Goal: Task Accomplishment & Management: Manage account settings

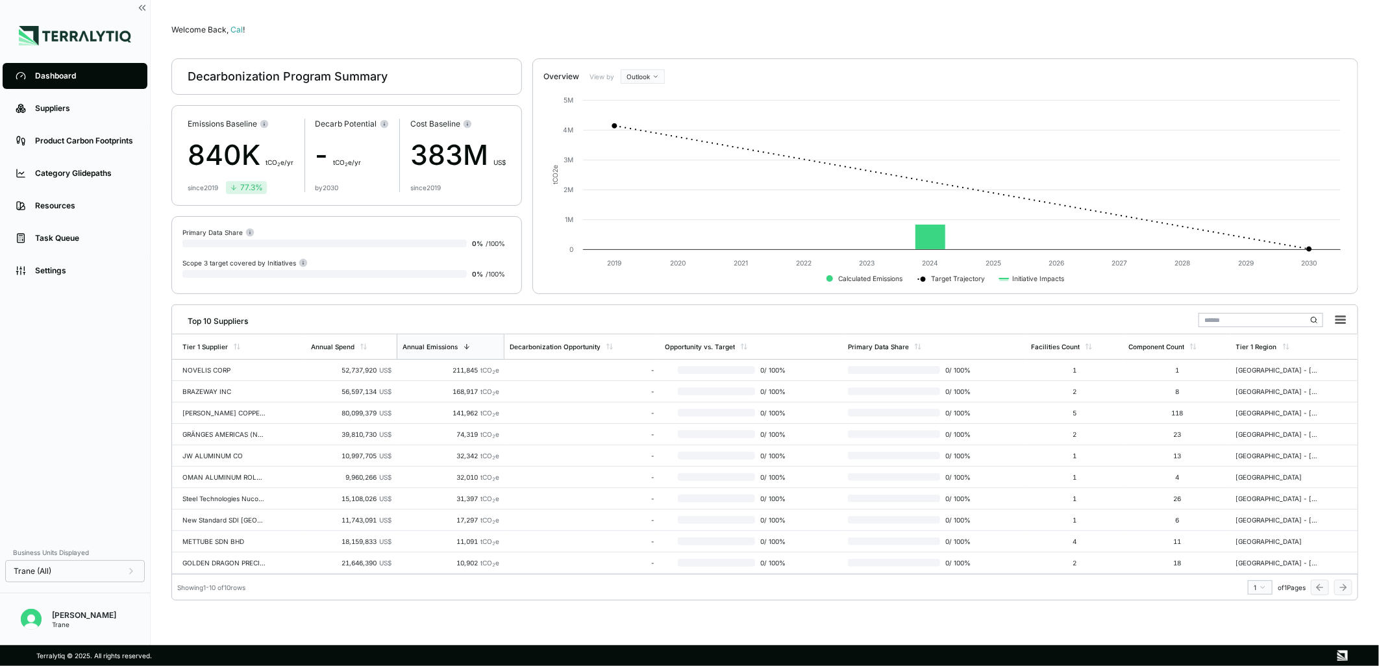
click at [84, 393] on div "Dashboard Suppliers Product Carbon Footprints Category Glidepaths Resources Tas…" at bounding box center [75, 300] width 150 height 480
click at [86, 276] on link "Settings" at bounding box center [75, 271] width 145 height 26
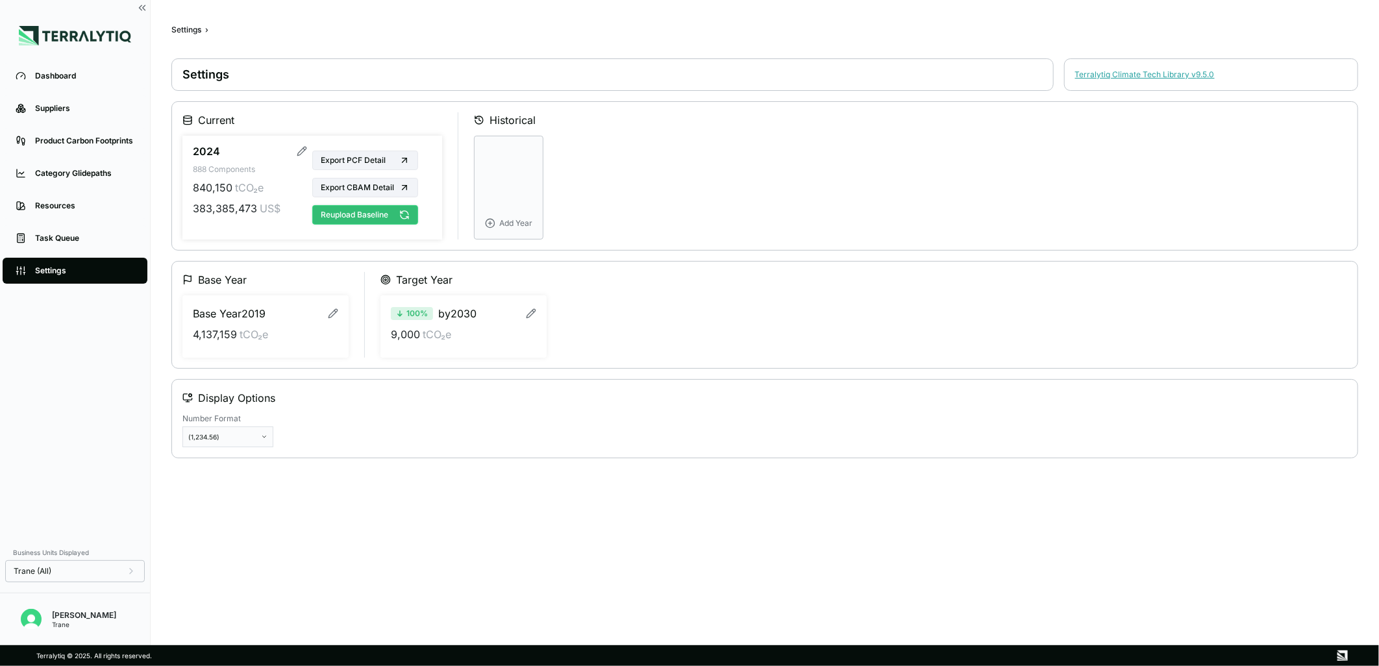
click at [374, 217] on button "Reupload Baseline" at bounding box center [365, 214] width 106 height 19
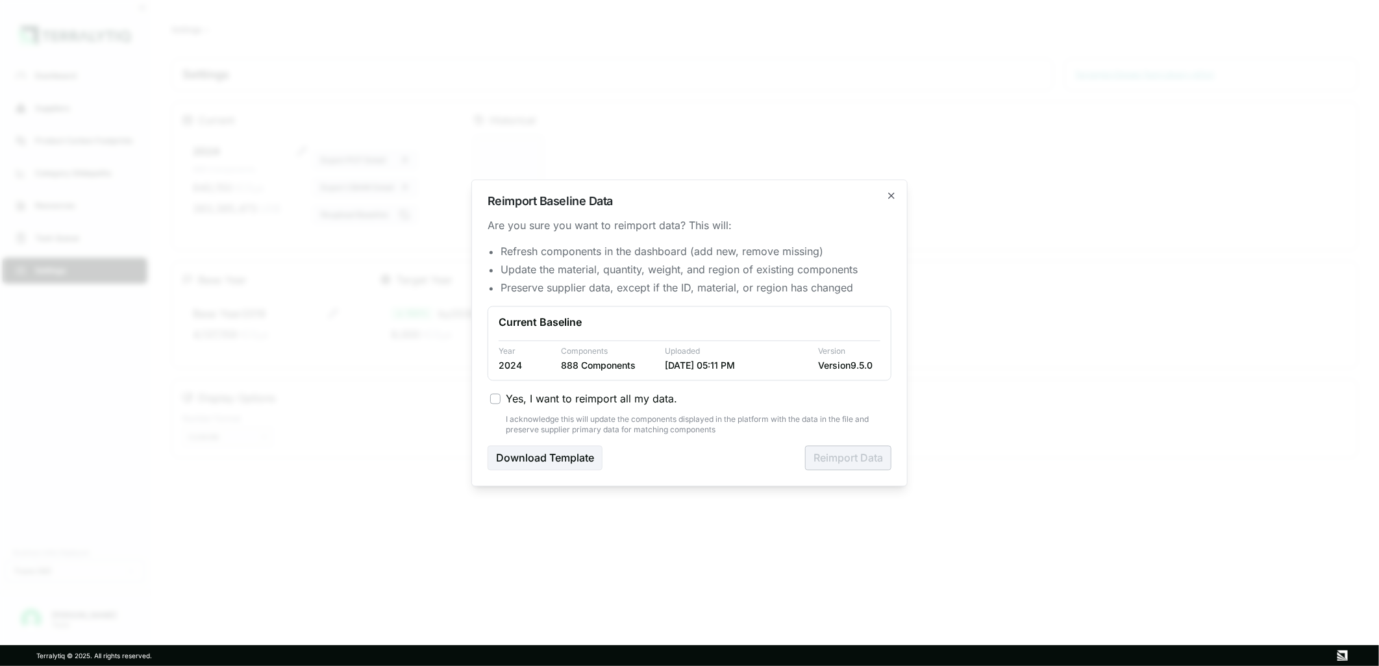
click at [587, 393] on span "Yes, I want to reimport all my data." at bounding box center [591, 399] width 171 height 16
click at [501, 394] on button "Yes, I want to reimport all my data." at bounding box center [495, 399] width 10 height 10
click at [839, 462] on button "Reimport Data" at bounding box center [848, 458] width 86 height 25
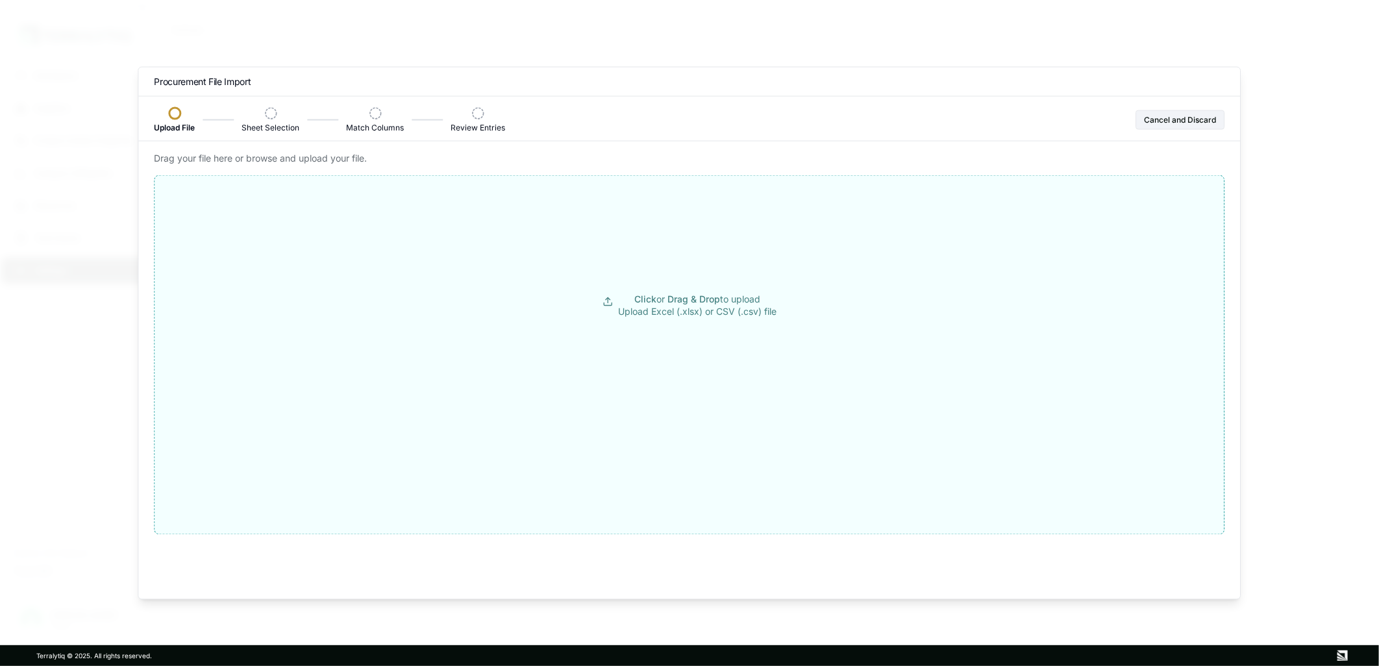
click at [599, 267] on button "Click or Drag & Drop to upload Upload Excel (.xlsx) or CSV (.csv) file" at bounding box center [689, 306] width 1069 height 234
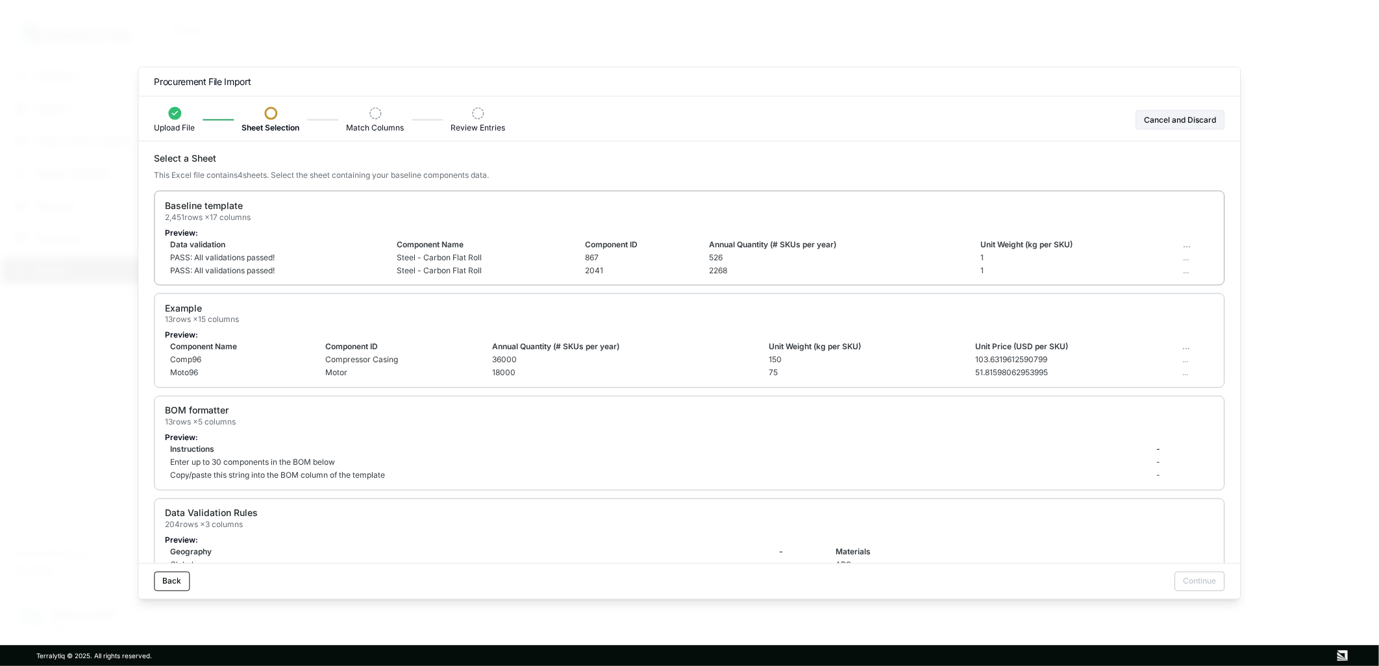
click at [856, 208] on div "Baseline template 2,451 rows × 17 columns" at bounding box center [689, 210] width 1048 height 23
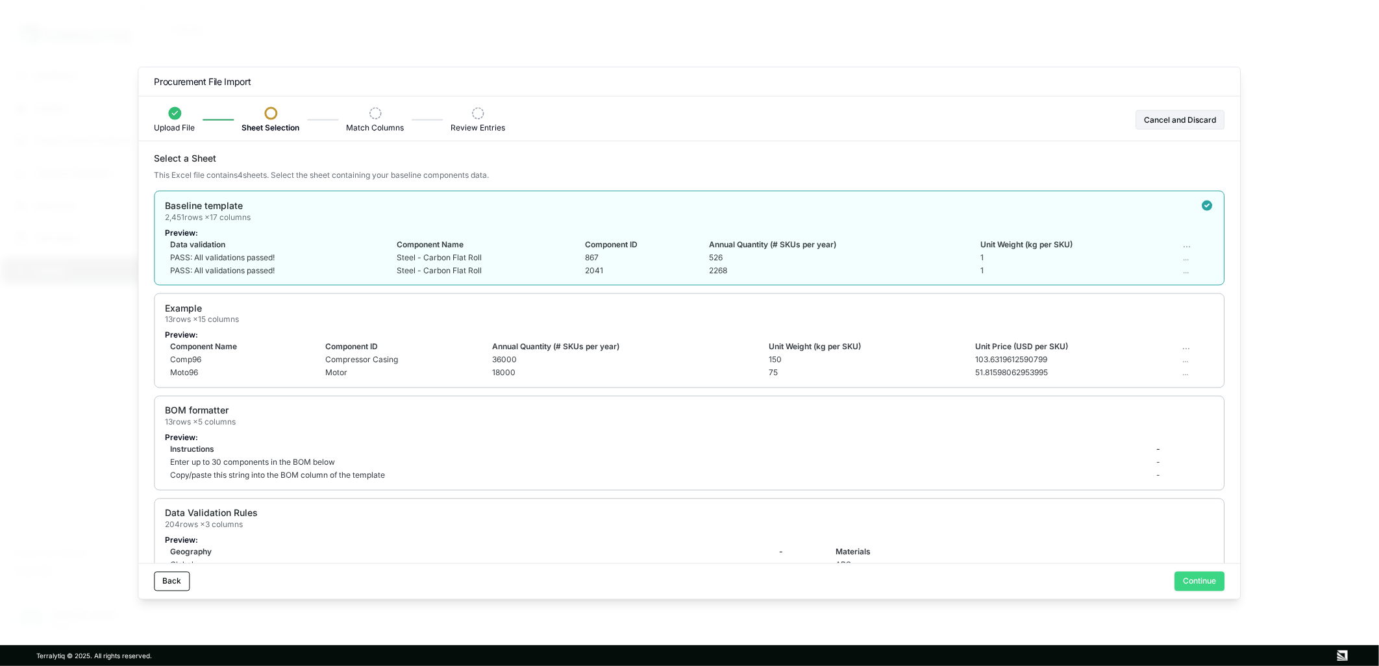
click at [1195, 586] on button "Continue" at bounding box center [1200, 580] width 50 height 19
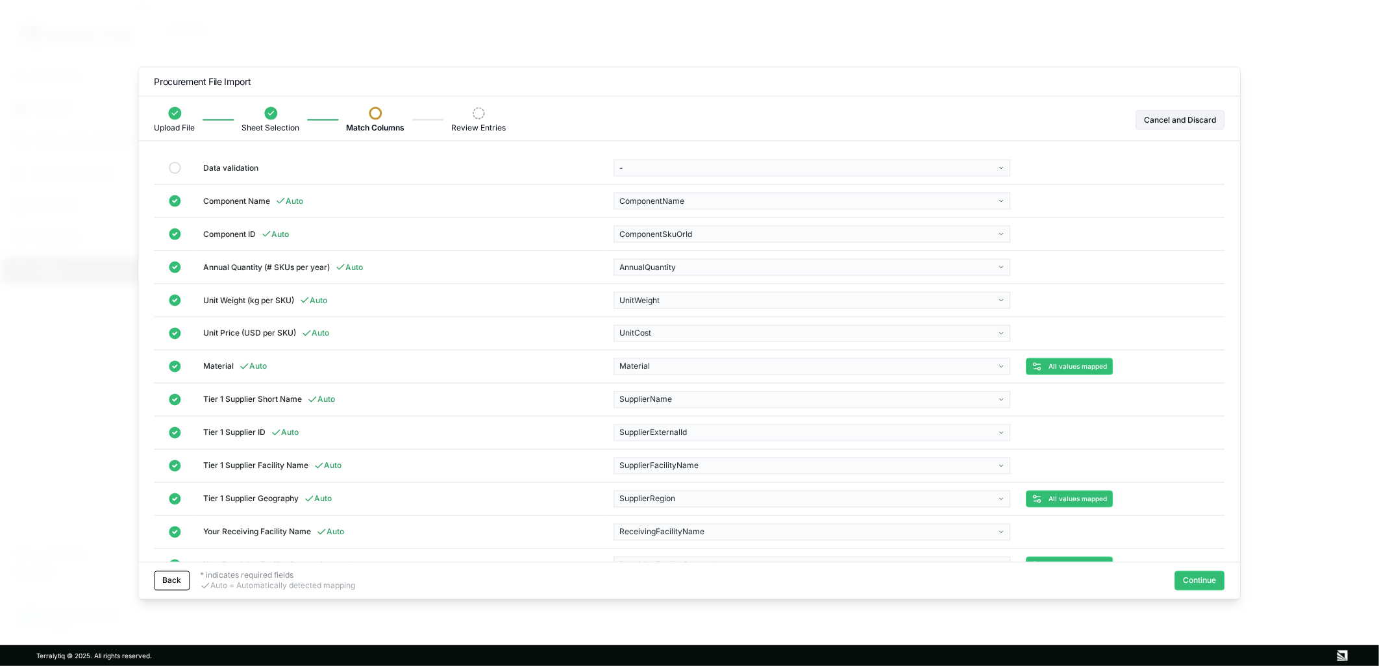
scroll to position [166, 0]
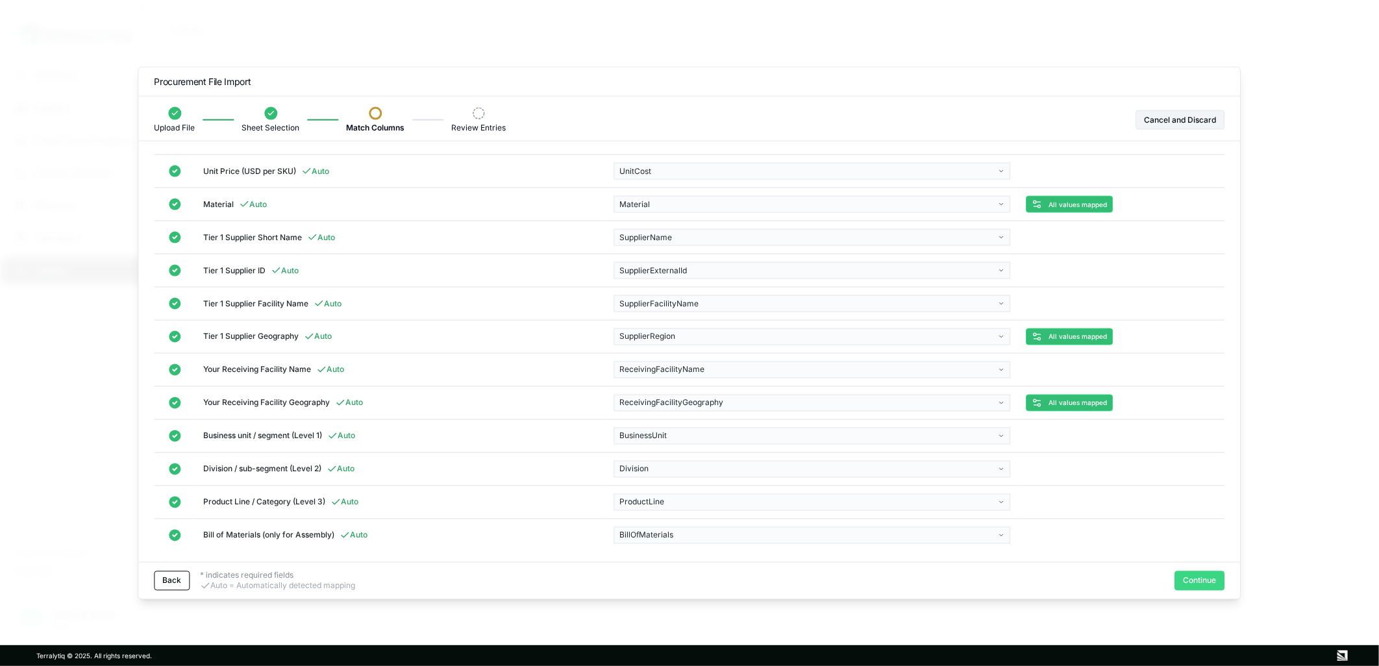
click at [1193, 573] on button "Continue" at bounding box center [1200, 580] width 50 height 19
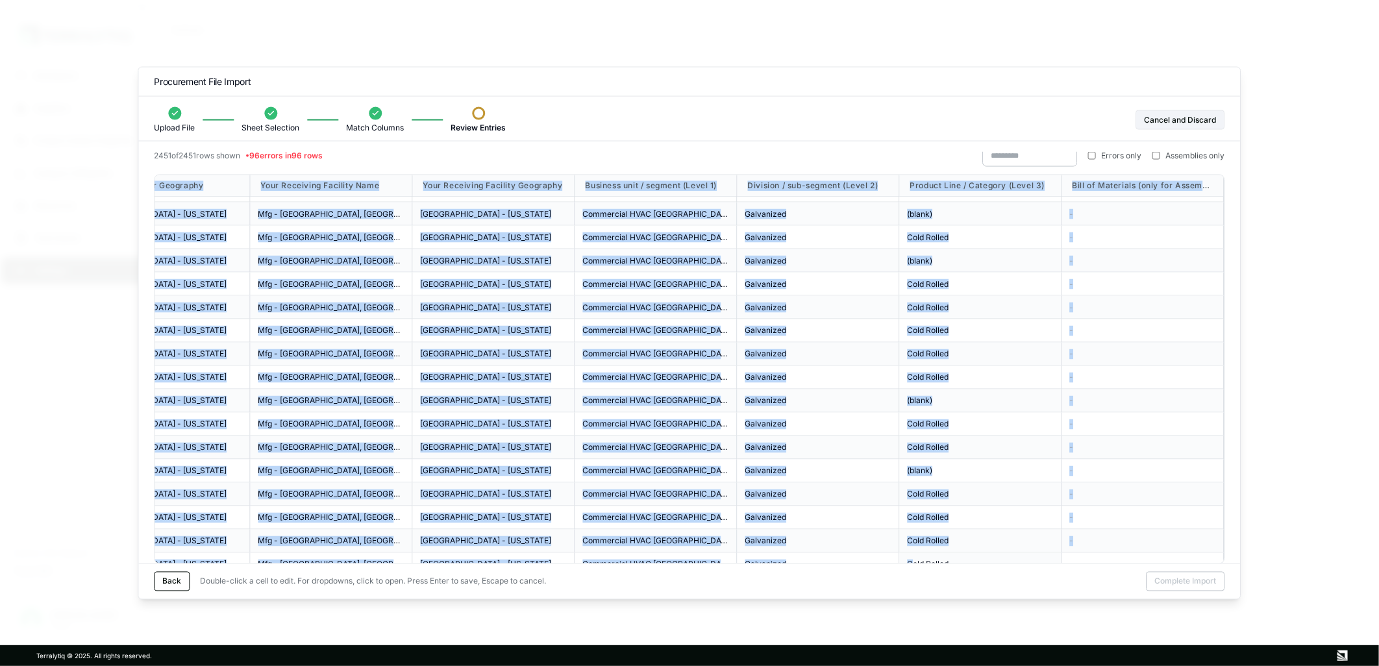
scroll to position [2231, 1612]
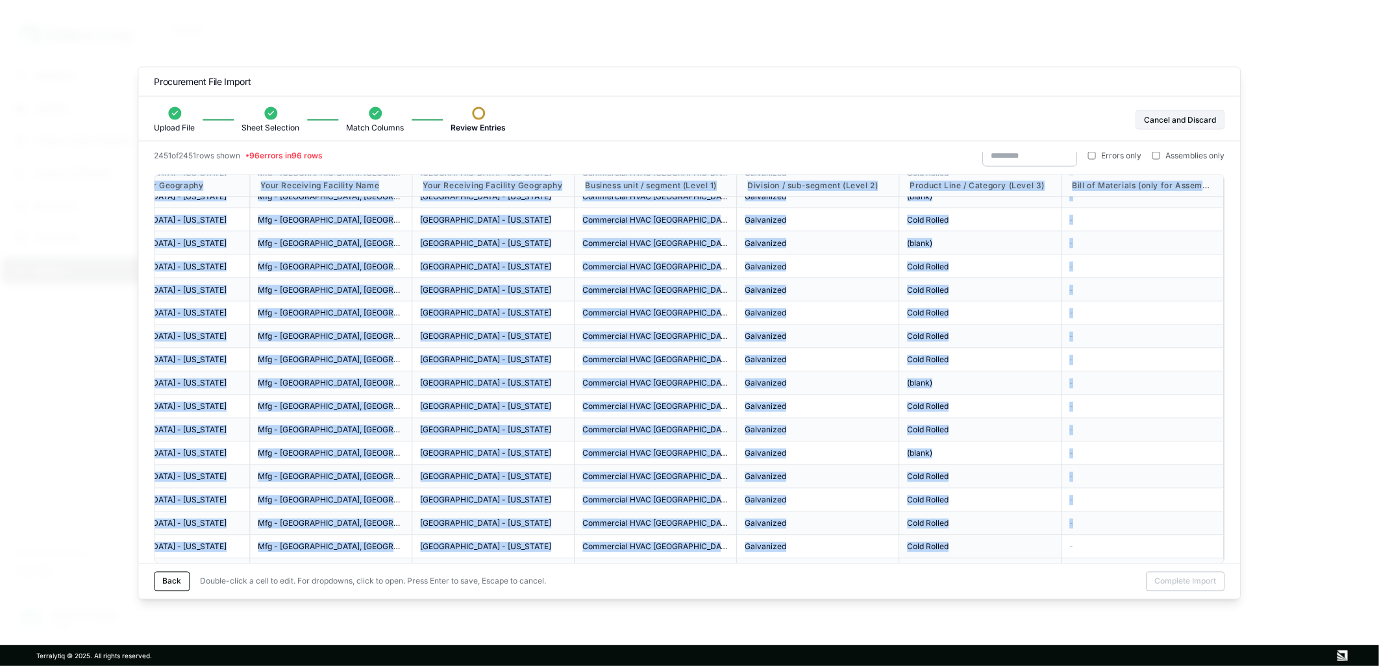
drag, startPoint x: 203, startPoint y: 187, endPoint x: 964, endPoint y: 536, distance: 837.5
drag, startPoint x: 964, startPoint y: 536, endPoint x: 995, endPoint y: 529, distance: 31.2
click at [995, 529] on div "Cold Rolled" at bounding box center [980, 523] width 162 height 23
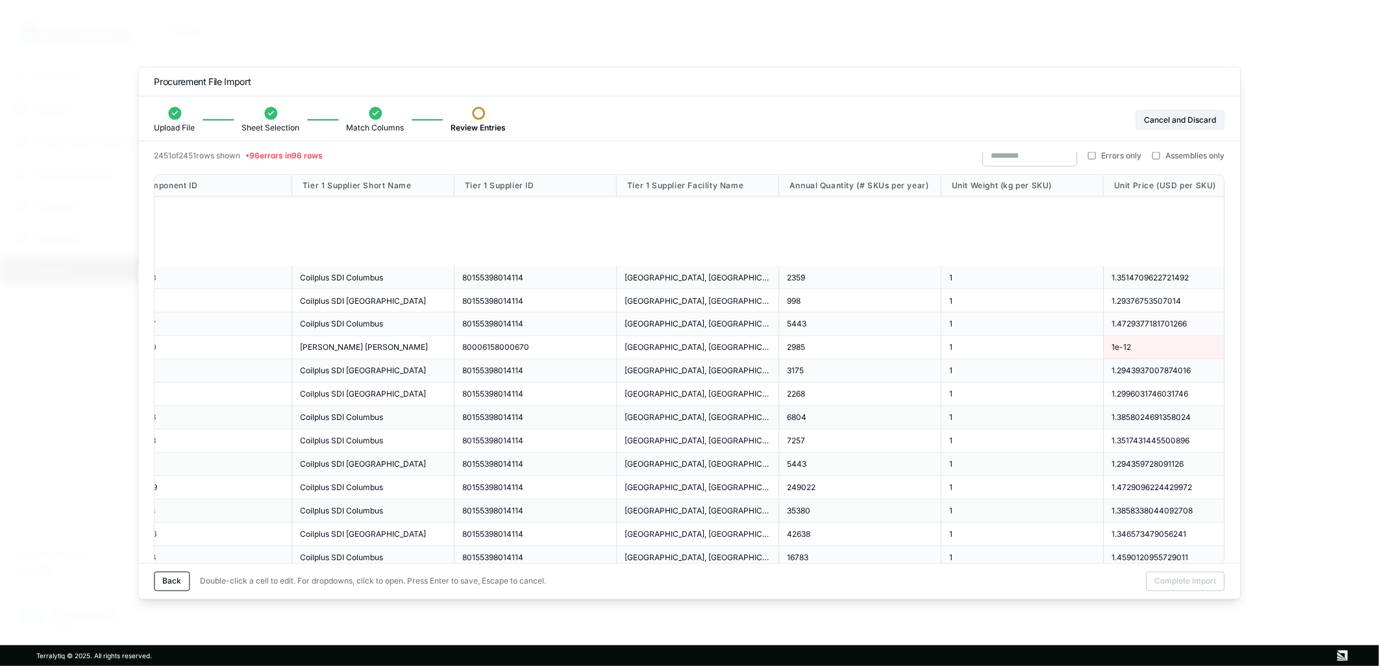
scroll to position [0, 0]
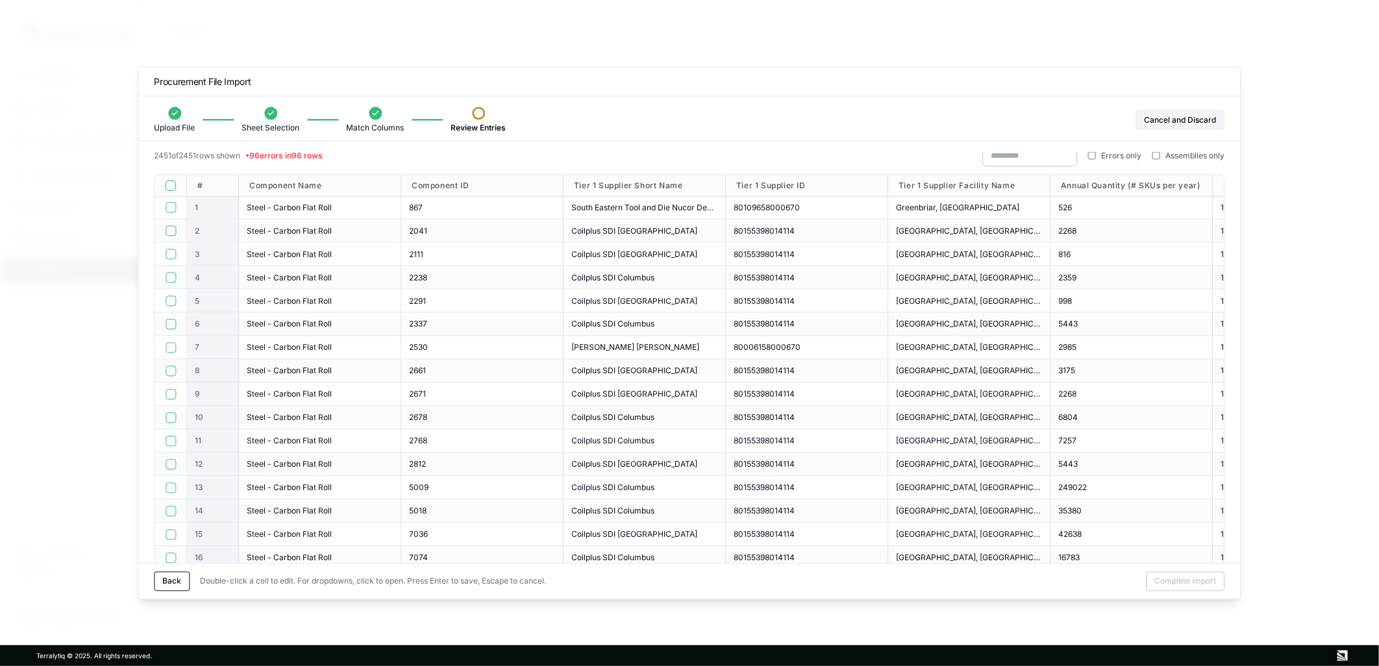
drag, startPoint x: 944, startPoint y: 157, endPoint x: 904, endPoint y: 62, distance: 103.6
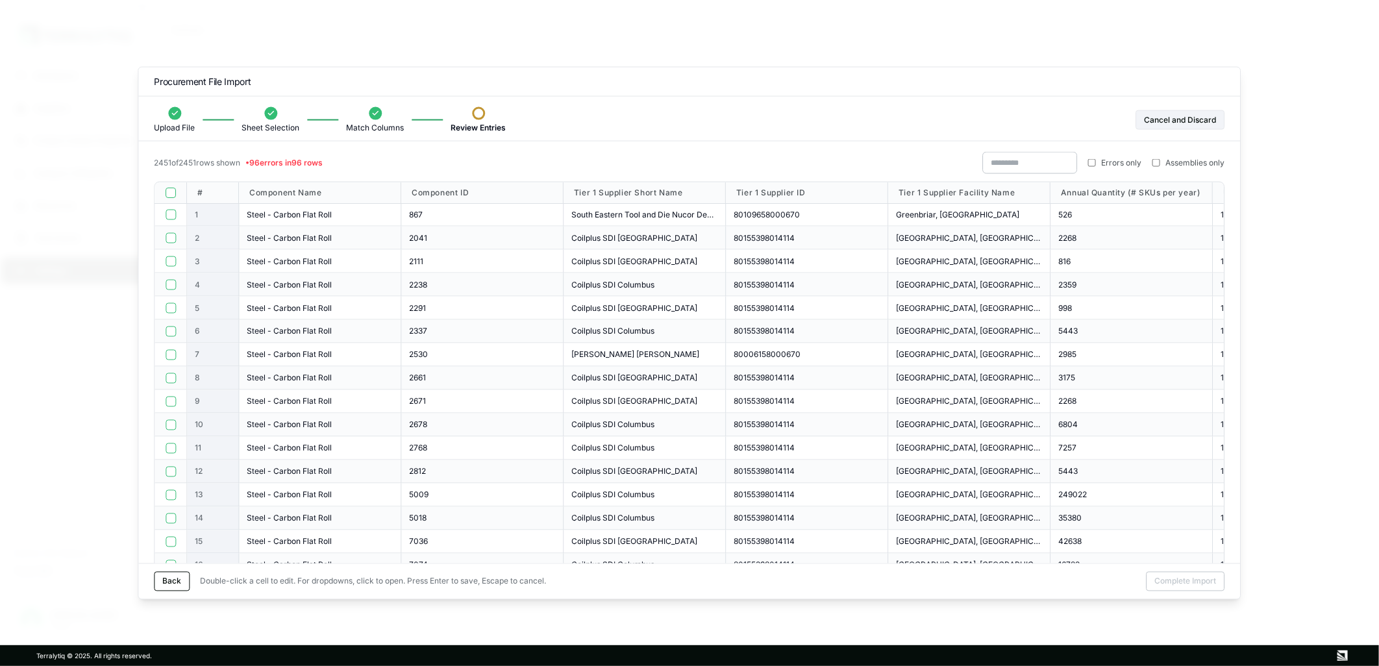
click at [1082, 156] on div "Errors only Assemblies only" at bounding box center [1104, 163] width 242 height 22
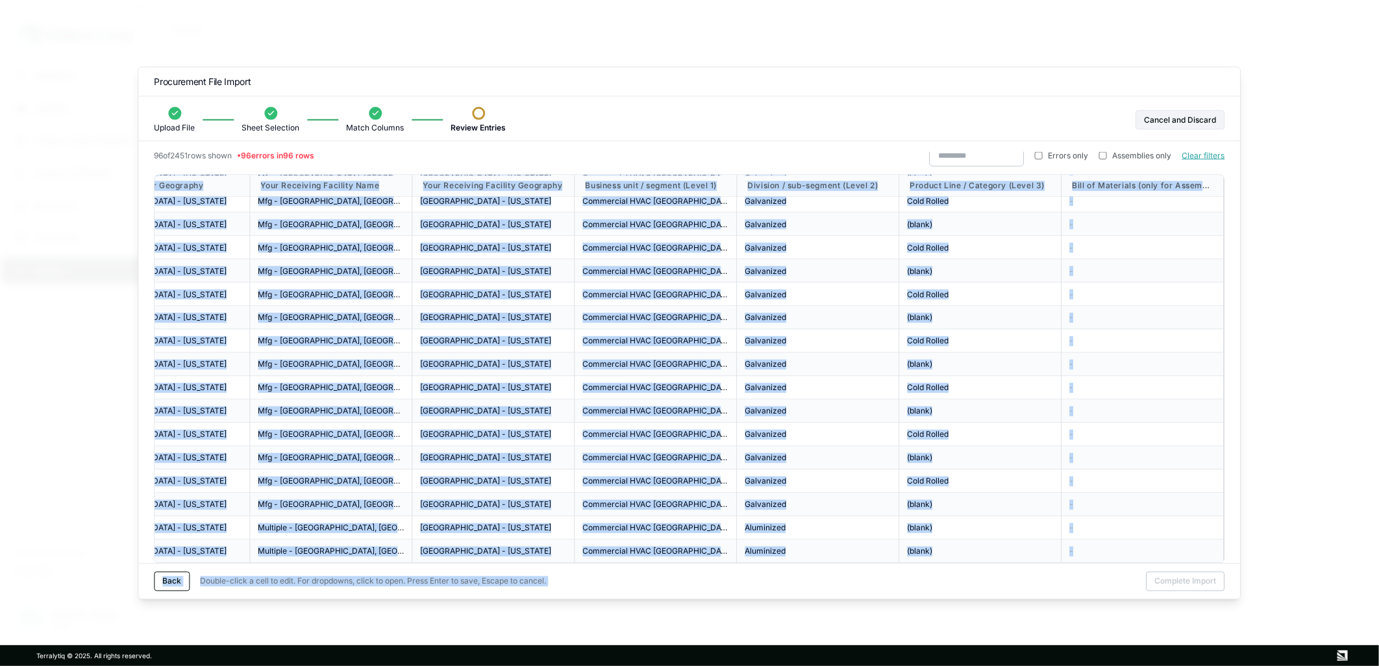
scroll to position [18, 0]
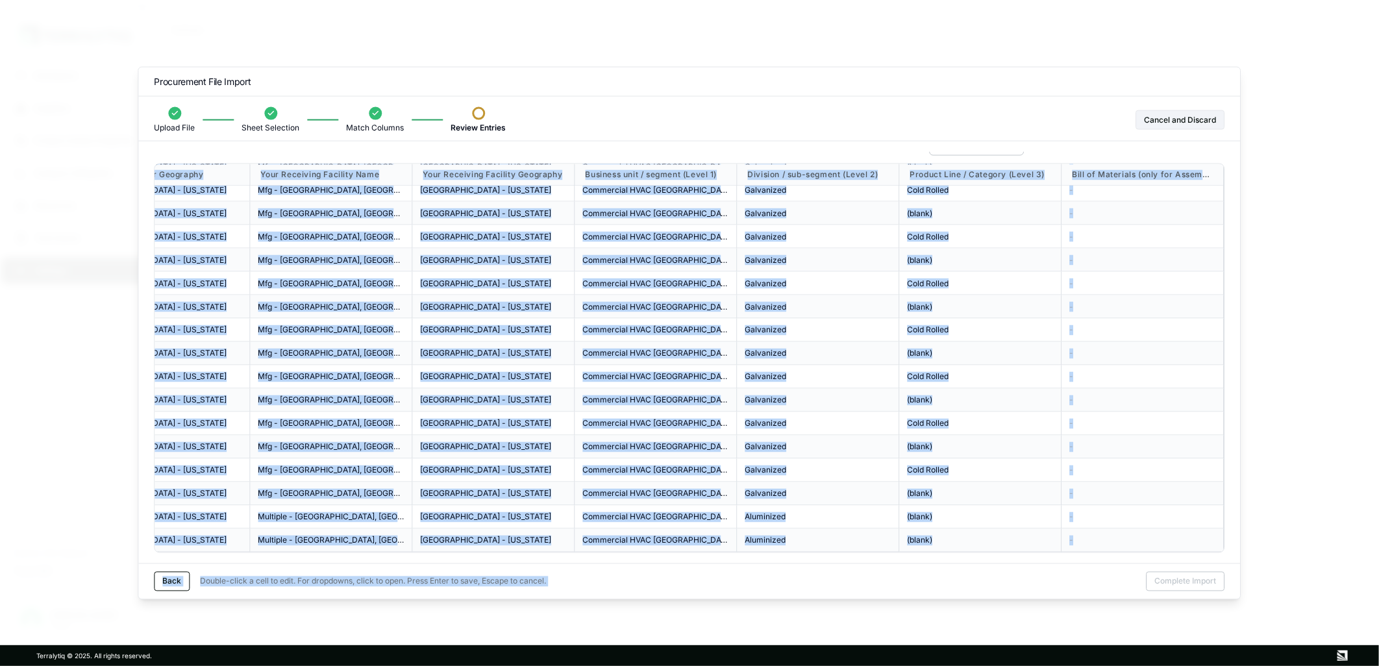
drag, startPoint x: 195, startPoint y: 189, endPoint x: 1075, endPoint y: 580, distance: 962.6
copy div "Unit Weight (kg per SKU) Unit Price (USD per SKU) Material Tier 1 Supplier Geog…"
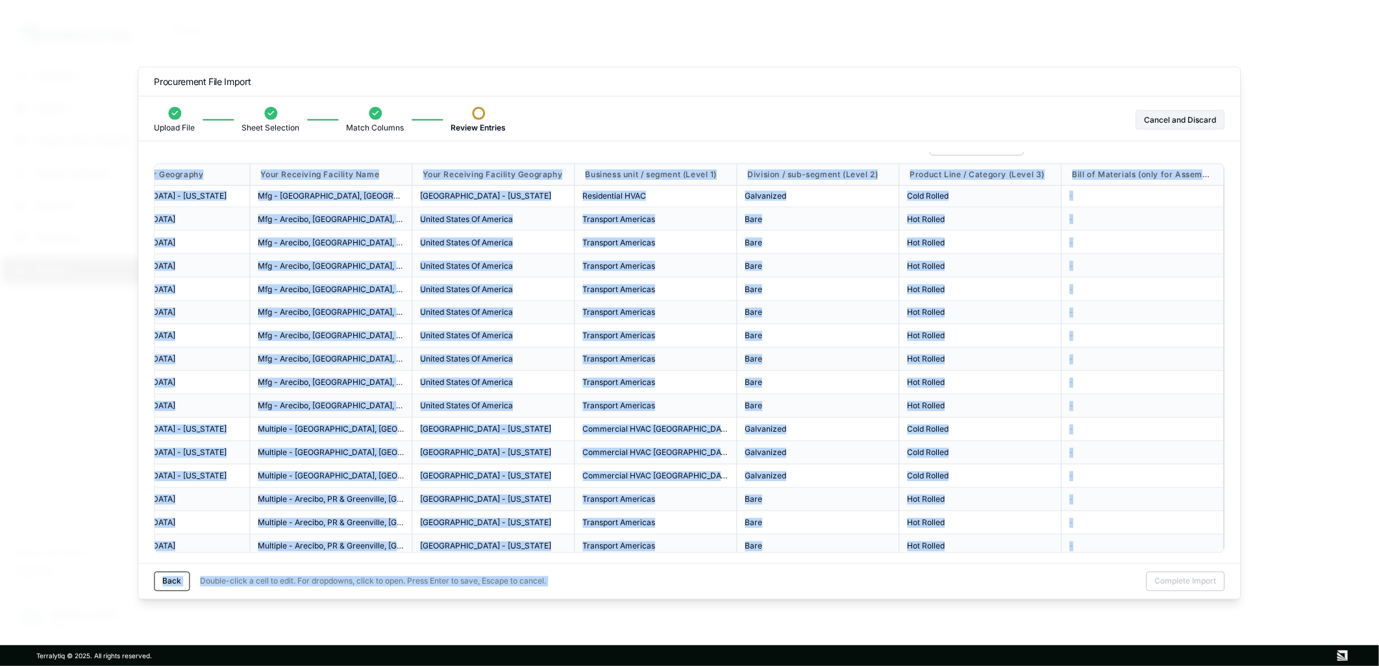
scroll to position [0, 1612]
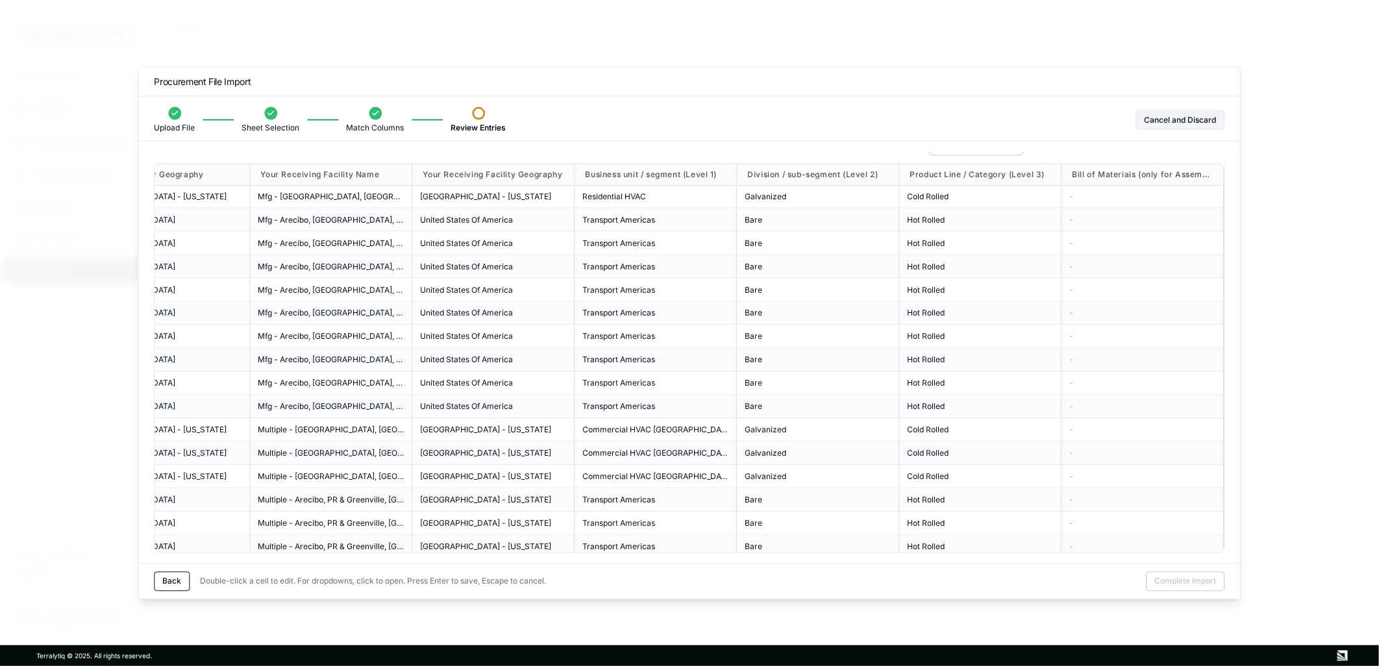
click at [865, 113] on div "Upload File Sheet Selection Match Columns Review Entries Cancel and Discard" at bounding box center [689, 120] width 1071 height 26
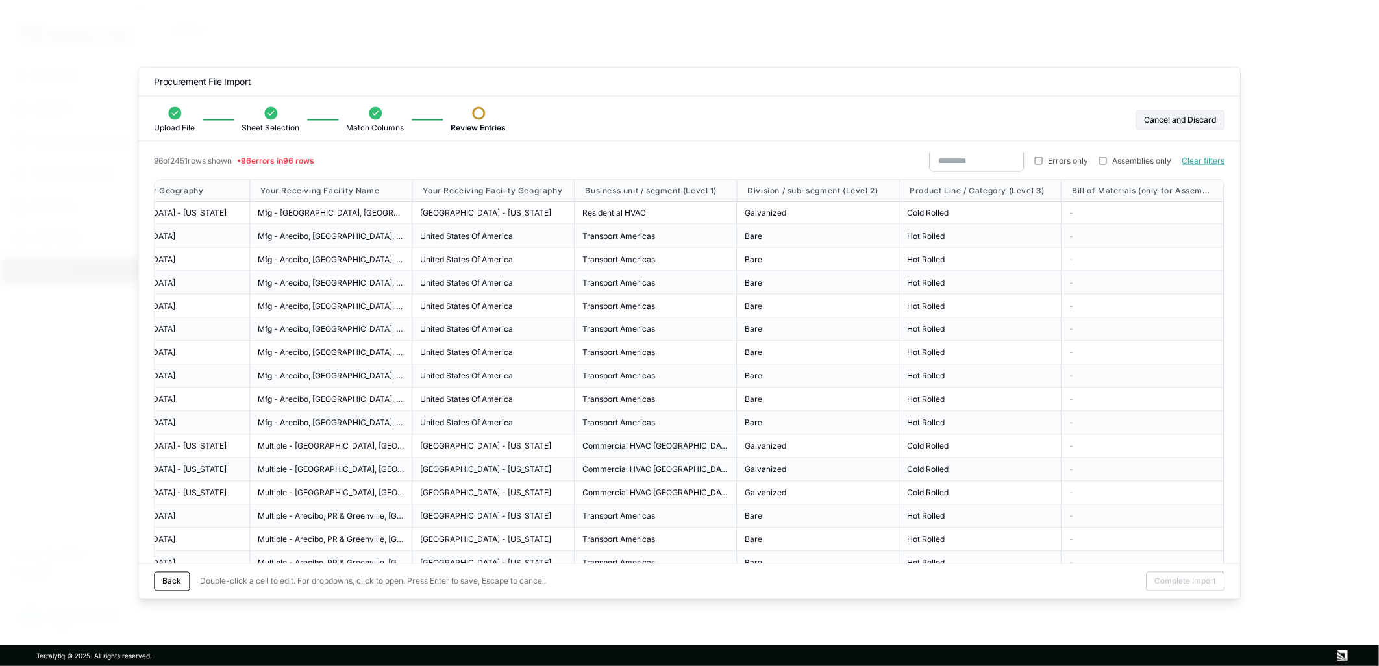
scroll to position [0, 0]
click at [948, 433] on div "Hot Rolled" at bounding box center [980, 425] width 162 height 23
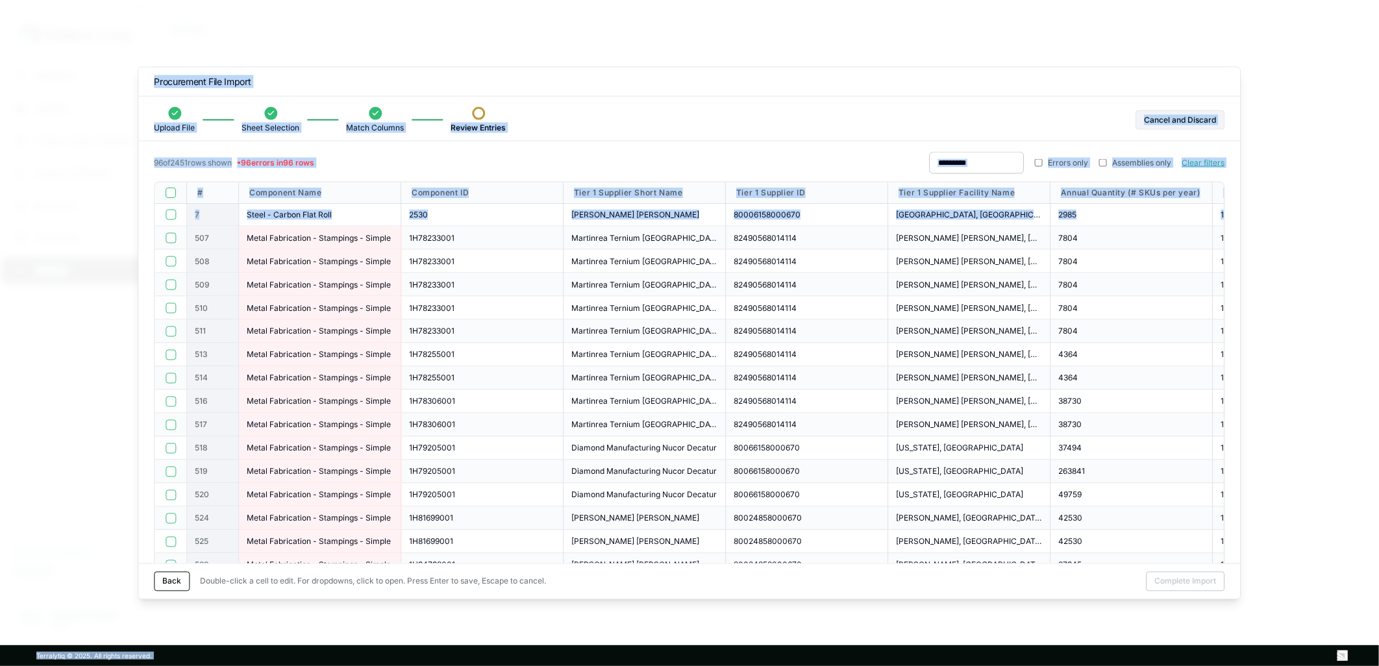
drag, startPoint x: 177, startPoint y: 204, endPoint x: -120, endPoint y: 341, distance: 326.8
click at [0, 341] on html "Dashboard Suppliers Product Carbon Footprints Category Glidepaths Resources Tas…" at bounding box center [689, 333] width 1379 height 666
click at [456, 162] on div "96 of 2451 rows shown • 96 errors in 96 rows Errors only Assemblies only Clear …" at bounding box center [689, 167] width 1071 height 30
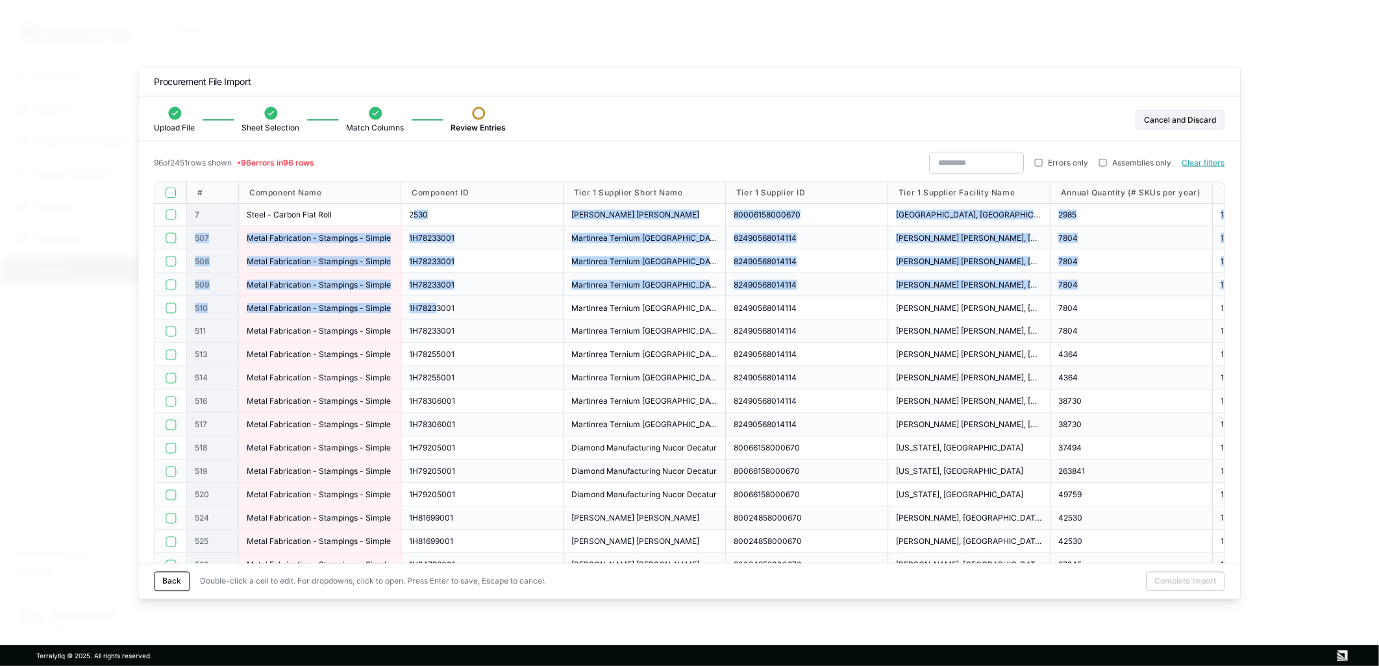
drag, startPoint x: 414, startPoint y: 208, endPoint x: 439, endPoint y: 318, distance: 113.2
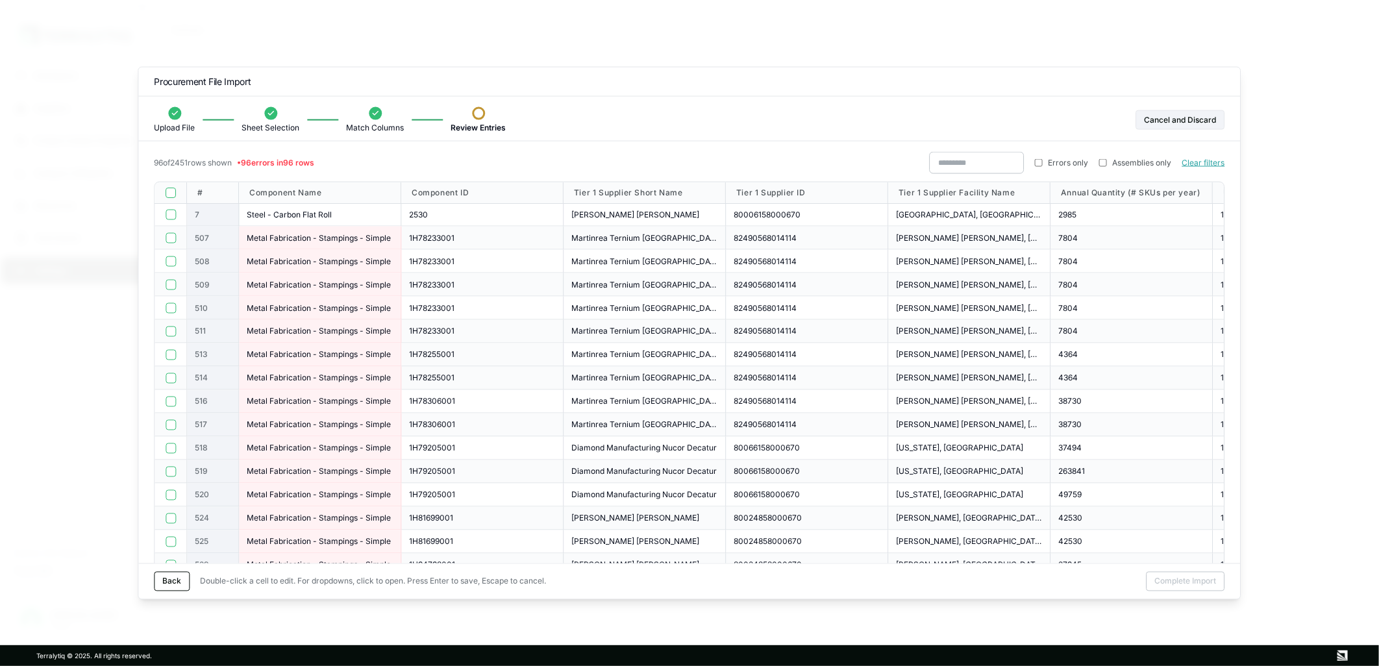
drag, startPoint x: 439, startPoint y: 318, endPoint x: 471, endPoint y: 361, distance: 53.4
click at [471, 361] on div "1H78255001" at bounding box center [482, 354] width 162 height 23
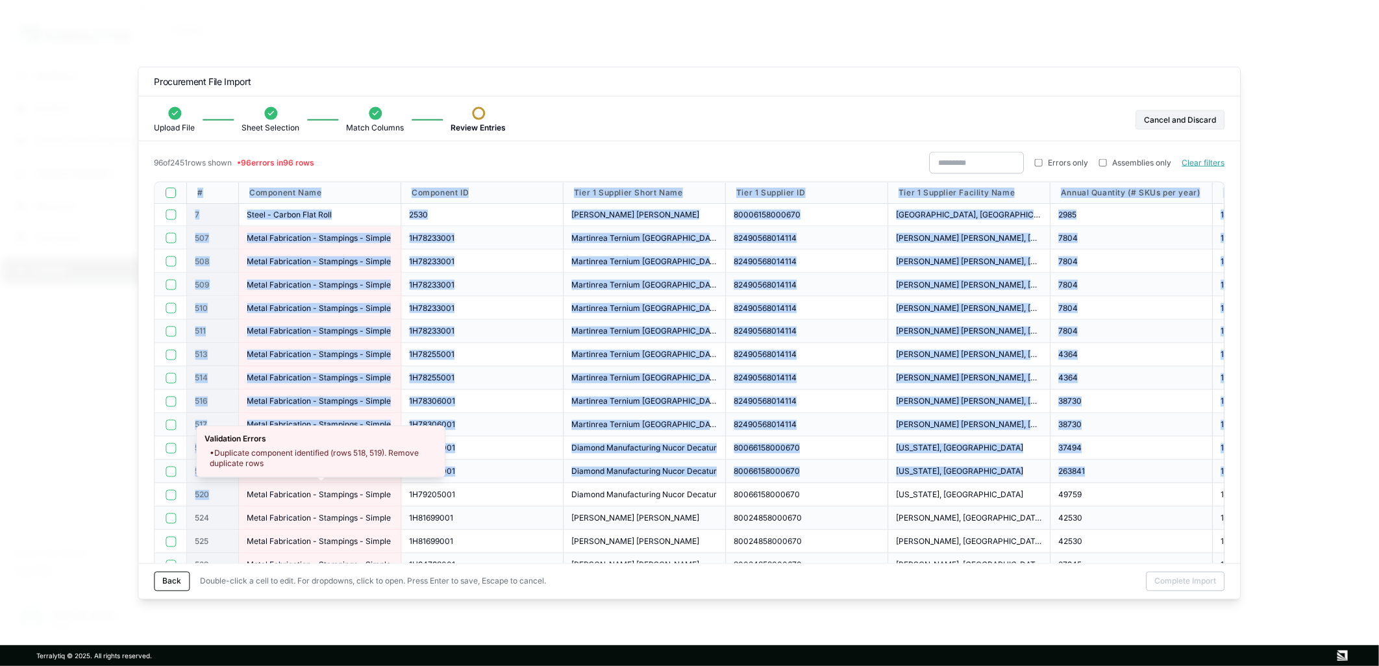
drag, startPoint x: 199, startPoint y: 191, endPoint x: 249, endPoint y: 502, distance: 315.7
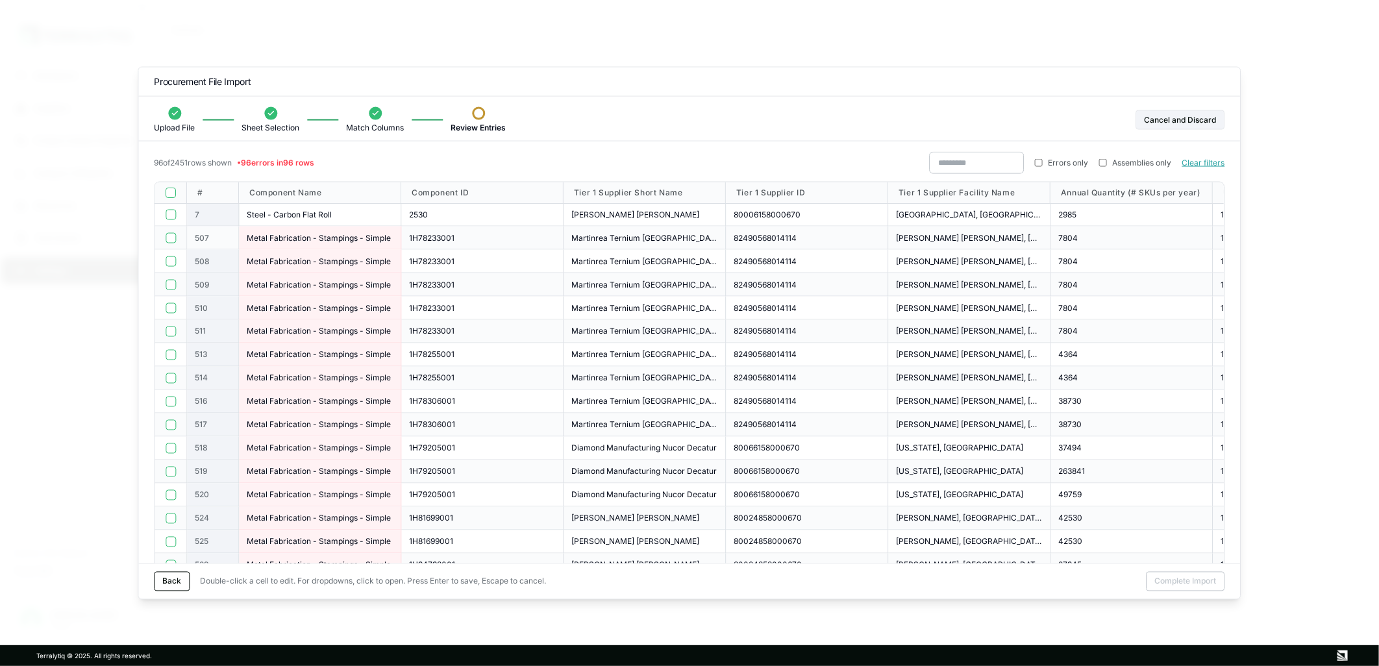
click at [238, 247] on div "507" at bounding box center [213, 238] width 52 height 23
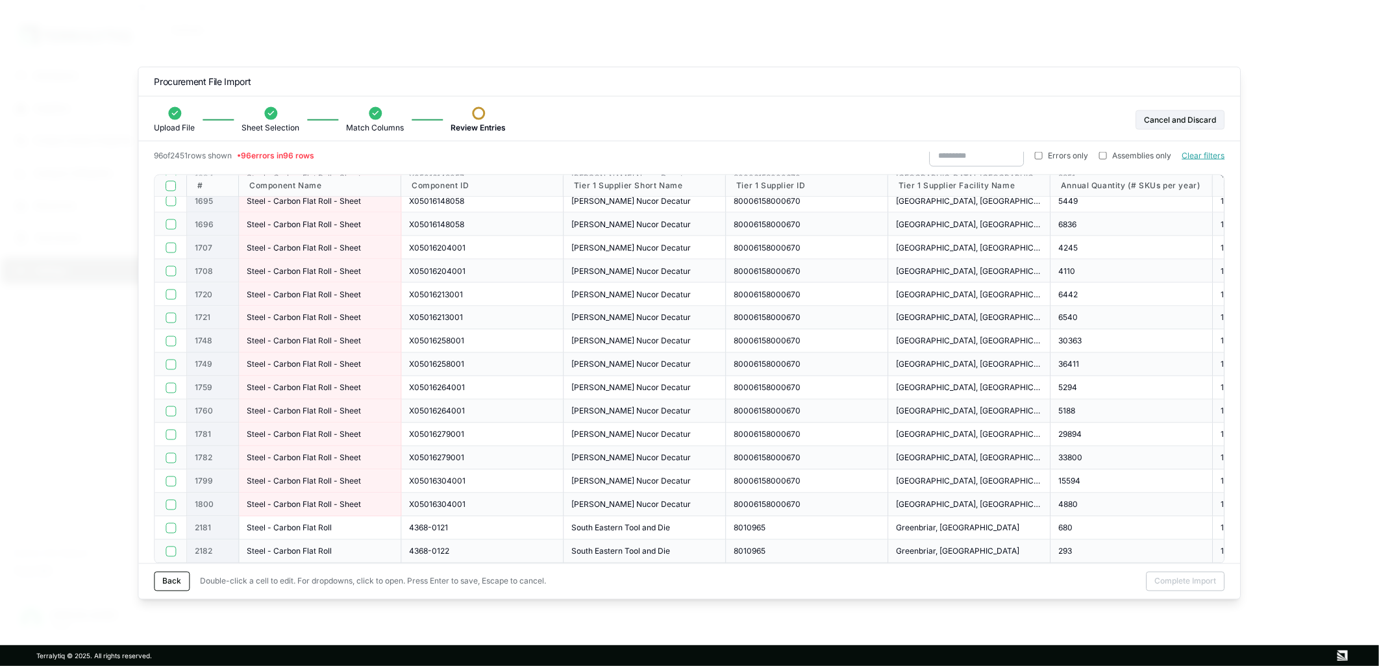
scroll to position [18, 0]
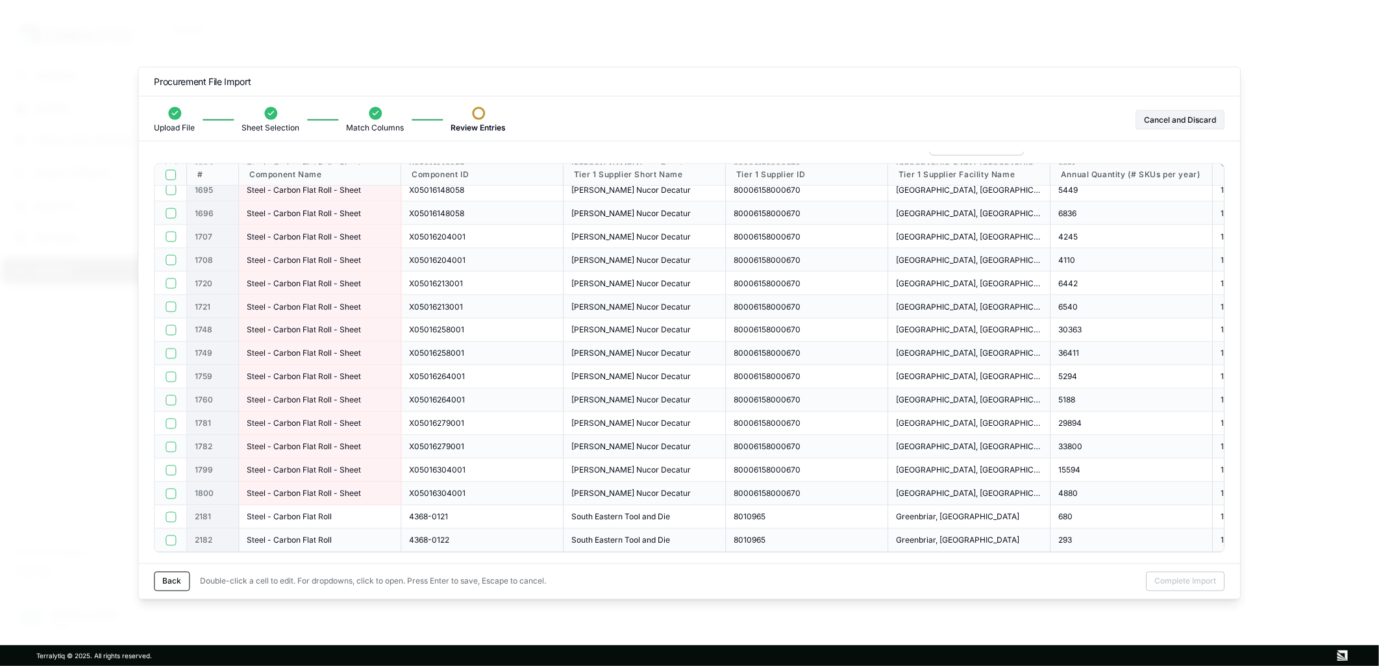
drag, startPoint x: 195, startPoint y: 212, endPoint x: 1053, endPoint y: 569, distance: 929.5
copy div "7 Steel - Carbon Flat Roll 2530 [PERSON_NAME] Nucor [PERSON_NAME] 8000615800067…"
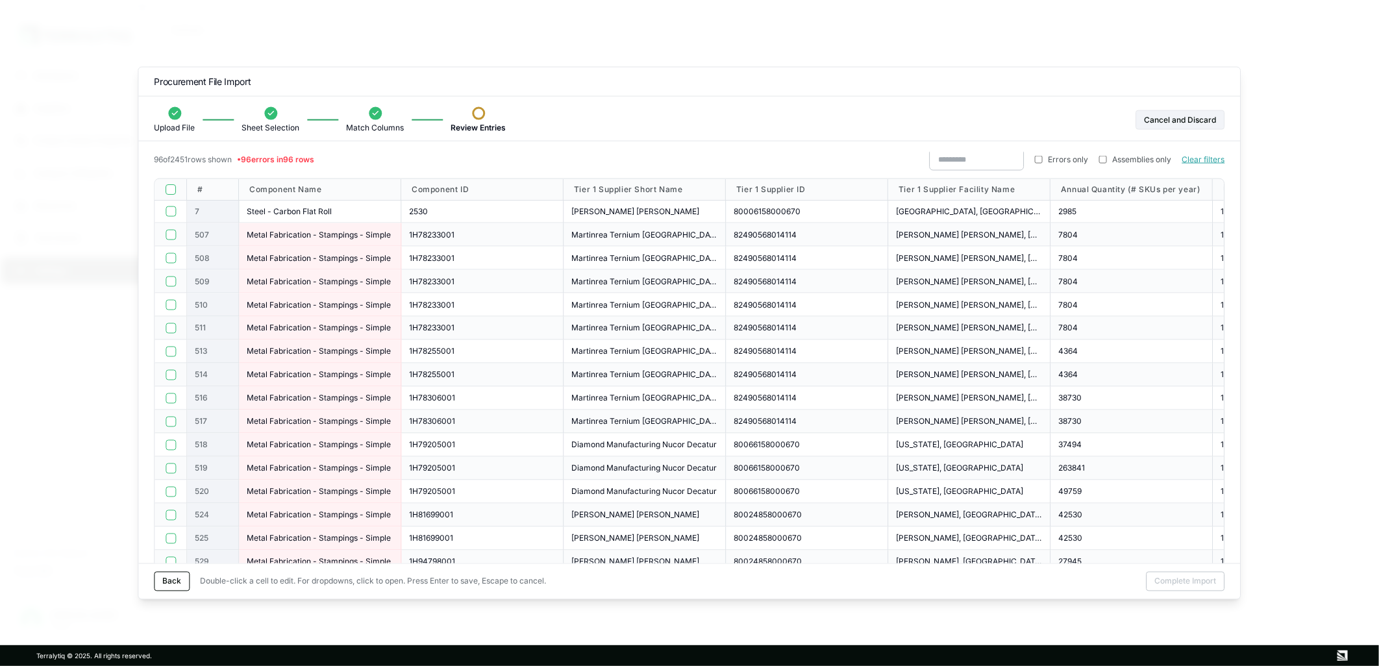
scroll to position [0, 0]
copy div "7 Steel - Carbon Flat Roll 2530 [PERSON_NAME] Nucor [PERSON_NAME] 8000615800067…"
click at [112, 264] on div at bounding box center [689, 333] width 1379 height 666
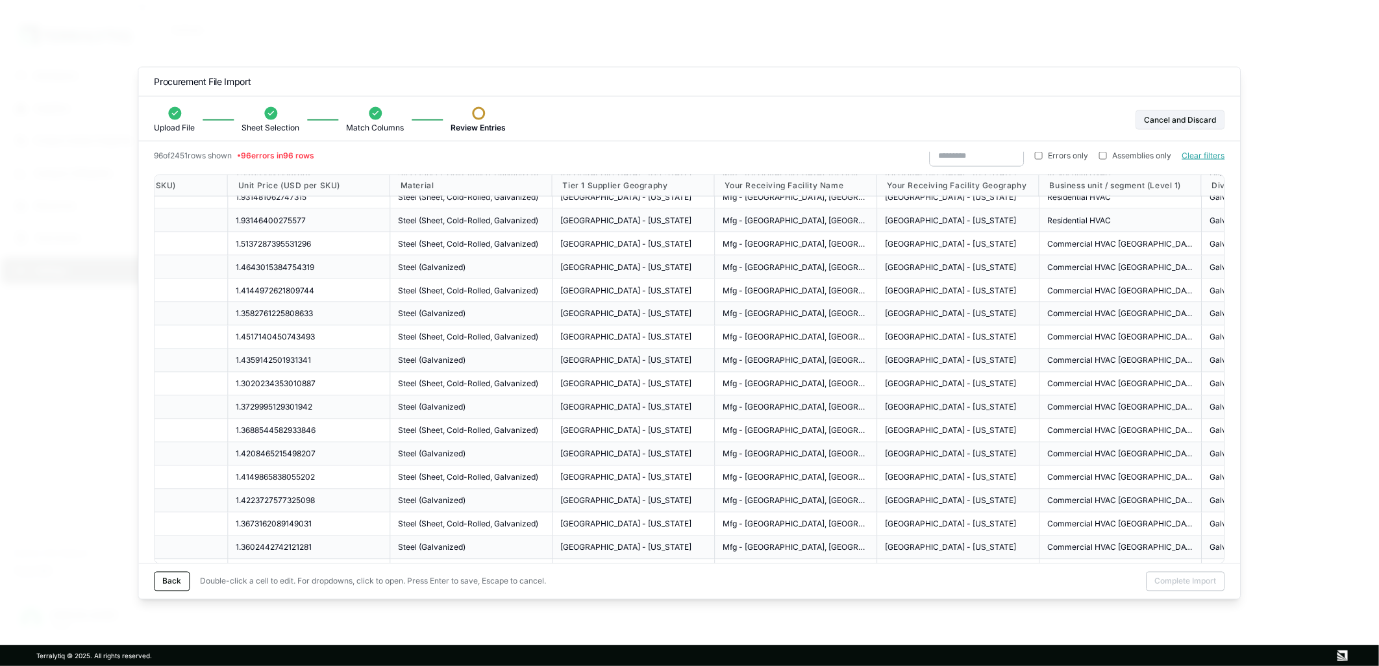
scroll to position [1366, 1612]
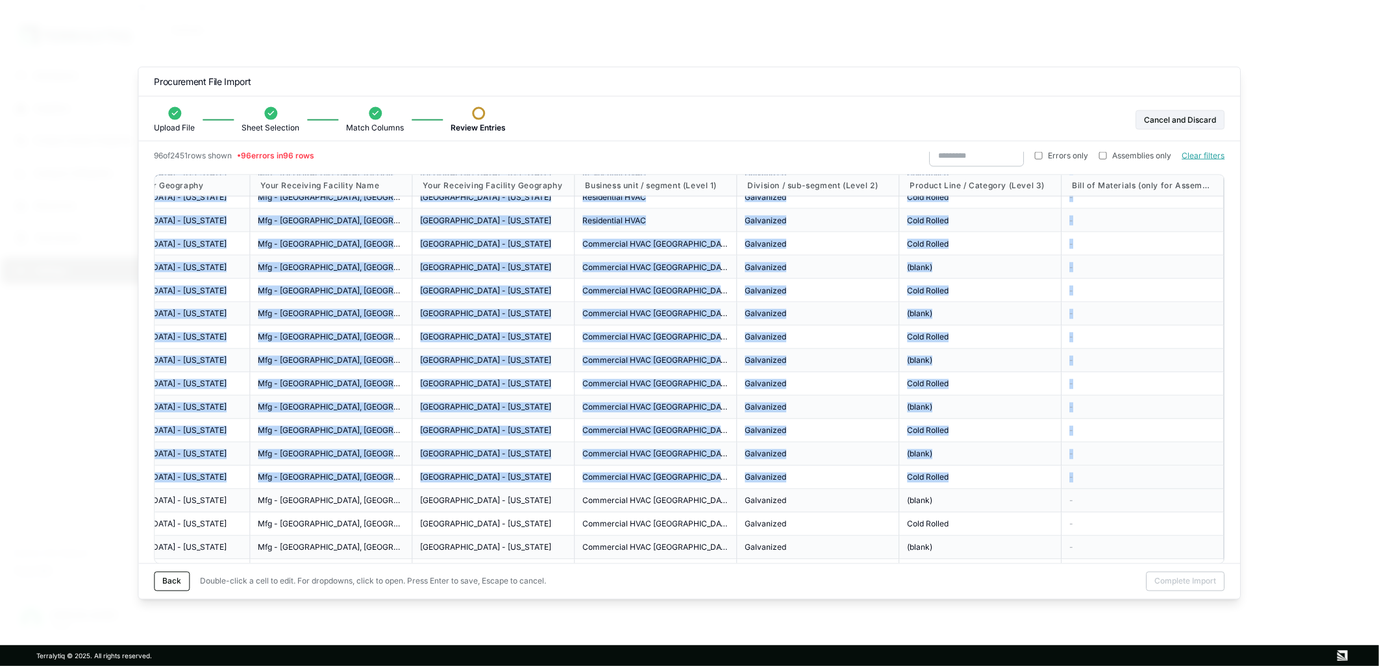
drag, startPoint x: 195, startPoint y: 366, endPoint x: 1125, endPoint y: 471, distance: 936.1
copy div "1 1e-12 Steel (Sheet, Cold-Rolled, [GEOGRAPHIC_DATA]) [GEOGRAPHIC_DATA] - [US_S…"
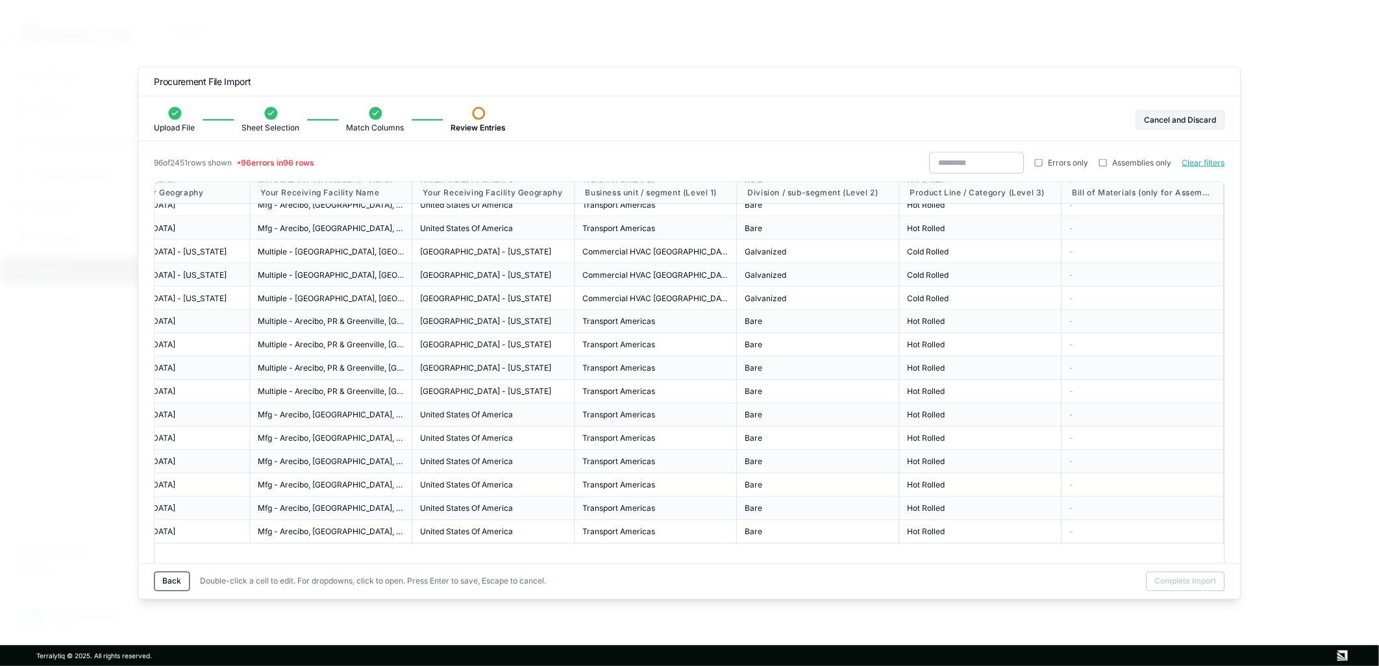
scroll to position [649, 1612]
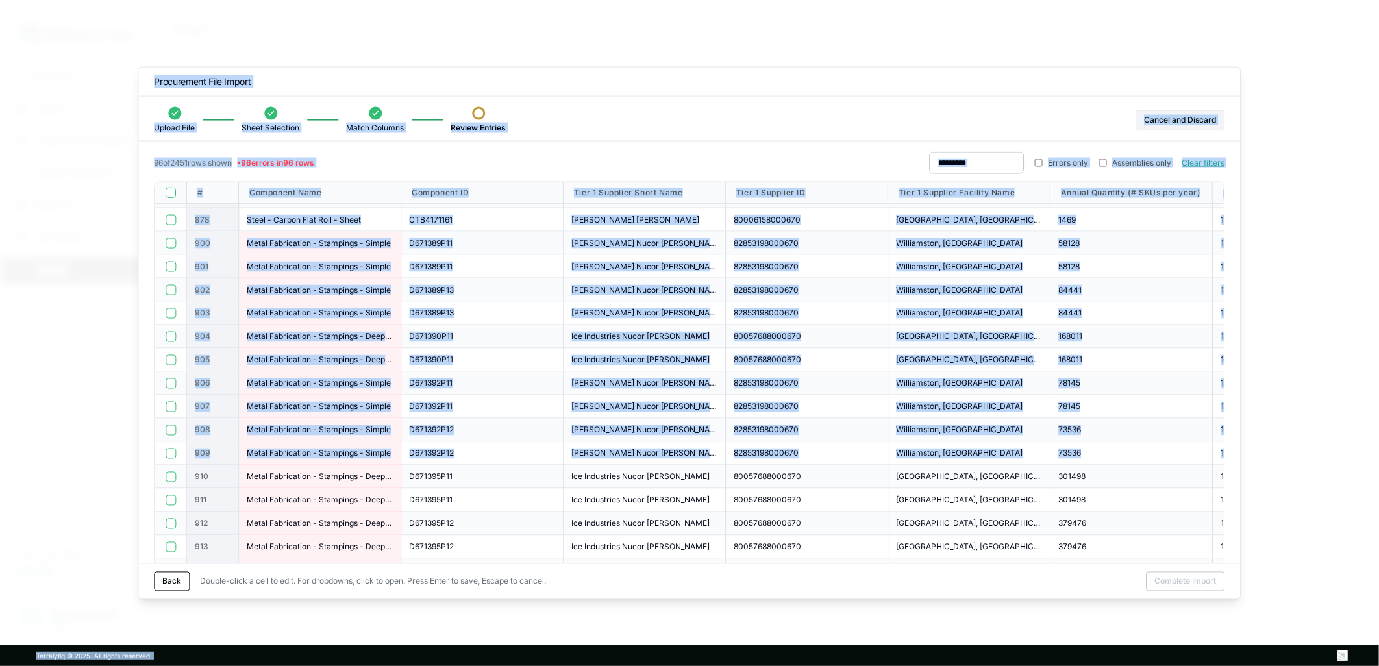
drag, startPoint x: 965, startPoint y: 443, endPoint x: -80, endPoint y: 429, distance: 1045.3
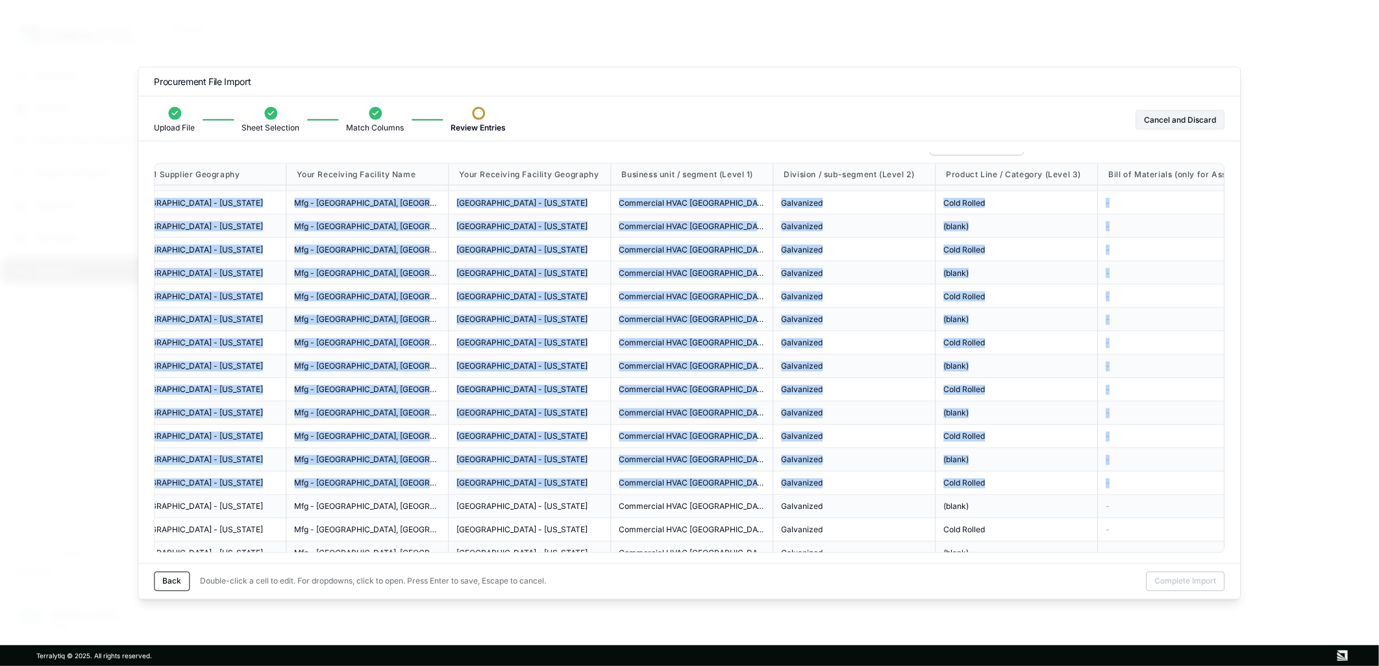
scroll to position [1443, 1612]
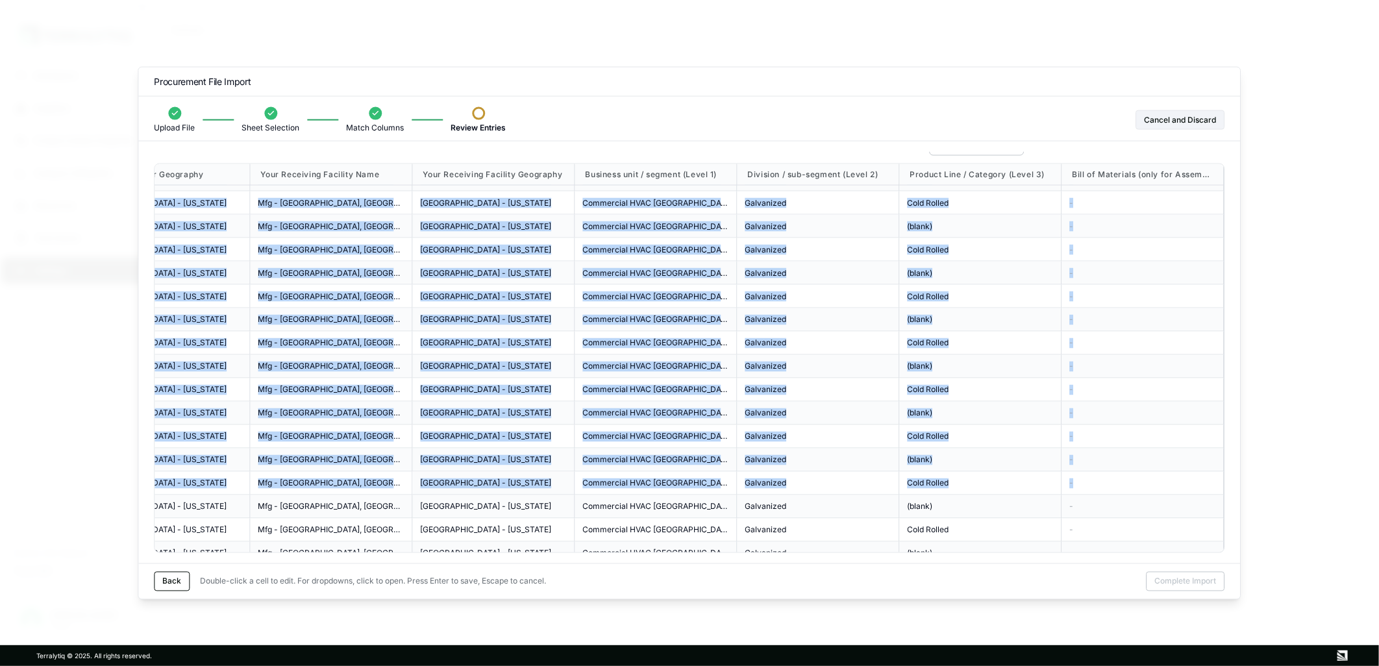
drag, startPoint x: 192, startPoint y: 254, endPoint x: 1223, endPoint y: 488, distance: 1057.9
copy div "5443 1 1.2676832629064851 Steel (Sheet, Cold-Rolled, Galvanized) [GEOGRAPHIC_DA…"
click at [1095, 476] on div "-" at bounding box center [1142, 483] width 162 height 23
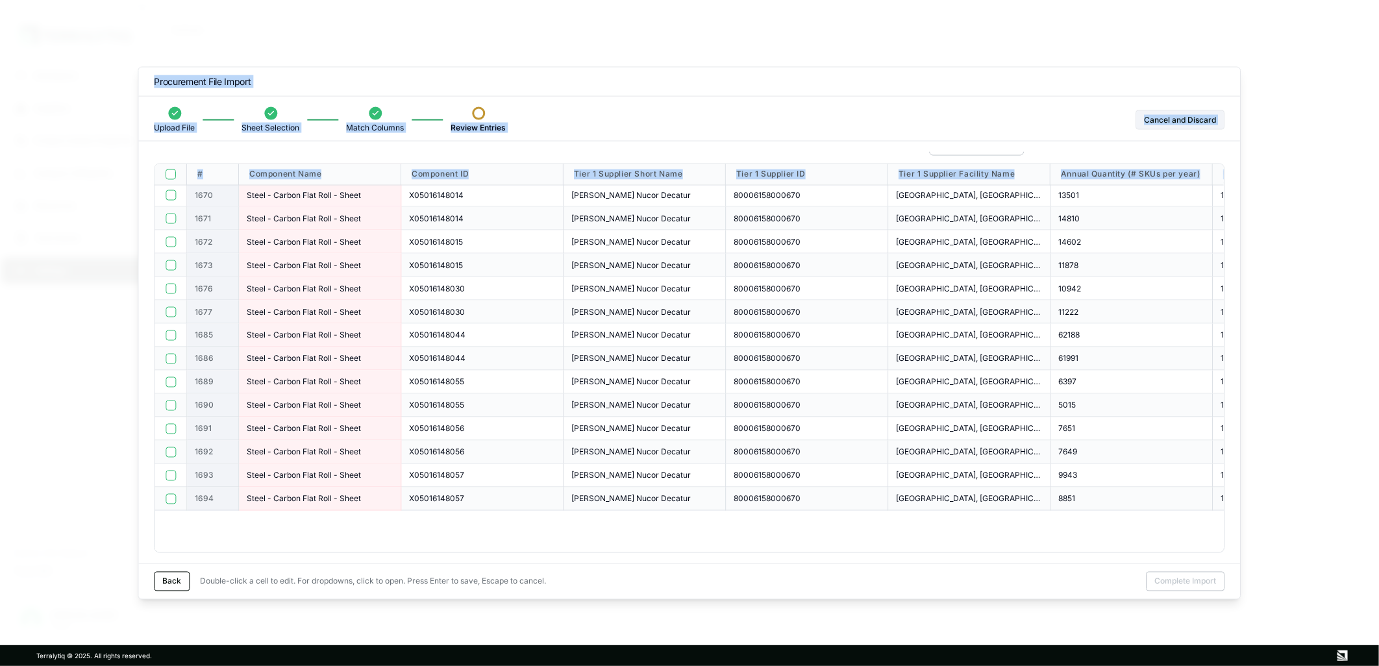
scroll to position [1876, 0]
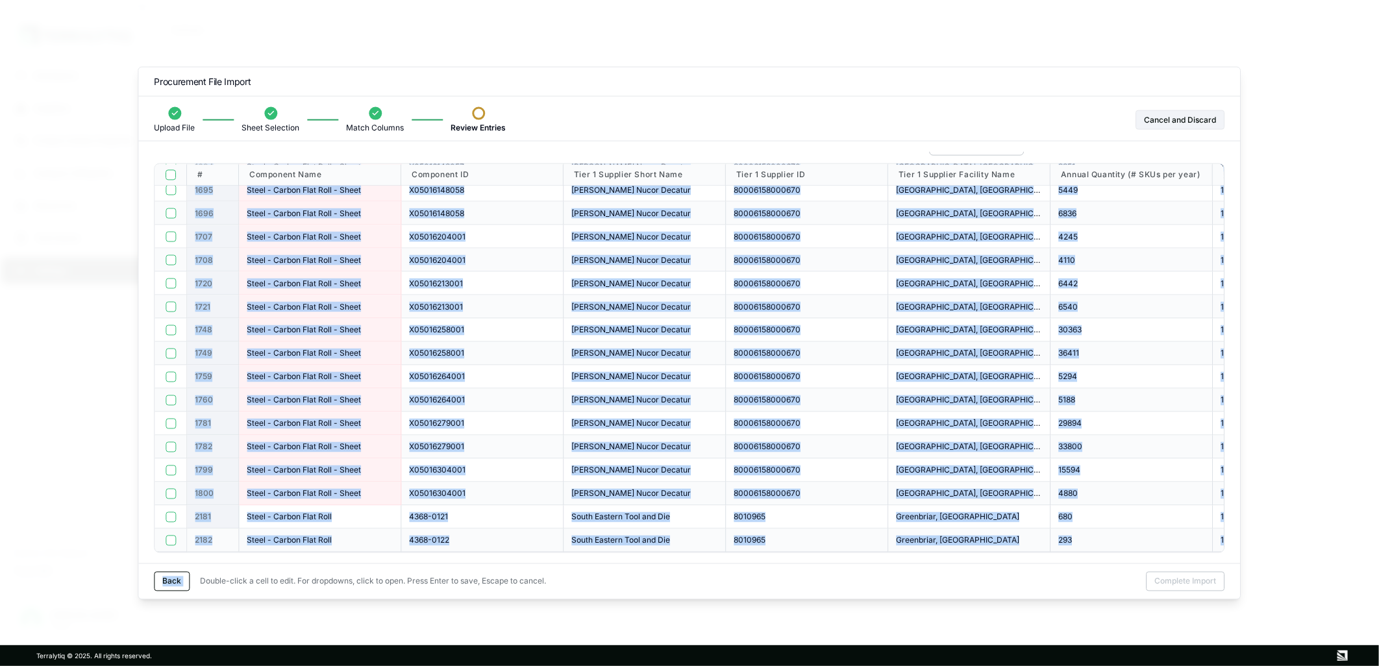
drag, startPoint x: 1089, startPoint y: 482, endPoint x: 214, endPoint y: 543, distance: 877.2
click at [473, 342] on div "X05016258001" at bounding box center [482, 353] width 162 height 23
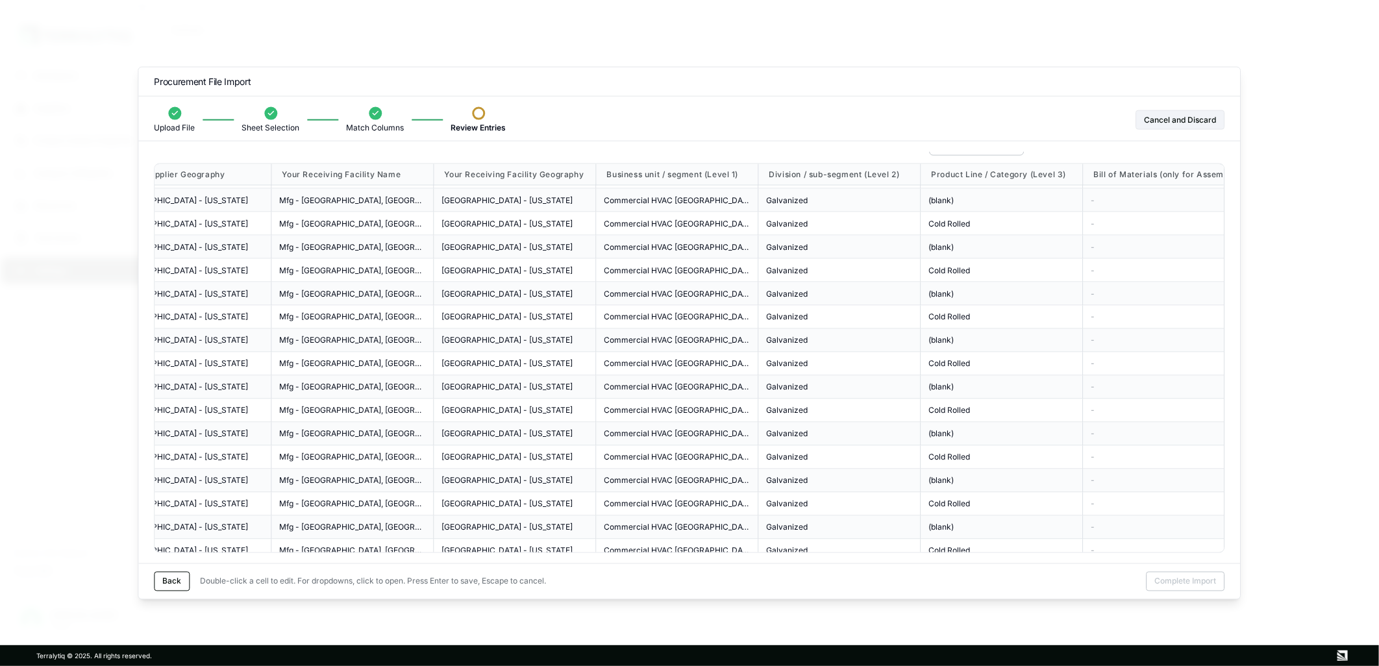
scroll to position [1515, 1612]
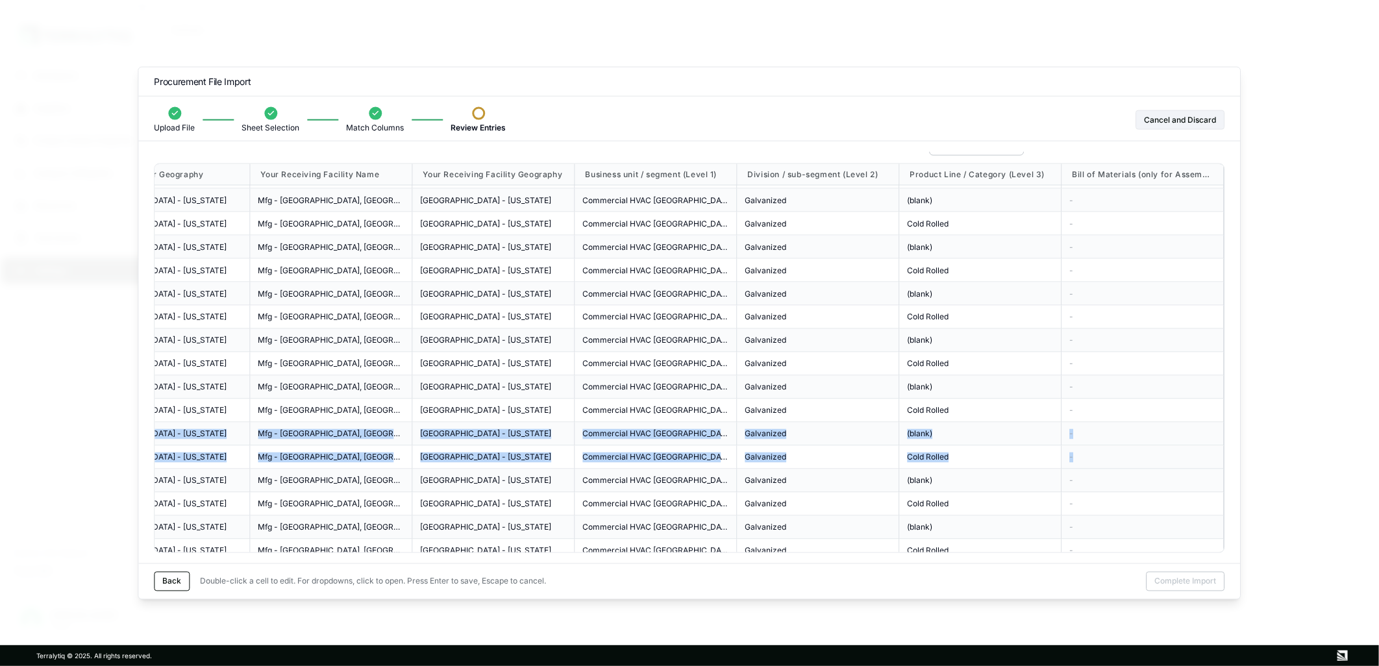
drag, startPoint x: 190, startPoint y: 432, endPoint x: 1192, endPoint y: 445, distance: 1002.4
drag, startPoint x: 1192, startPoint y: 445, endPoint x: 1128, endPoint y: 438, distance: 64.1
click at [1133, 441] on div "-" at bounding box center [1142, 434] width 162 height 23
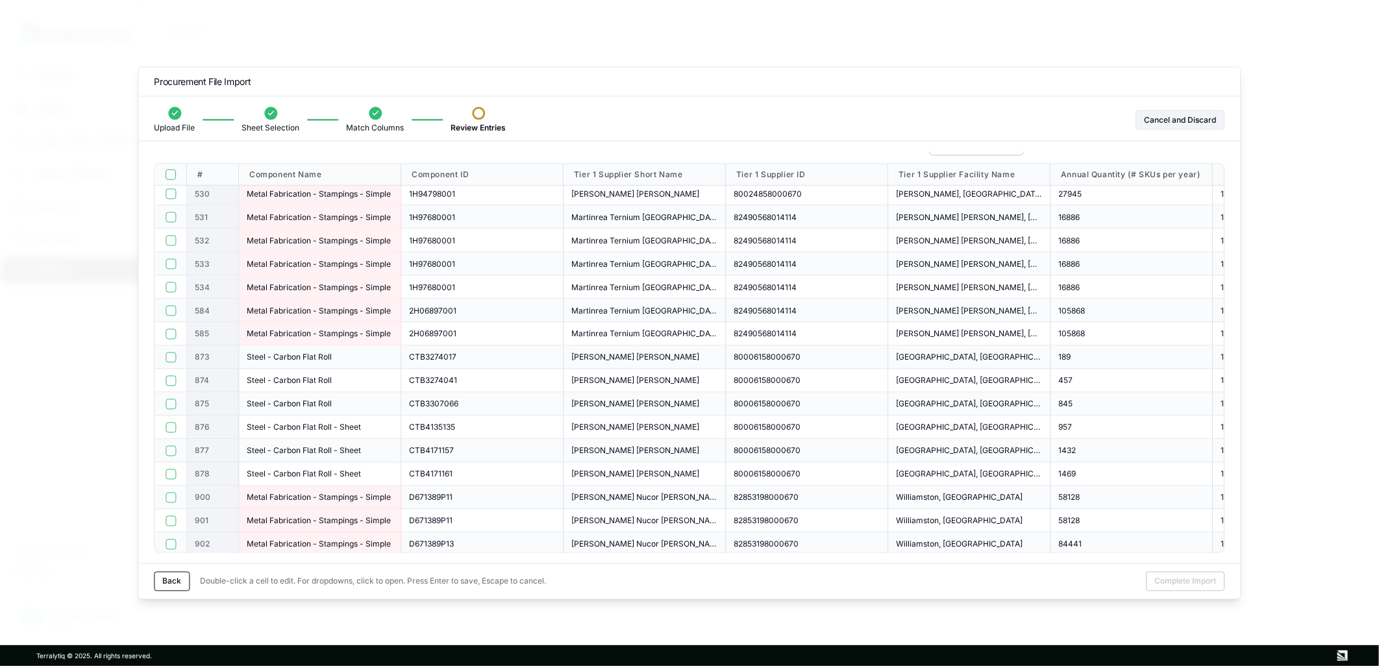
scroll to position [346, 0]
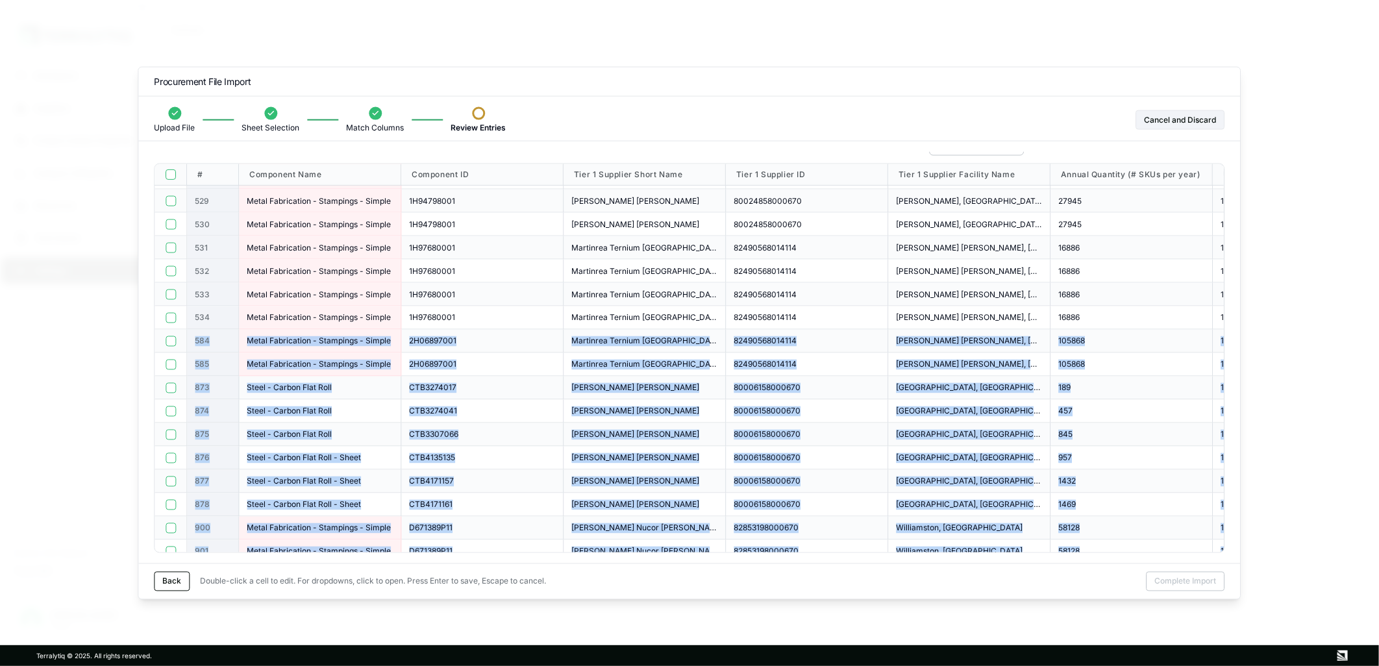
drag, startPoint x: 1127, startPoint y: 436, endPoint x: 184, endPoint y: 338, distance: 947.7
copy div "584 Metal Fabrication - Stampings - Simple 2H06897001 Martinrea Ternium Monterr…"
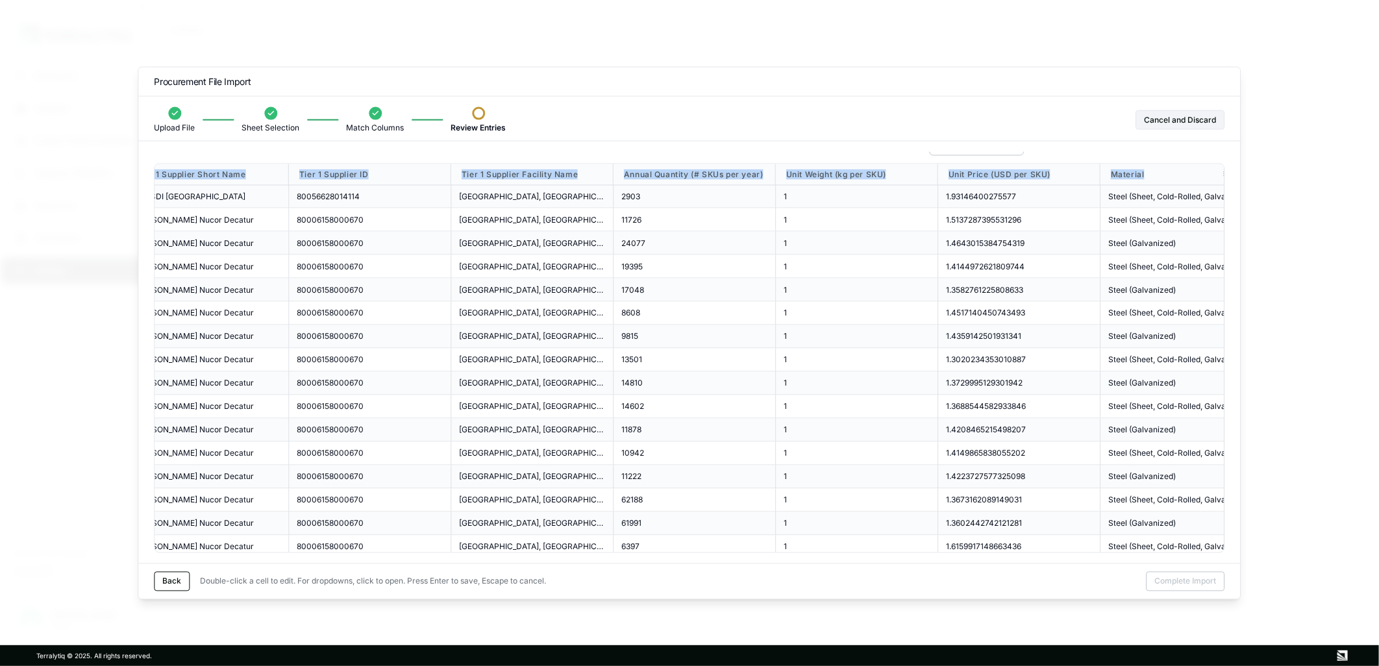
scroll to position [1481, 437]
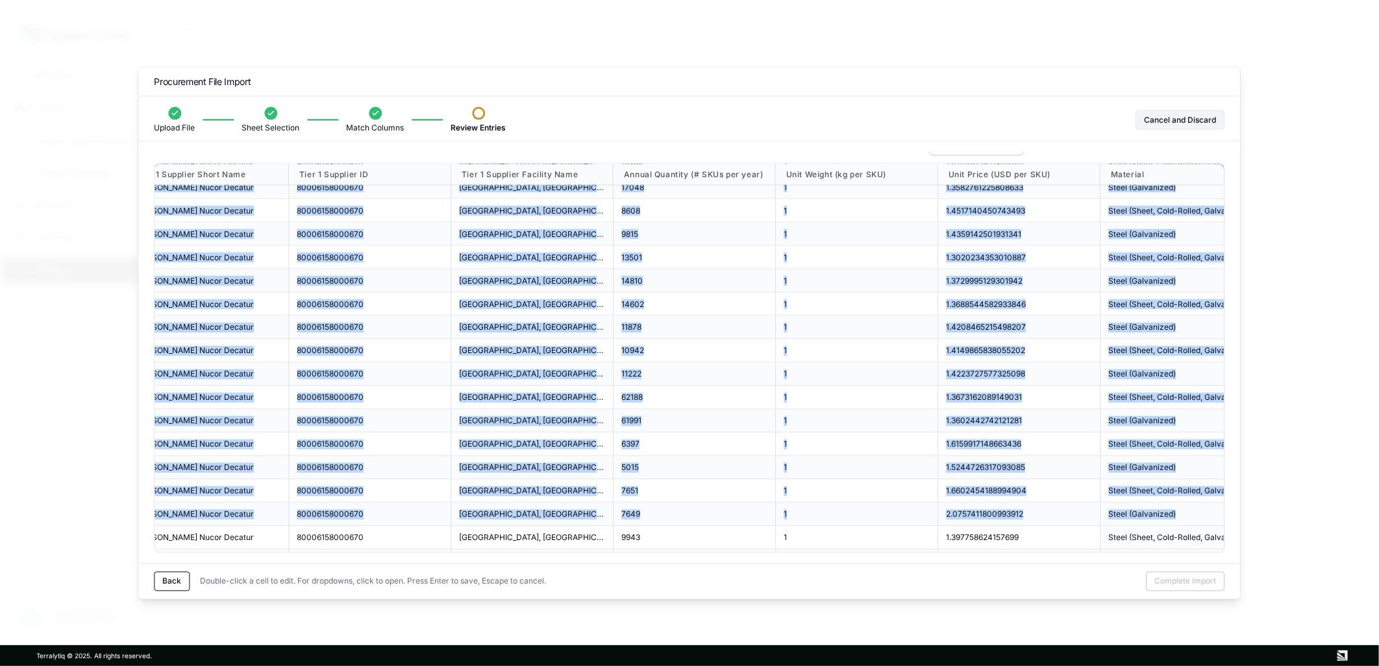
drag, startPoint x: 195, startPoint y: 330, endPoint x: 1198, endPoint y: 526, distance: 1022.1
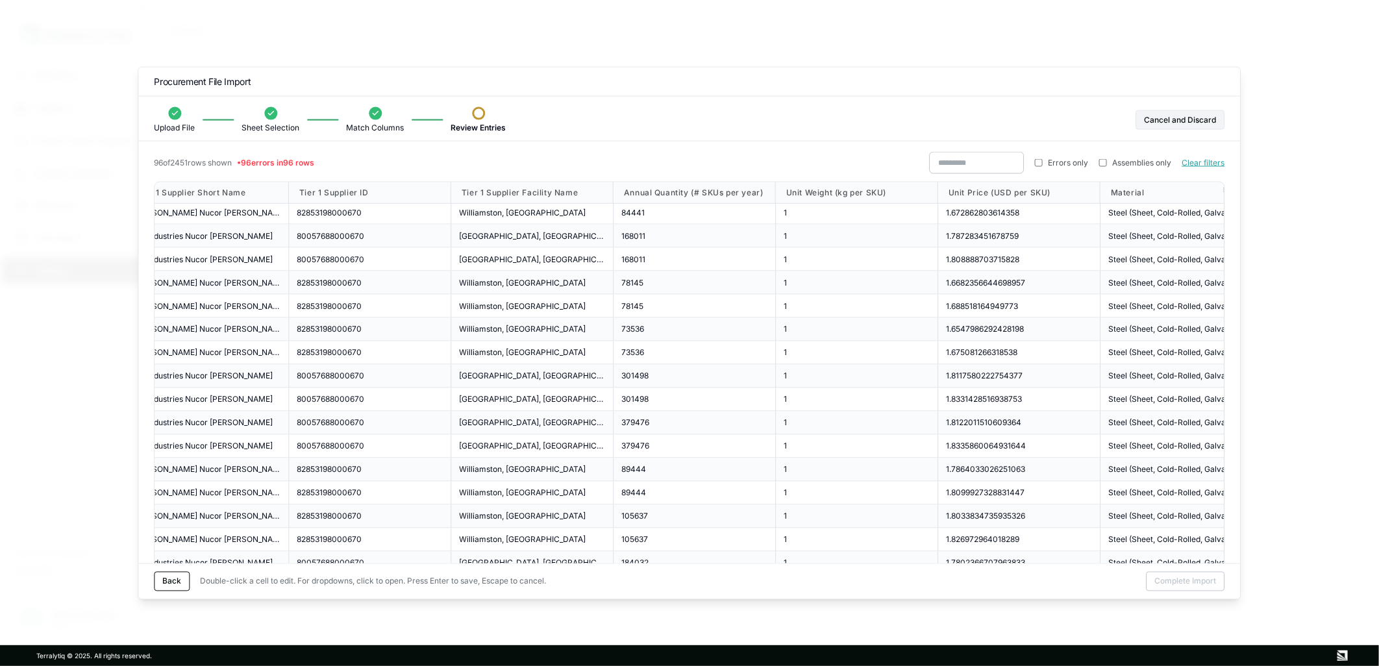
scroll to position [865, 437]
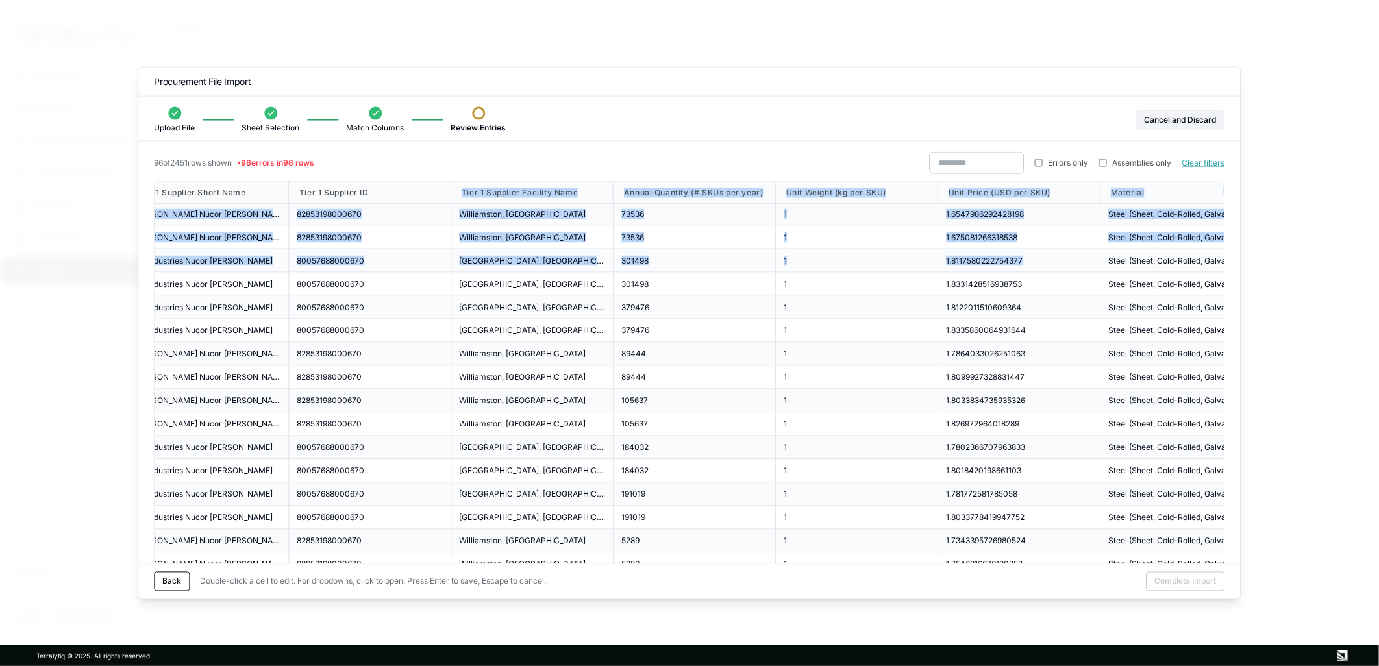
drag, startPoint x: 419, startPoint y: 182, endPoint x: 1008, endPoint y: 264, distance: 594.4
click at [1016, 265] on div "# Component Name Component ID Tier 1 Supplier Short Name Tier 1 Supplier ID Tie…" at bounding box center [1058, 449] width 2681 height 2264
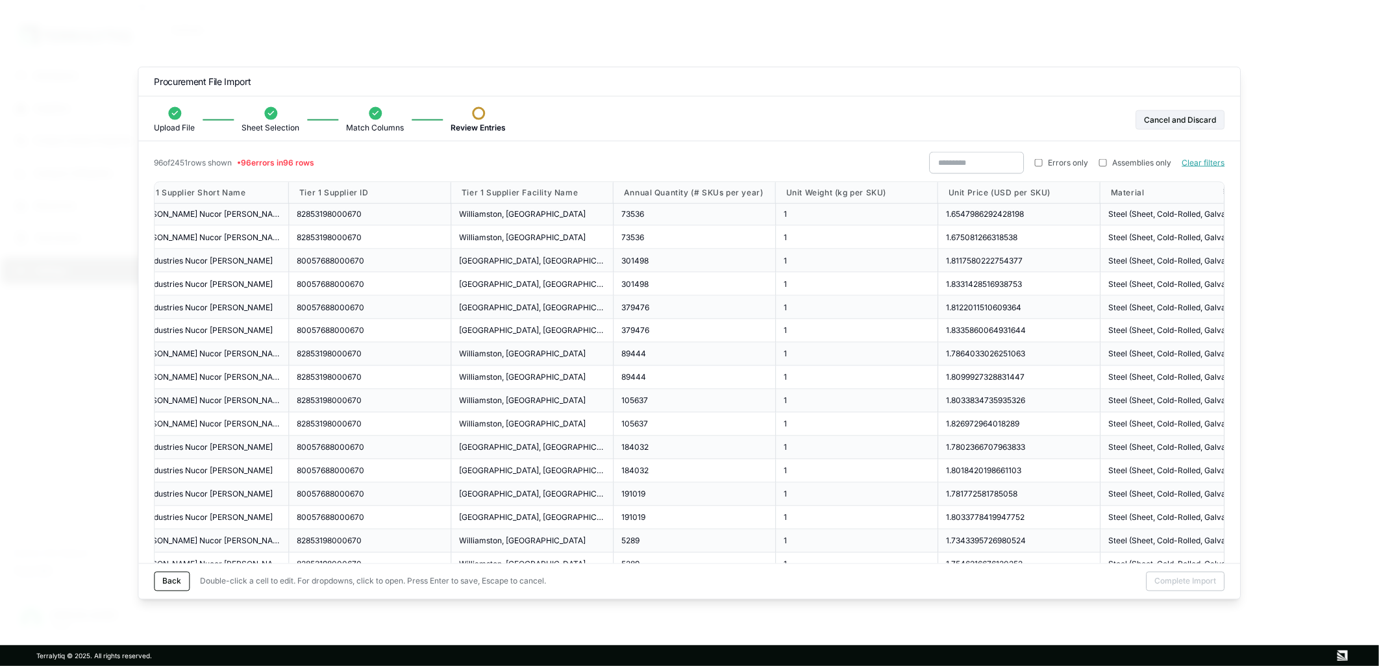
drag, startPoint x: 408, startPoint y: 173, endPoint x: 406, endPoint y: 156, distance: 17.0
click at [407, 171] on div "96 of 2451 rows shown • 96 errors in 96 rows Errors only Assemblies only Clear …" at bounding box center [689, 167] width 1071 height 30
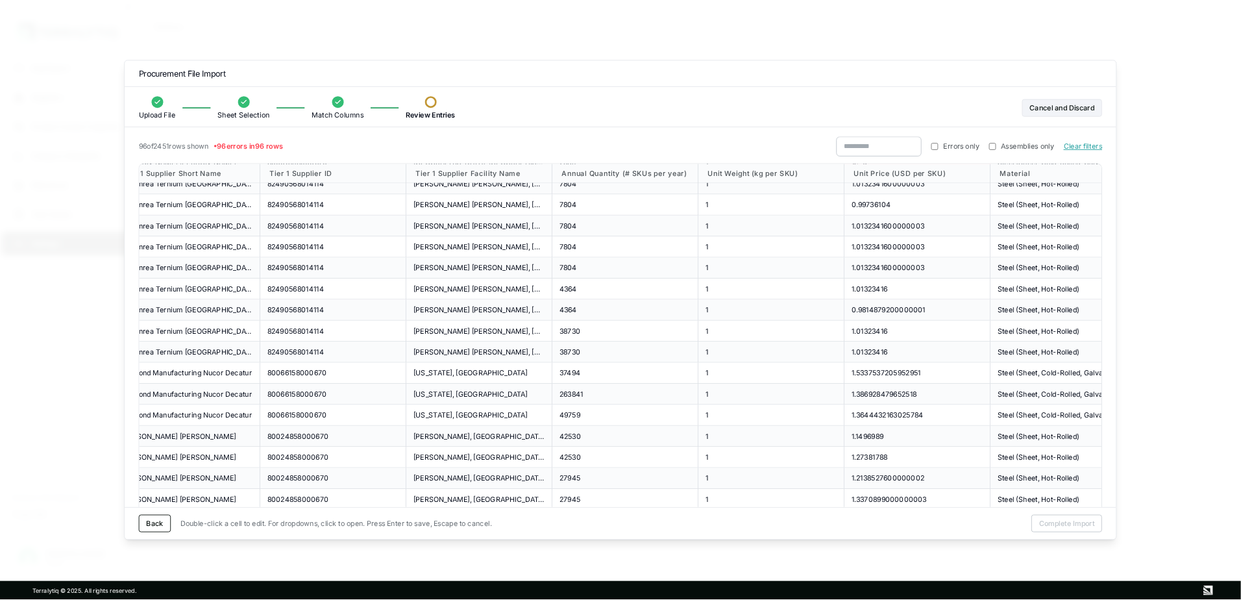
scroll to position [0, 437]
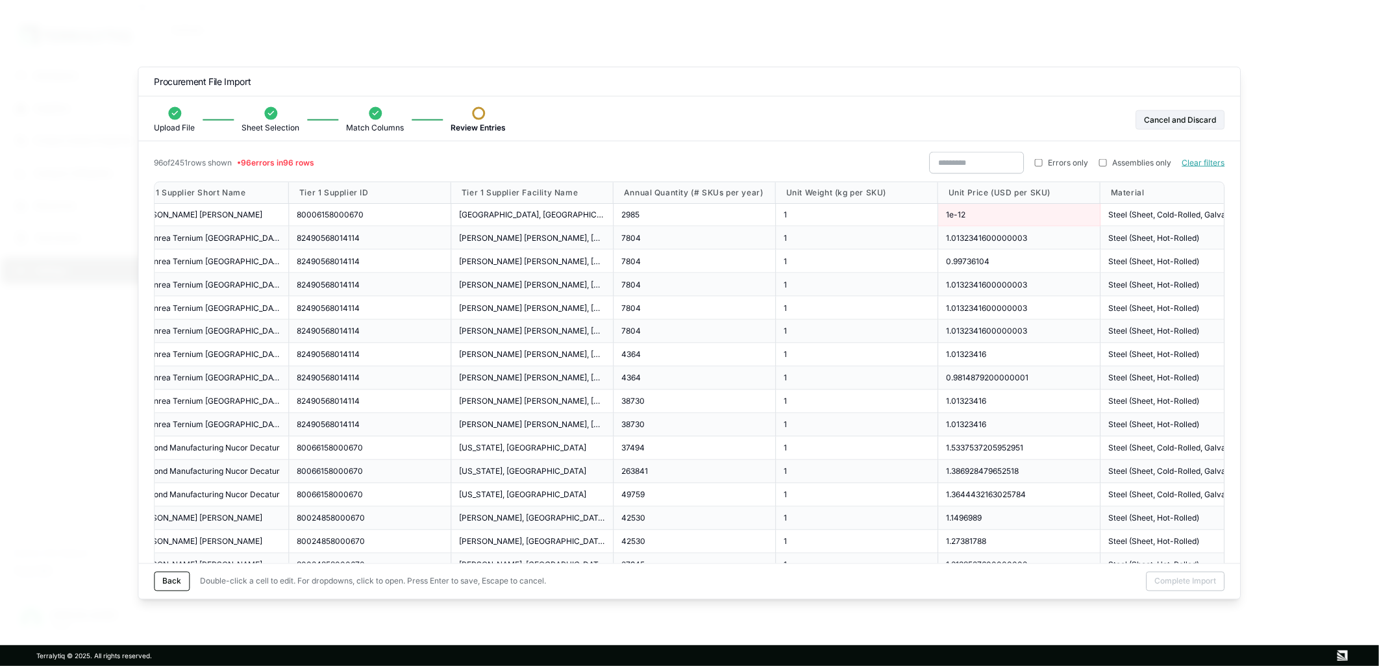
click at [134, 73] on div at bounding box center [689, 333] width 1379 height 666
click at [137, 75] on div at bounding box center [689, 333] width 1379 height 666
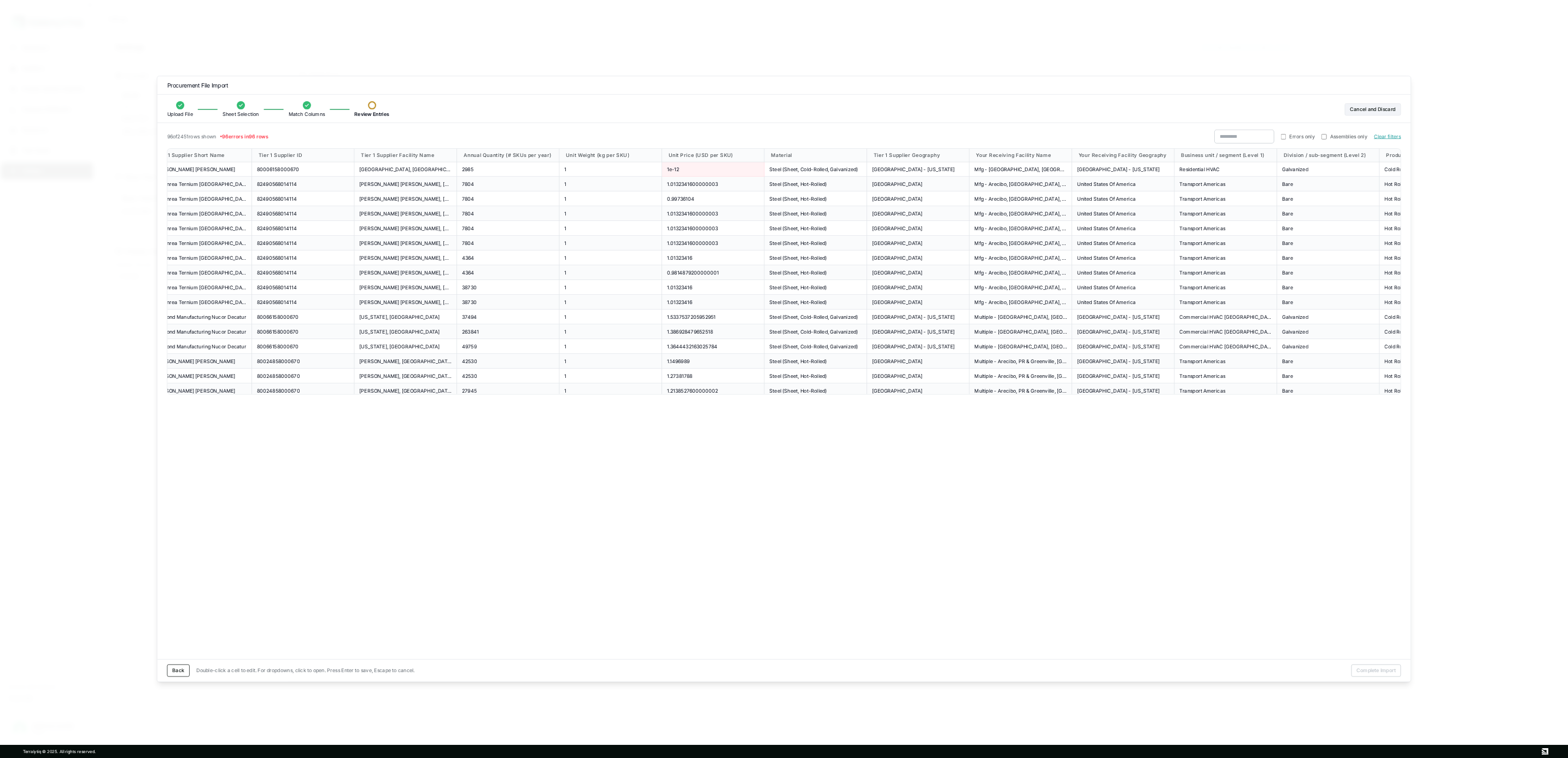
scroll to position [0, 0]
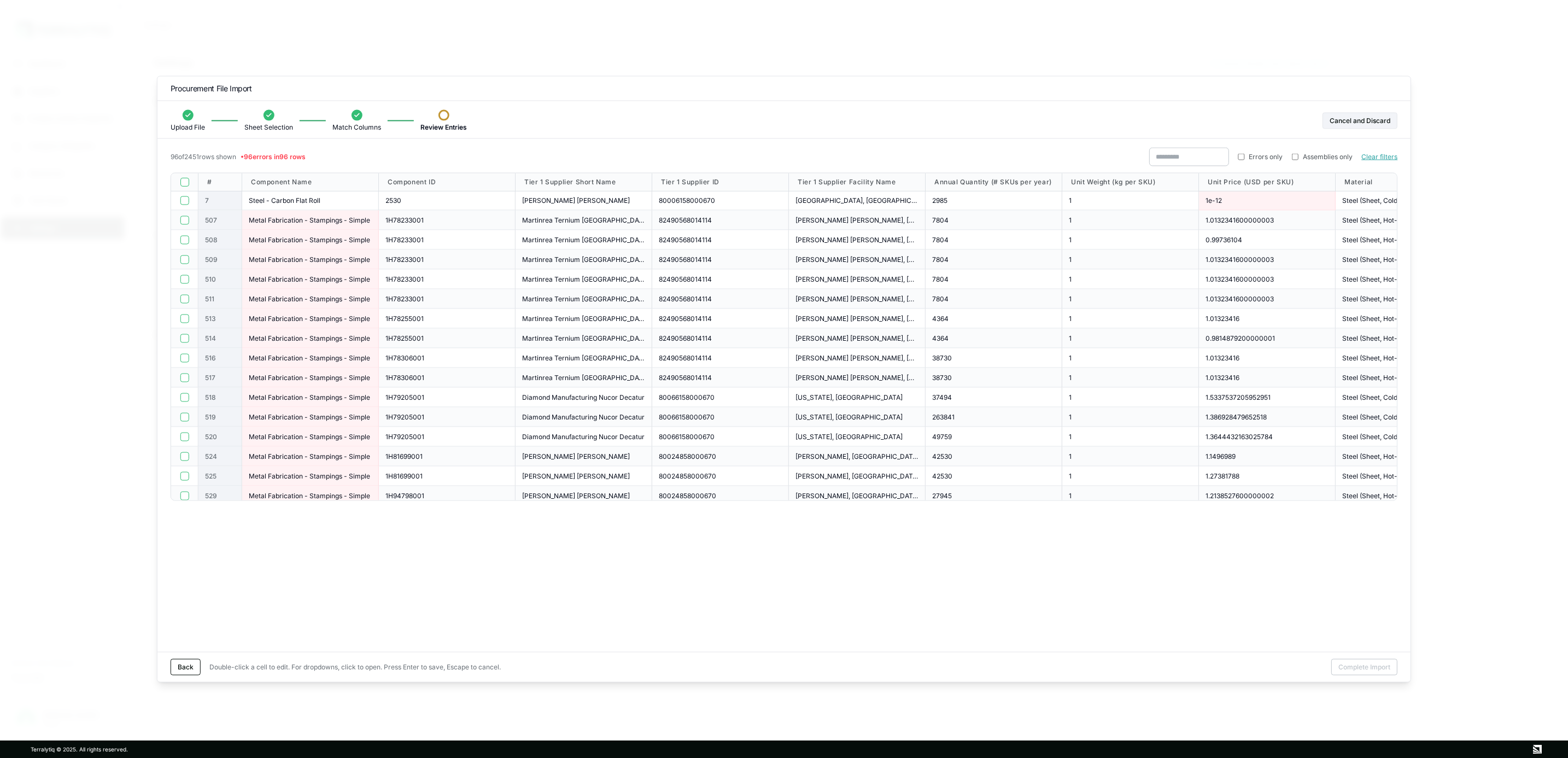
click at [571, 269] on div "Martinrea Ternium [GEOGRAPHIC_DATA]" at bounding box center [584, 259] width 136 height 19
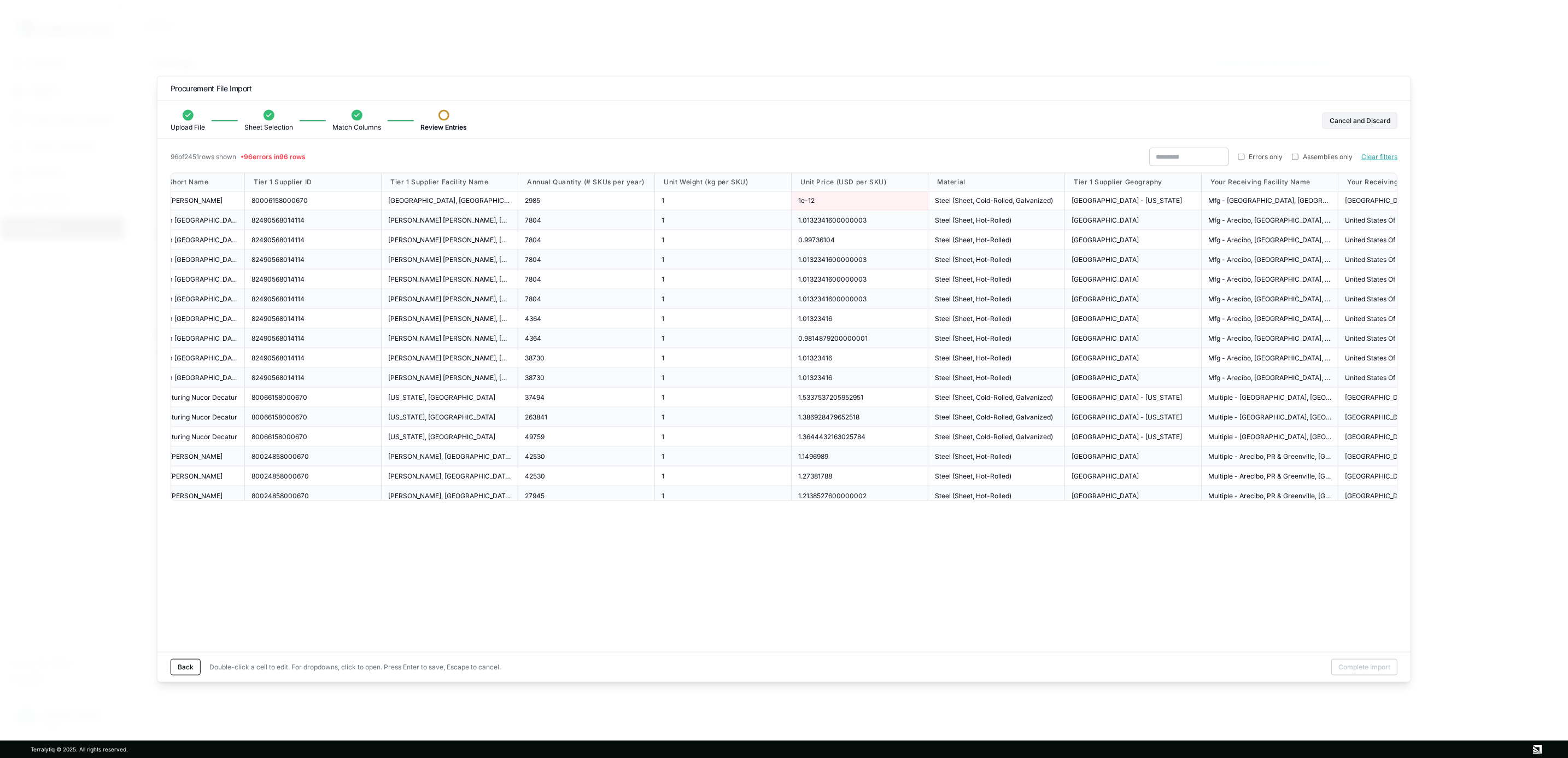
scroll to position [0, 1032]
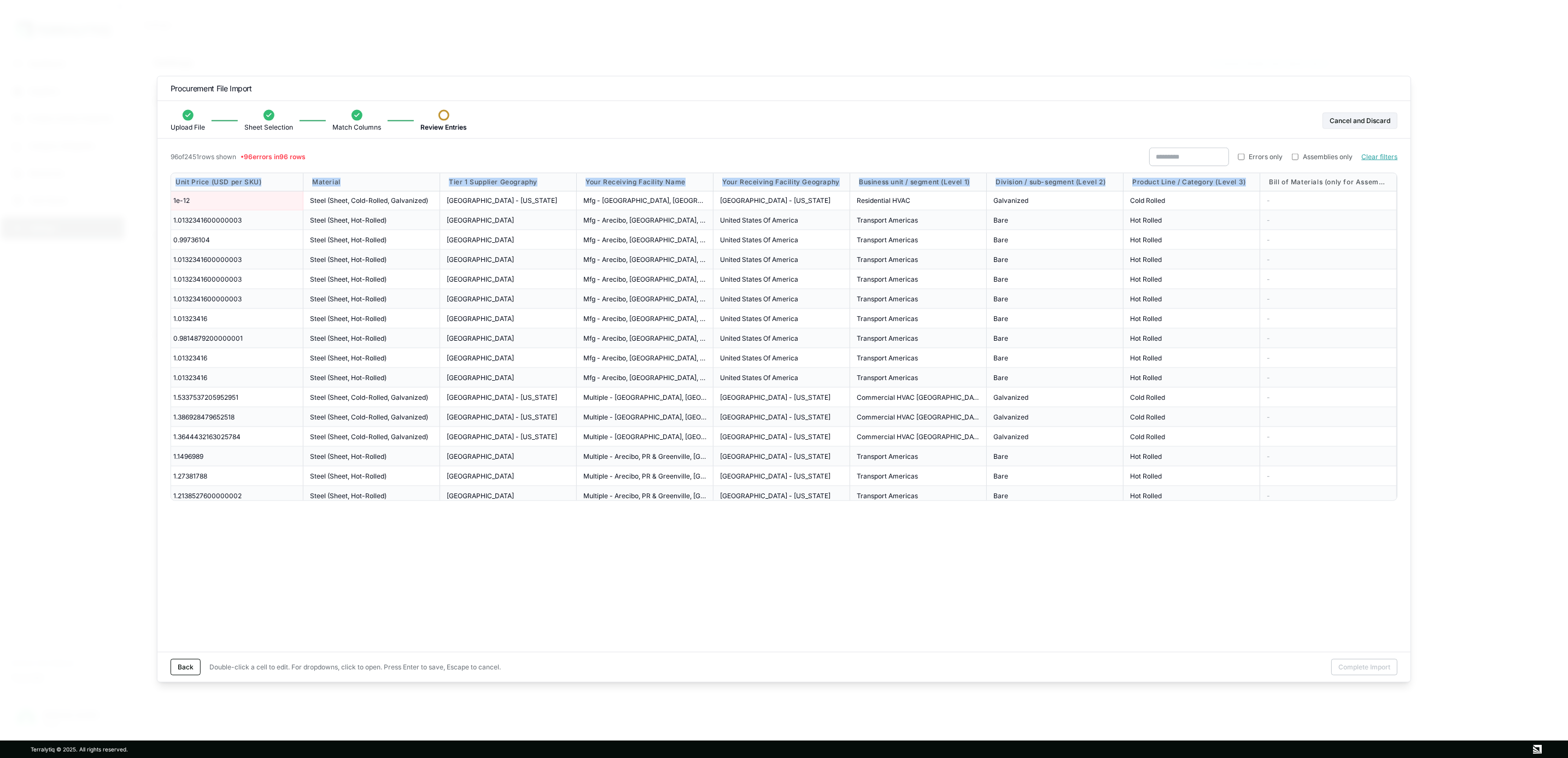
drag, startPoint x: 206, startPoint y: 185, endPoint x: 1246, endPoint y: 180, distance: 1040.0
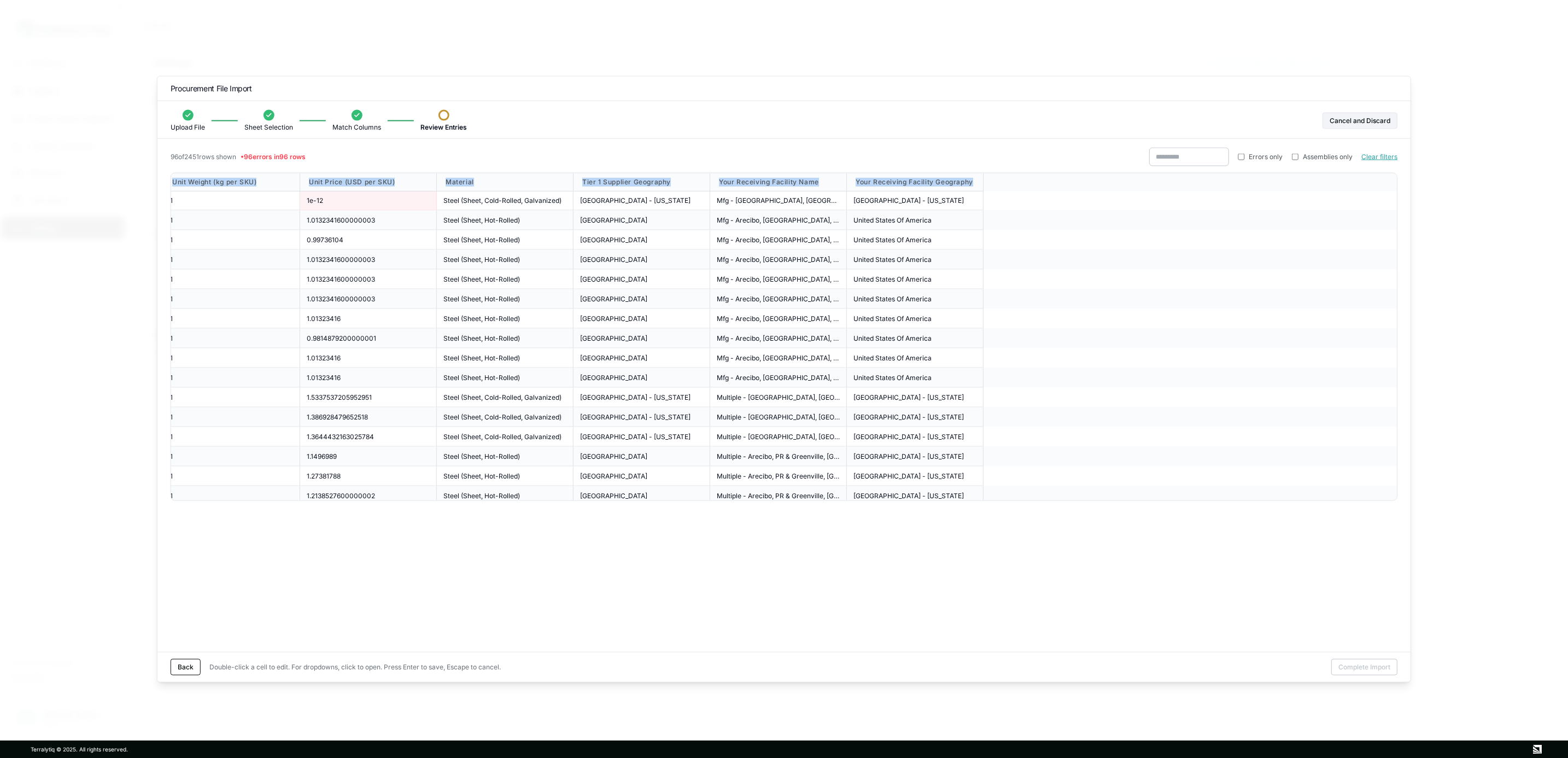
scroll to position [0, 0]
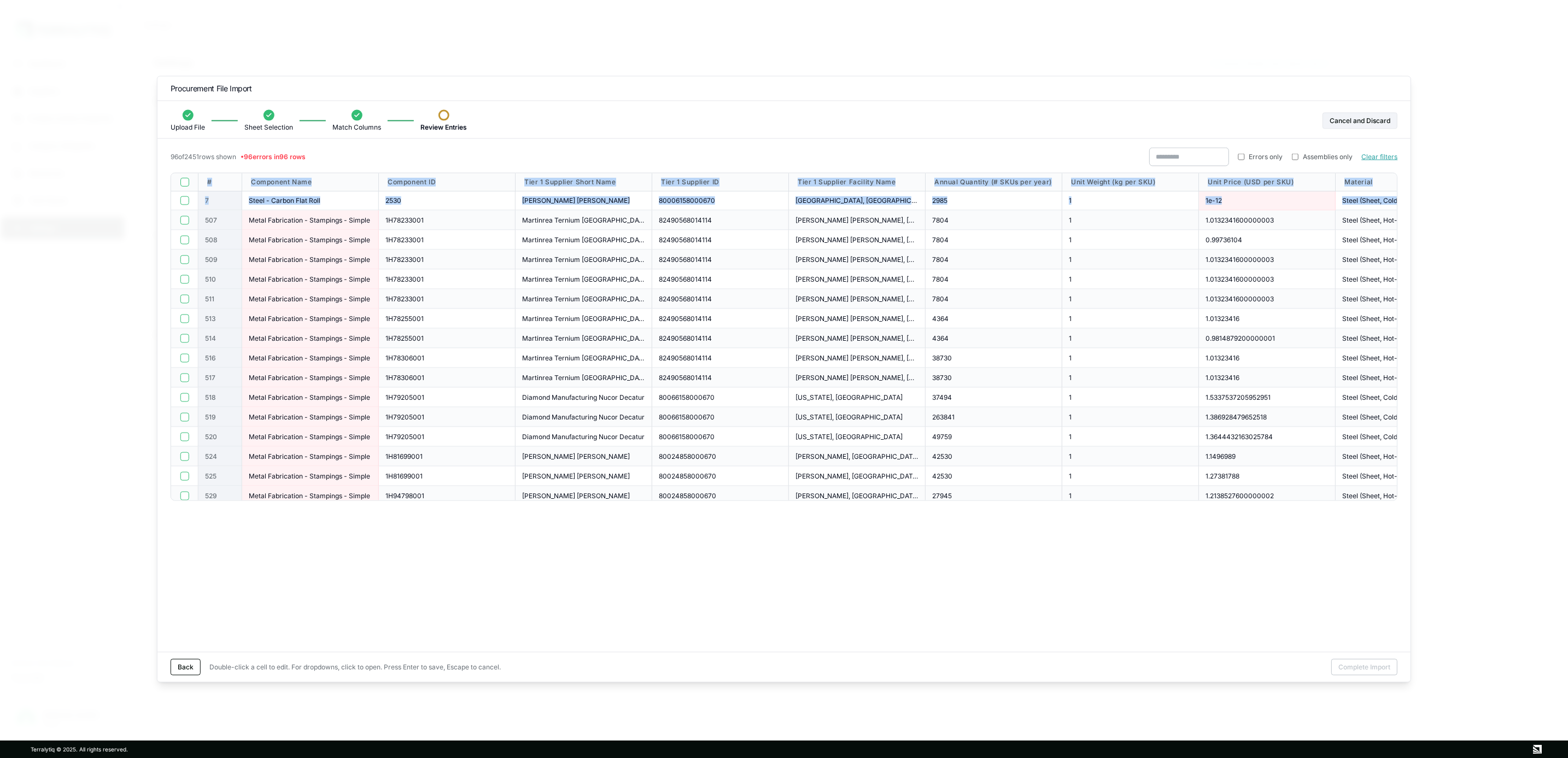
drag, startPoint x: 1177, startPoint y: 205, endPoint x: 171, endPoint y: 195, distance: 1006.0
copy div "# Component Name Component ID Tier 1 Supplier Short Name Tier 1 Supplier ID Tie…"
click at [443, 195] on div "2530" at bounding box center [447, 200] width 136 height 19
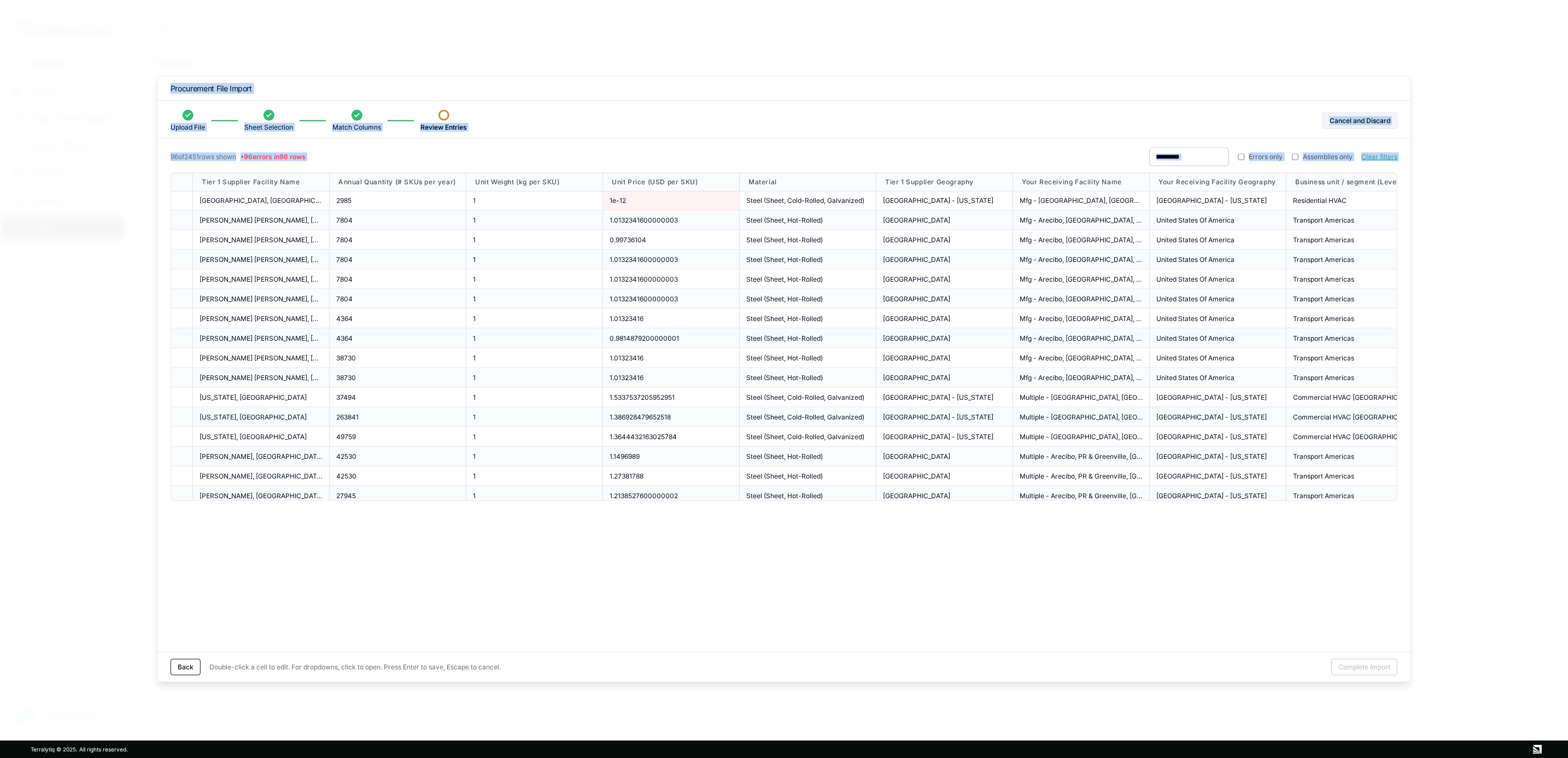
scroll to position [0, 1032]
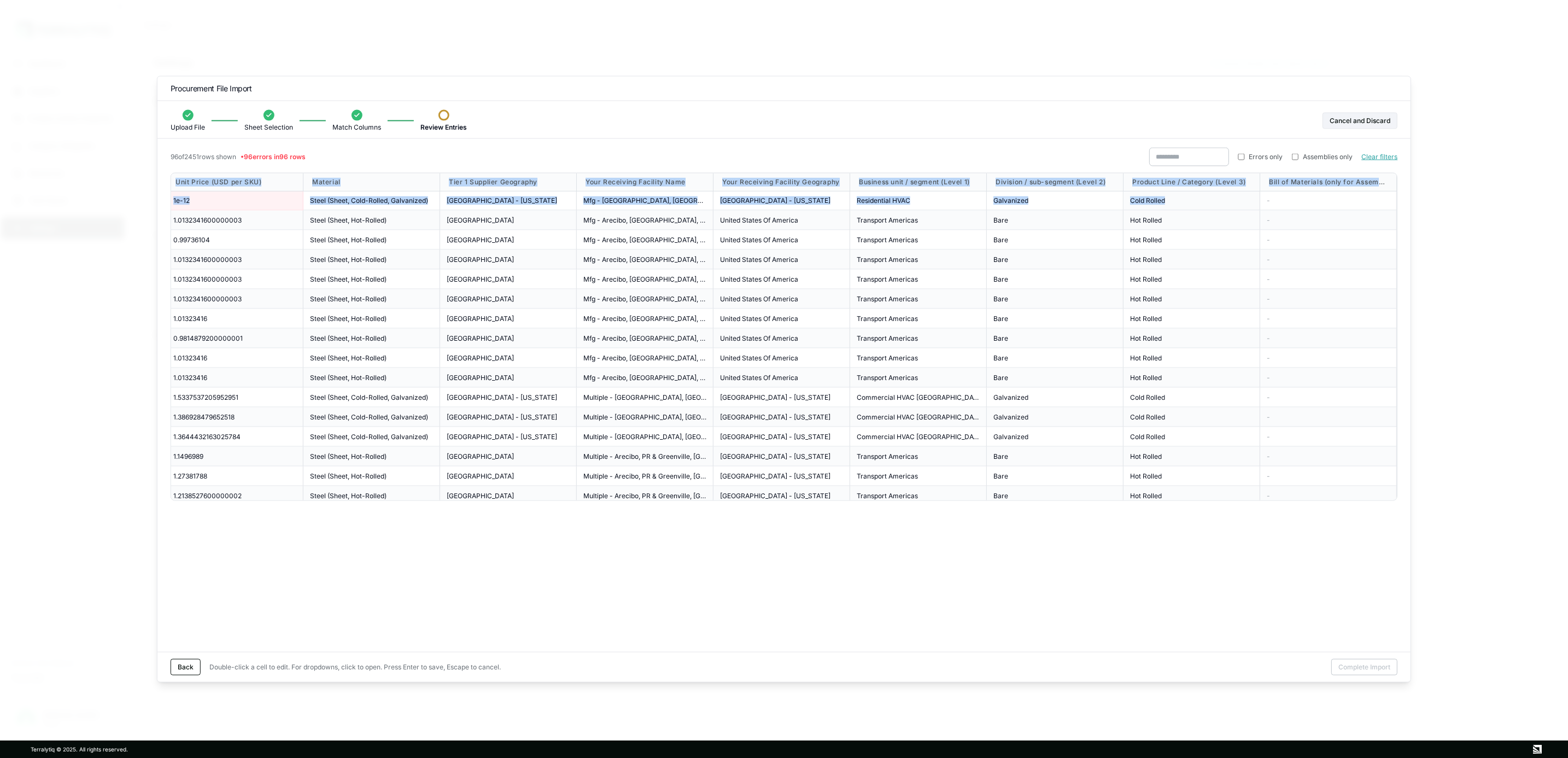
drag, startPoint x: 435, startPoint y: 181, endPoint x: 1170, endPoint y: 203, distance: 735.3
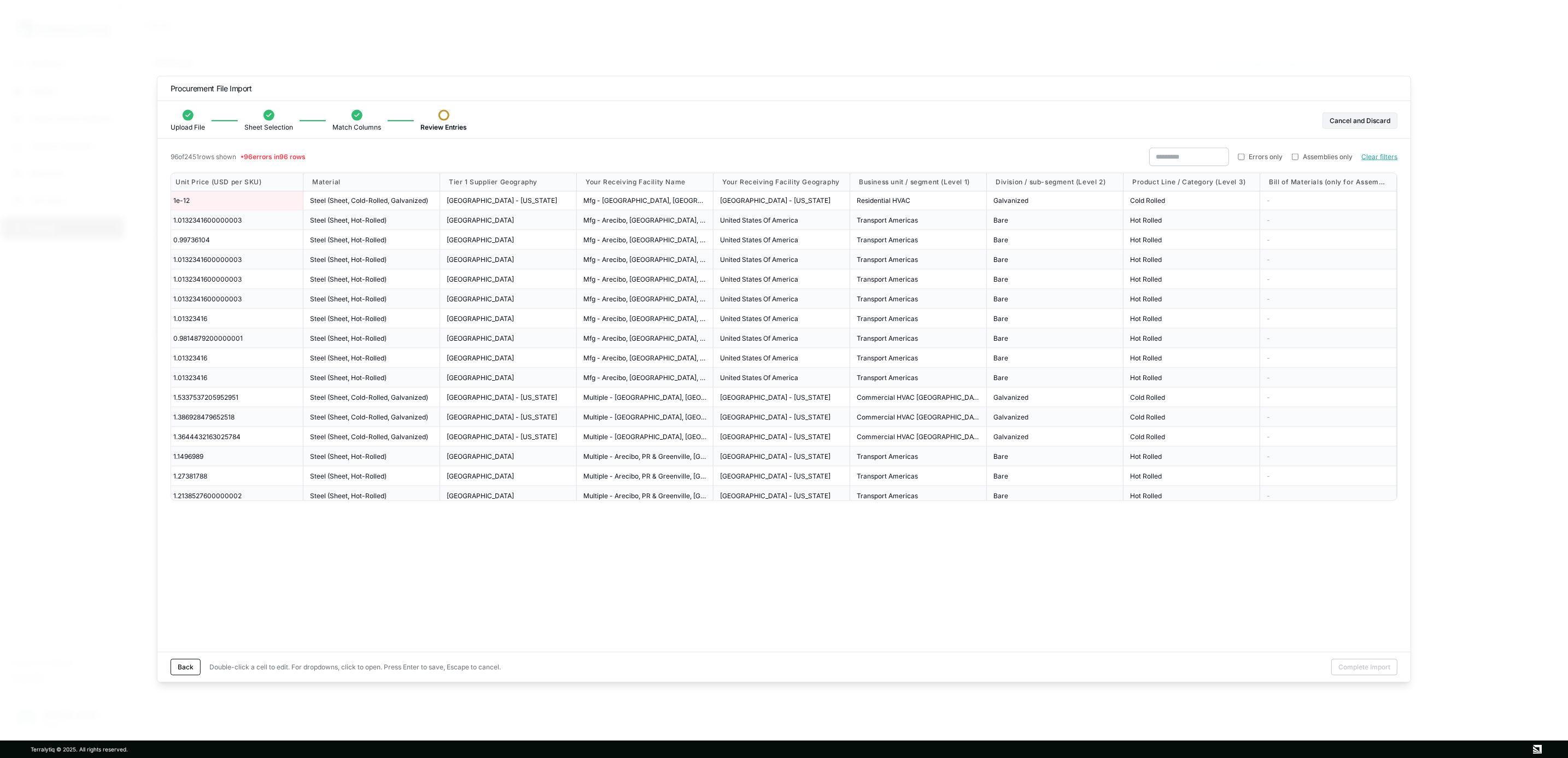
click at [624, 259] on span "Mfg - Arecibo, [GEOGRAPHIC_DATA], [GEOGRAPHIC_DATA]" at bounding box center [645, 259] width 123 height 8
drag, startPoint x: 299, startPoint y: 635, endPoint x: 312, endPoint y: 586, distance: 50.7
click at [301, 560] on div "96 of 2451 rows shown • 96 errors in 96 rows Errors only Assemblies only Clear …" at bounding box center [784, 399] width 1253 height 504
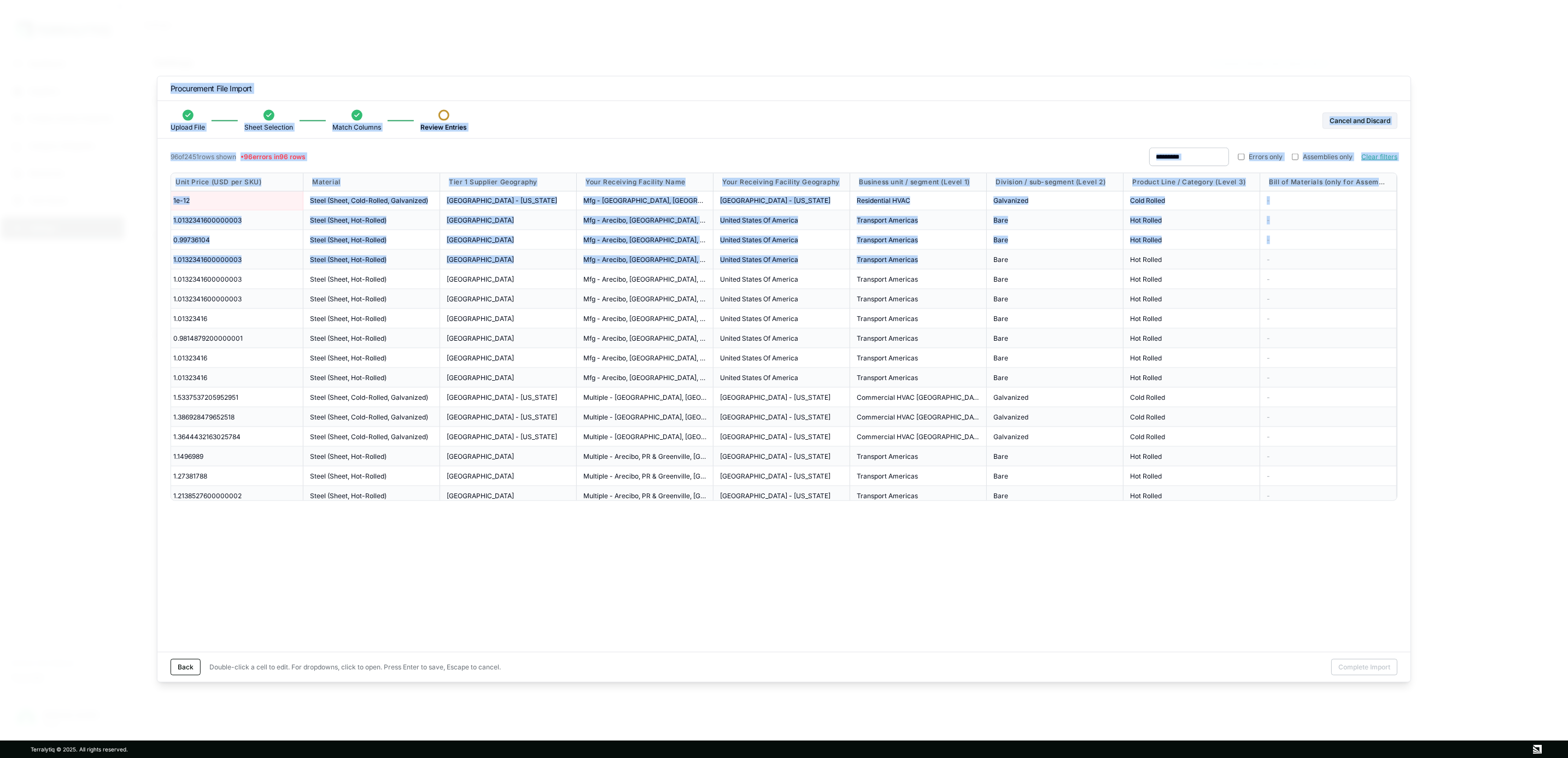
scroll to position [0, 0]
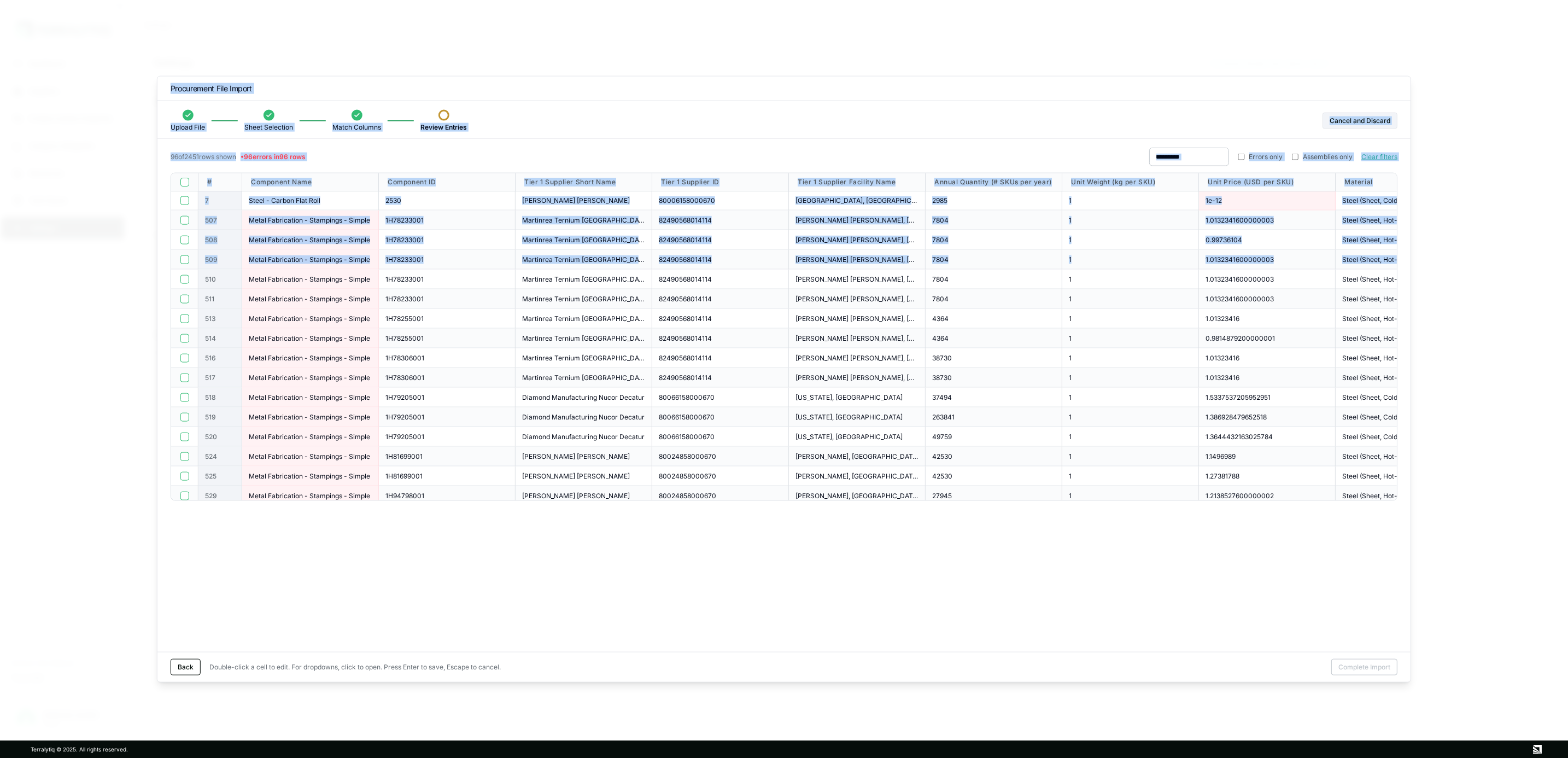
drag, startPoint x: 995, startPoint y: 261, endPoint x: 62, endPoint y: 302, distance: 933.9
click at [727, 537] on div "96 of 2451 rows shown • 96 errors in 96 rows Errors only Assemblies only Clear …" at bounding box center [784, 399] width 1253 height 504
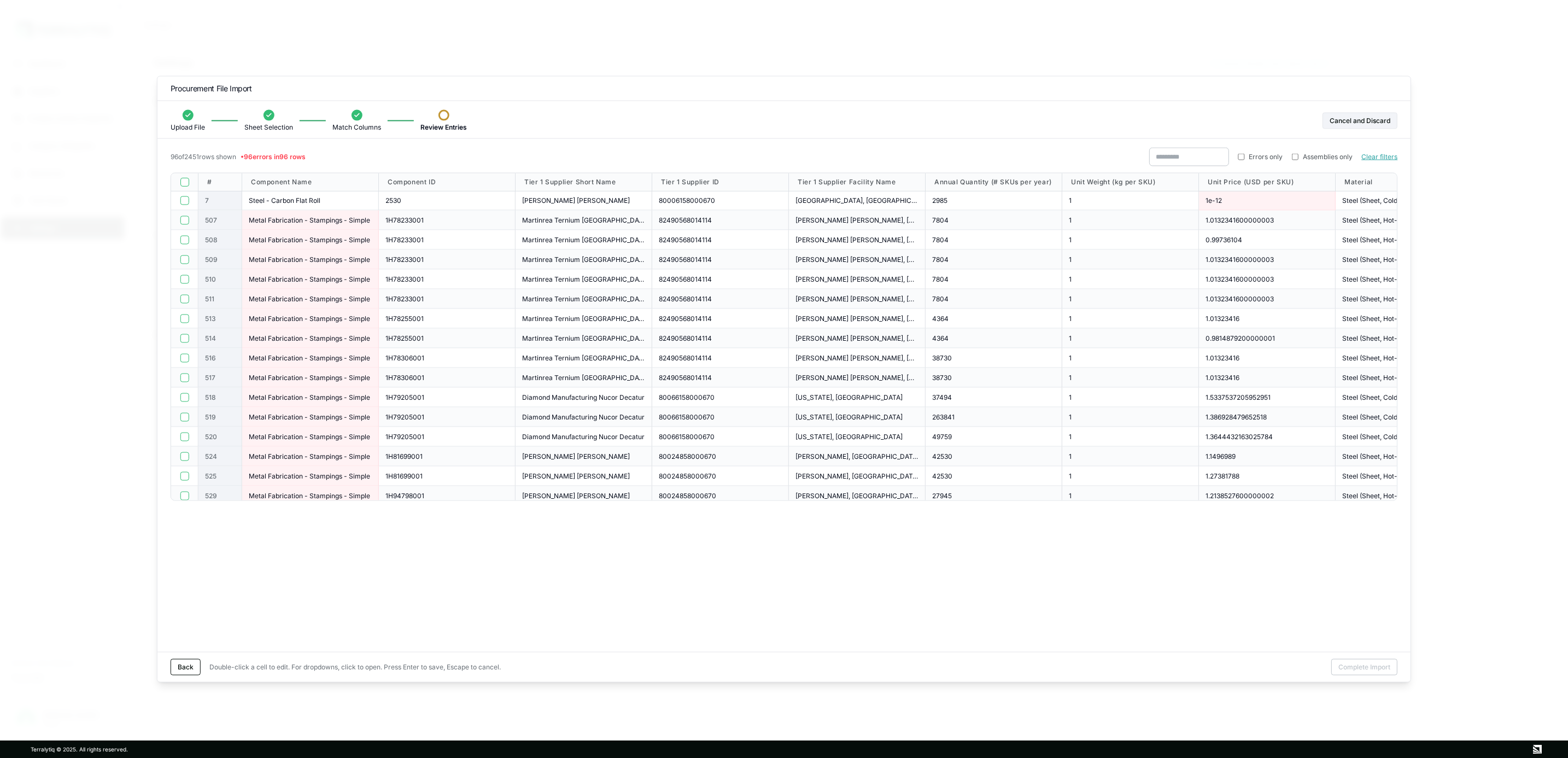
click at [1160, 186] on span "Unit Price (USD per SKU)" at bounding box center [1251, 182] width 86 height 8
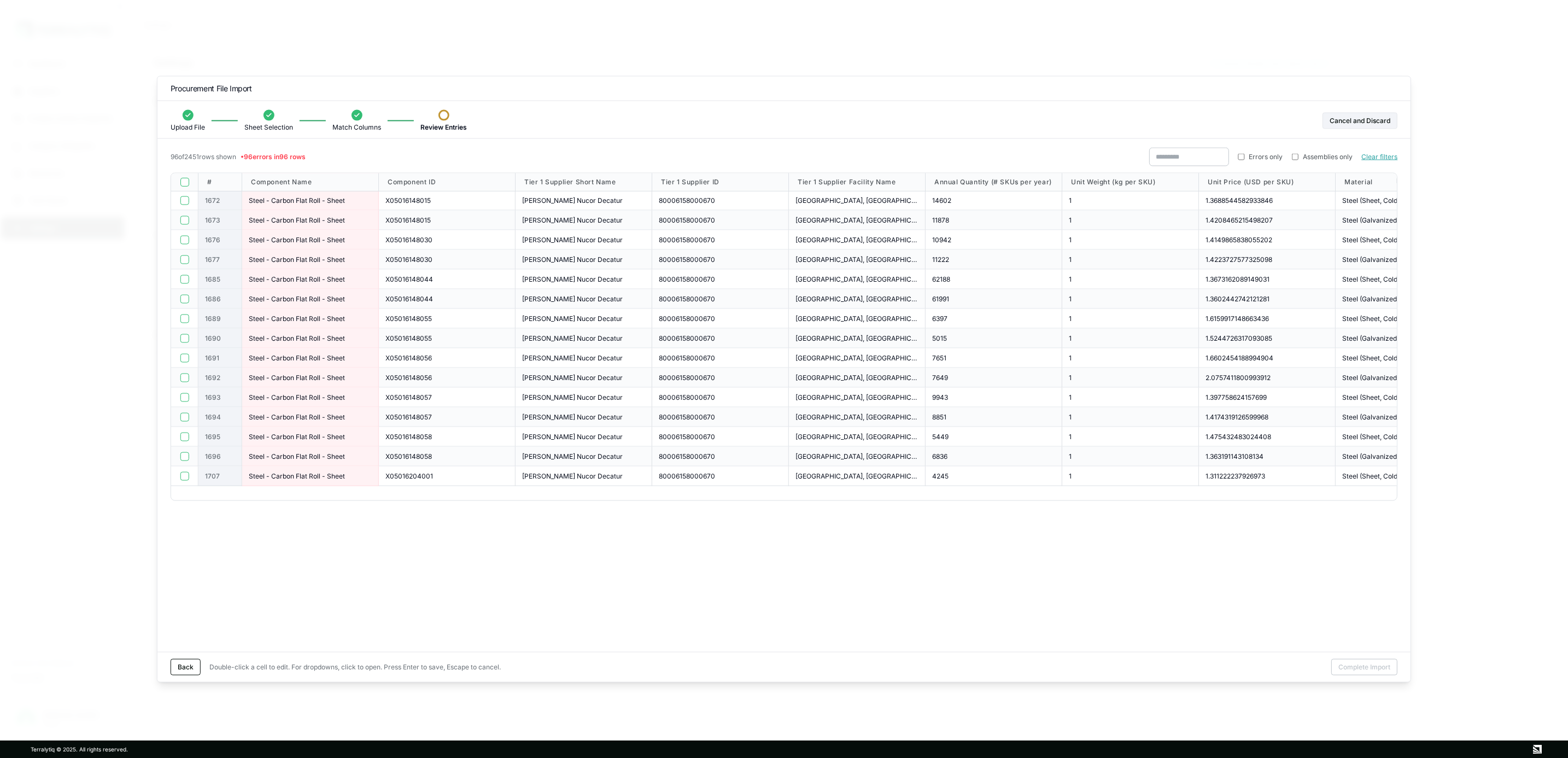
scroll to position [1580, 0]
click at [183, 467] on button "button" at bounding box center [184, 470] width 8 height 8
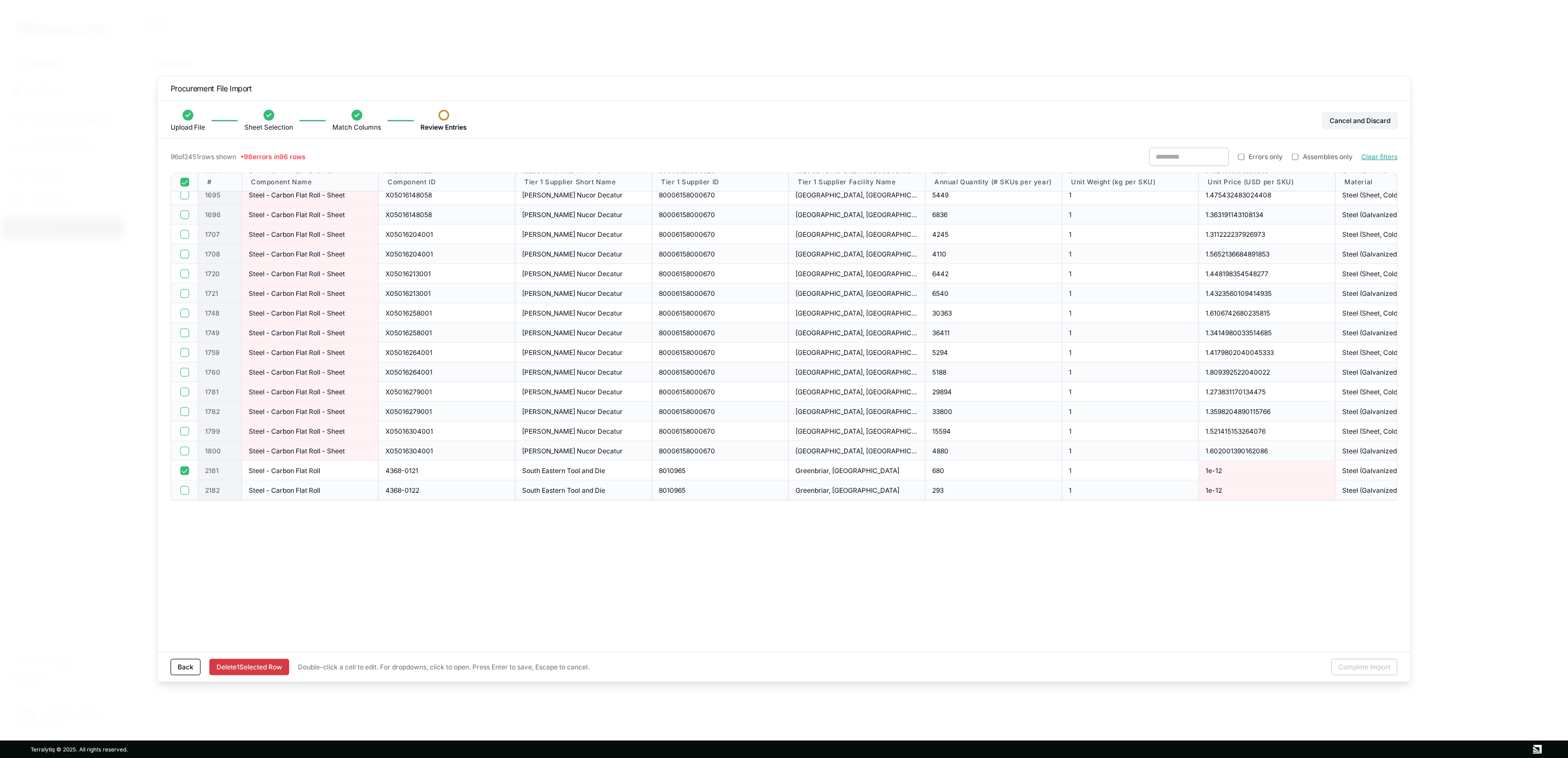
click at [183, 487] on button "button" at bounding box center [184, 489] width 8 height 8
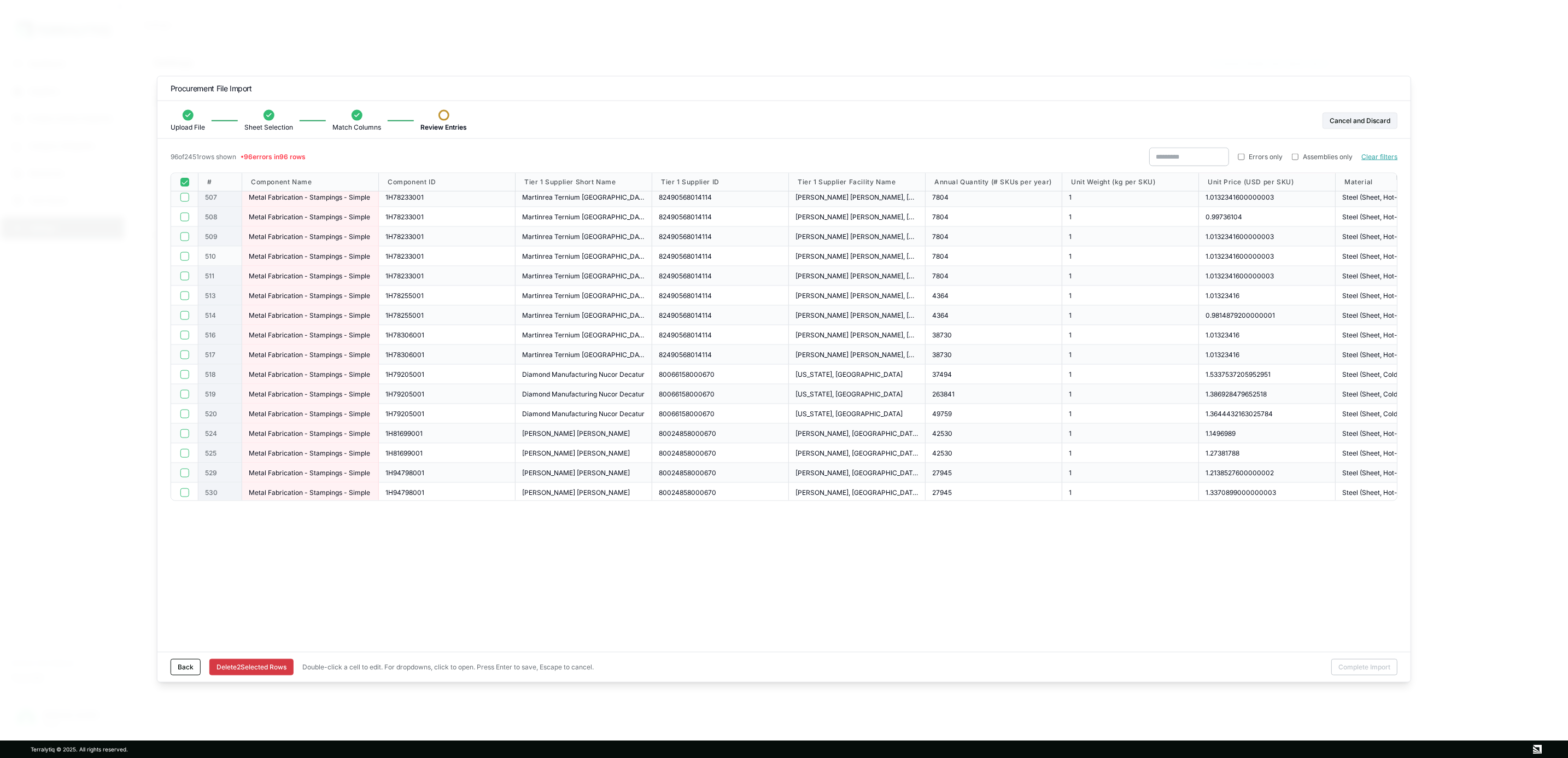
scroll to position [0, 0]
click at [190, 199] on div at bounding box center [184, 200] width 13 height 8
click at [274, 560] on button "Delete 3 Selected Row s" at bounding box center [252, 666] width 85 height 16
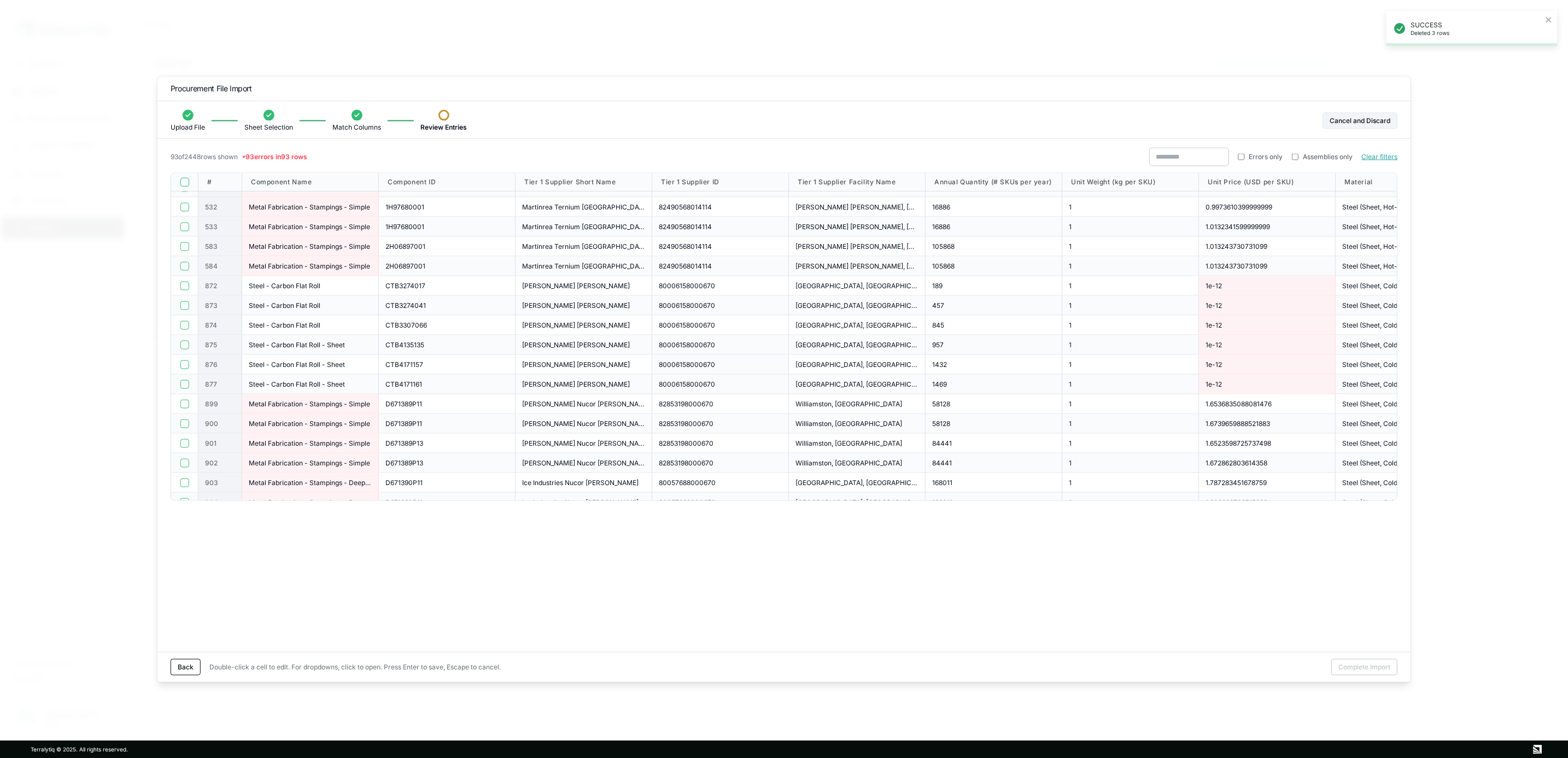
scroll to position [410, 0]
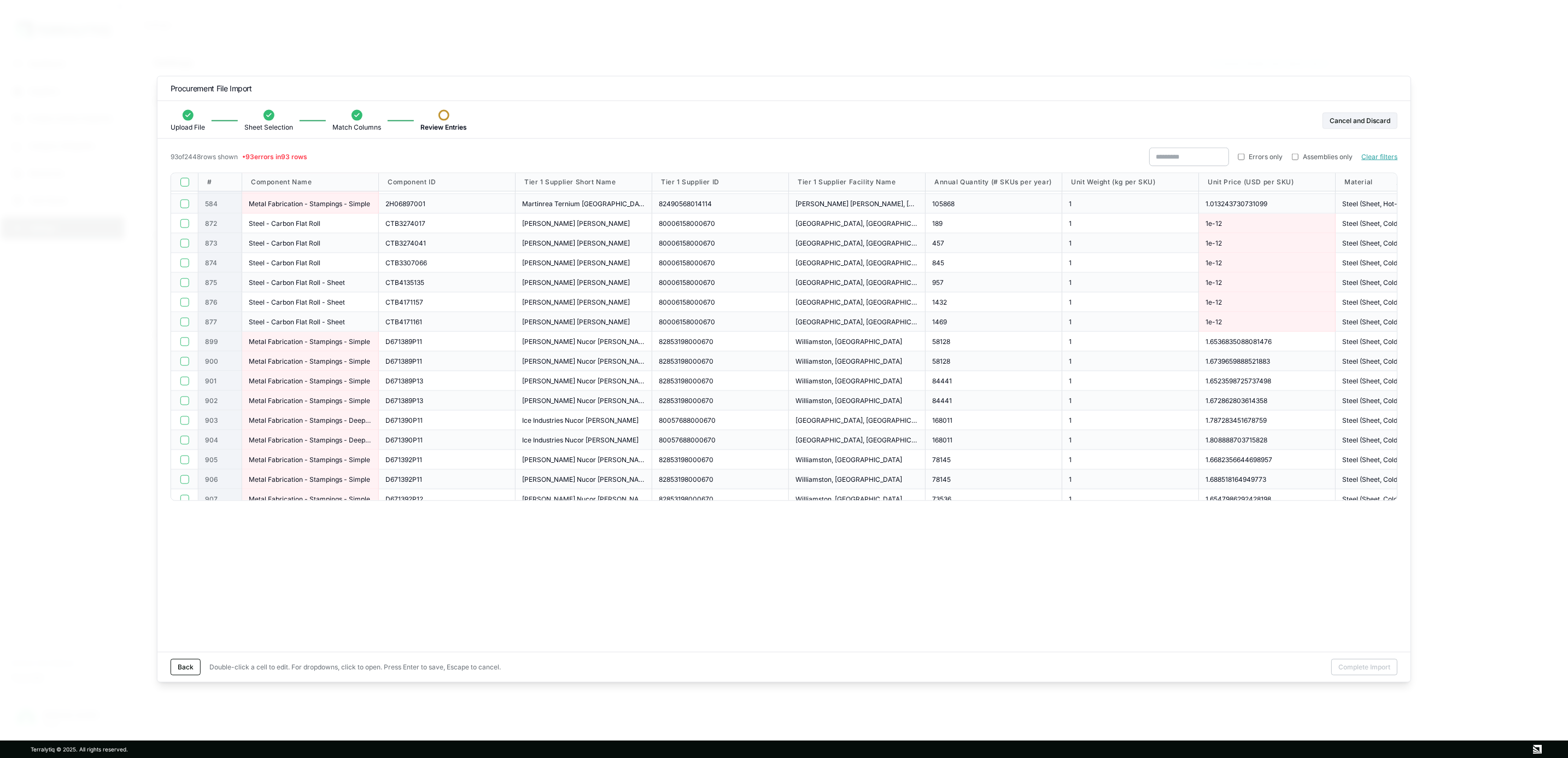
click at [183, 322] on button "button" at bounding box center [184, 322] width 8 height 8
click at [179, 299] on div at bounding box center [184, 302] width 13 height 8
click at [182, 283] on button "button" at bounding box center [184, 282] width 8 height 8
click at [183, 264] on button "button" at bounding box center [184, 262] width 8 height 8
click at [184, 241] on button "button" at bounding box center [184, 243] width 8 height 8
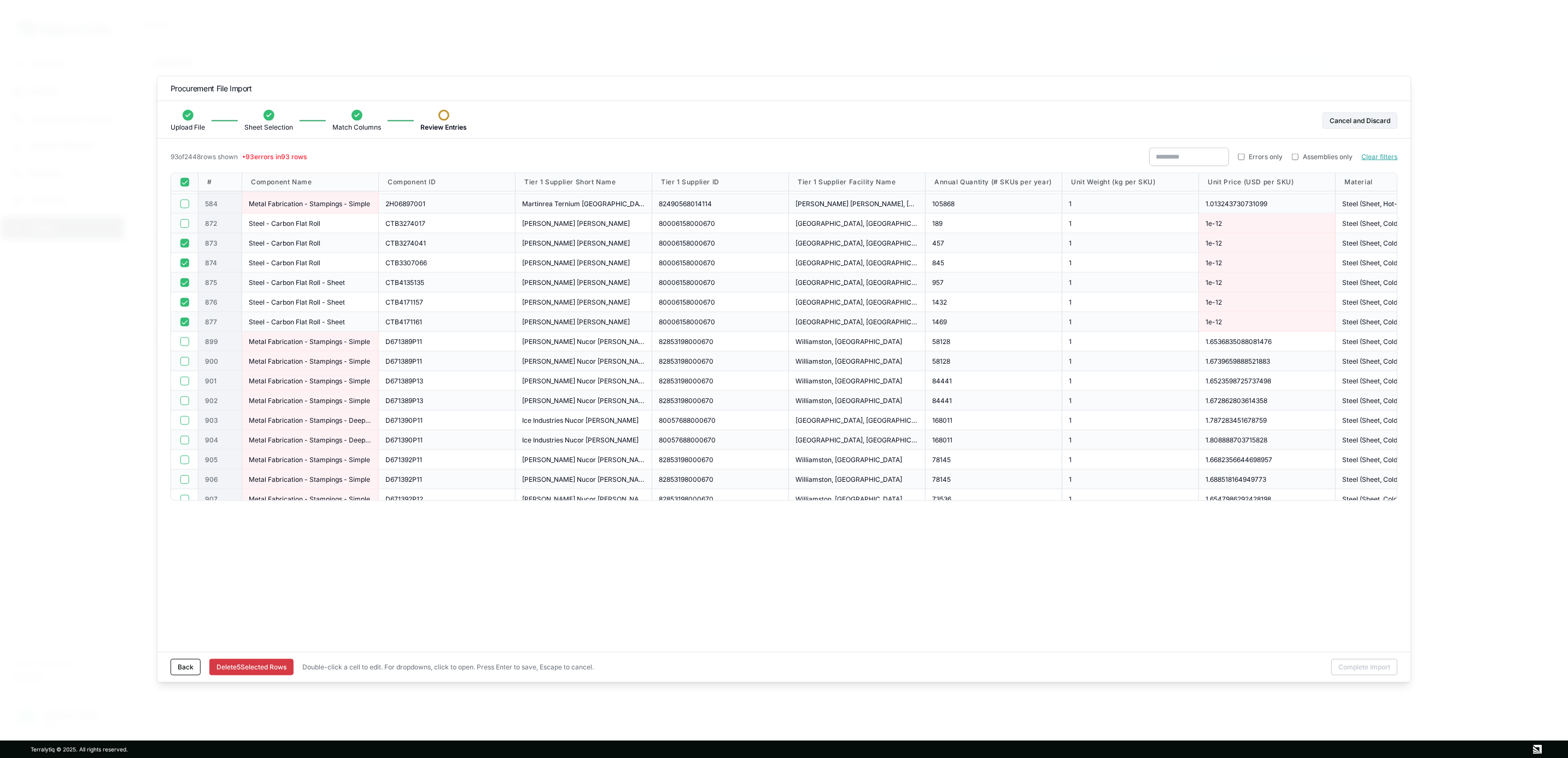
click at [184, 221] on button "button" at bounding box center [184, 223] width 8 height 8
click at [270, 560] on button "Delete 6 Selected Row s" at bounding box center [252, 666] width 85 height 16
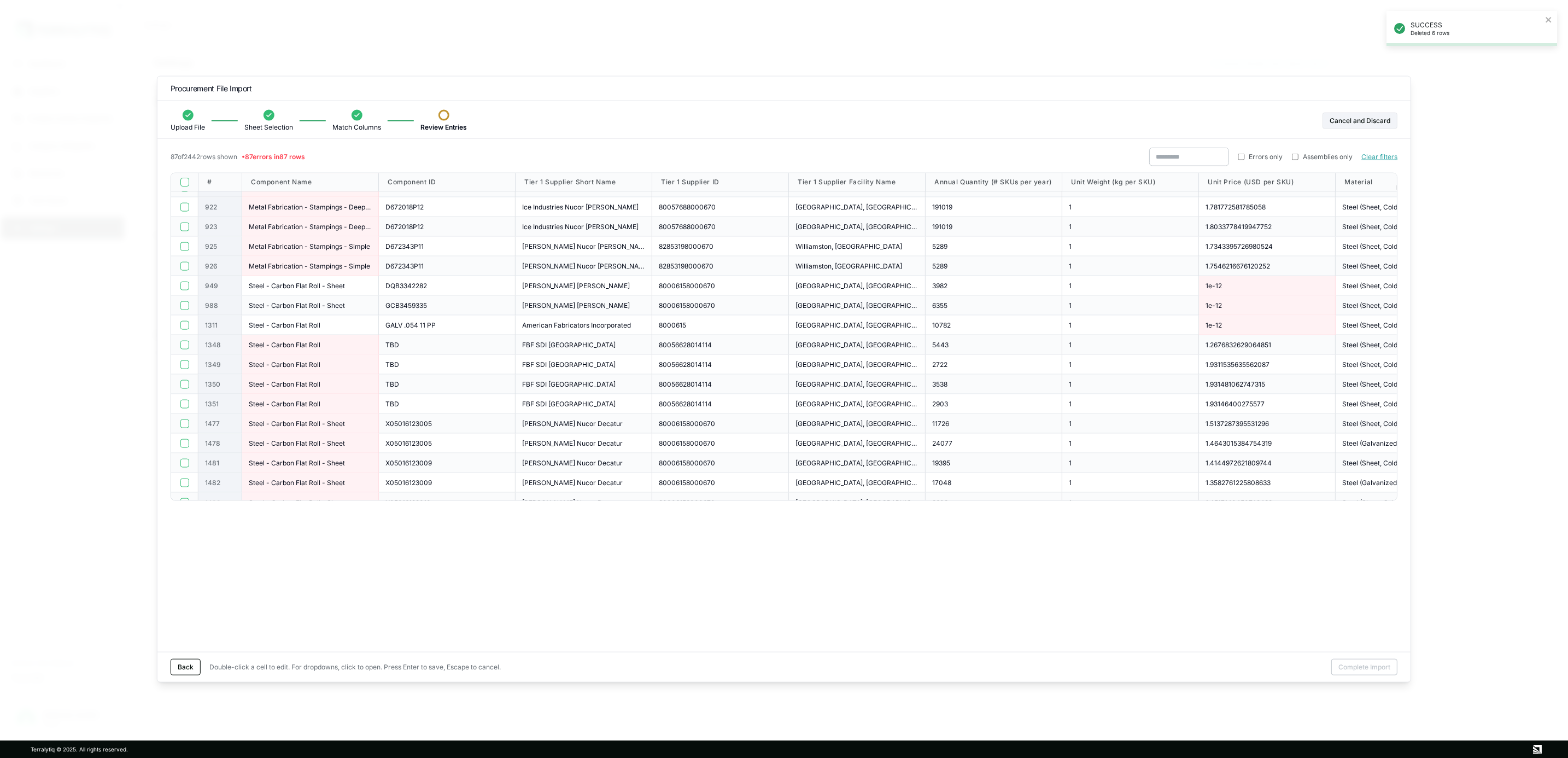
scroll to position [738, 0]
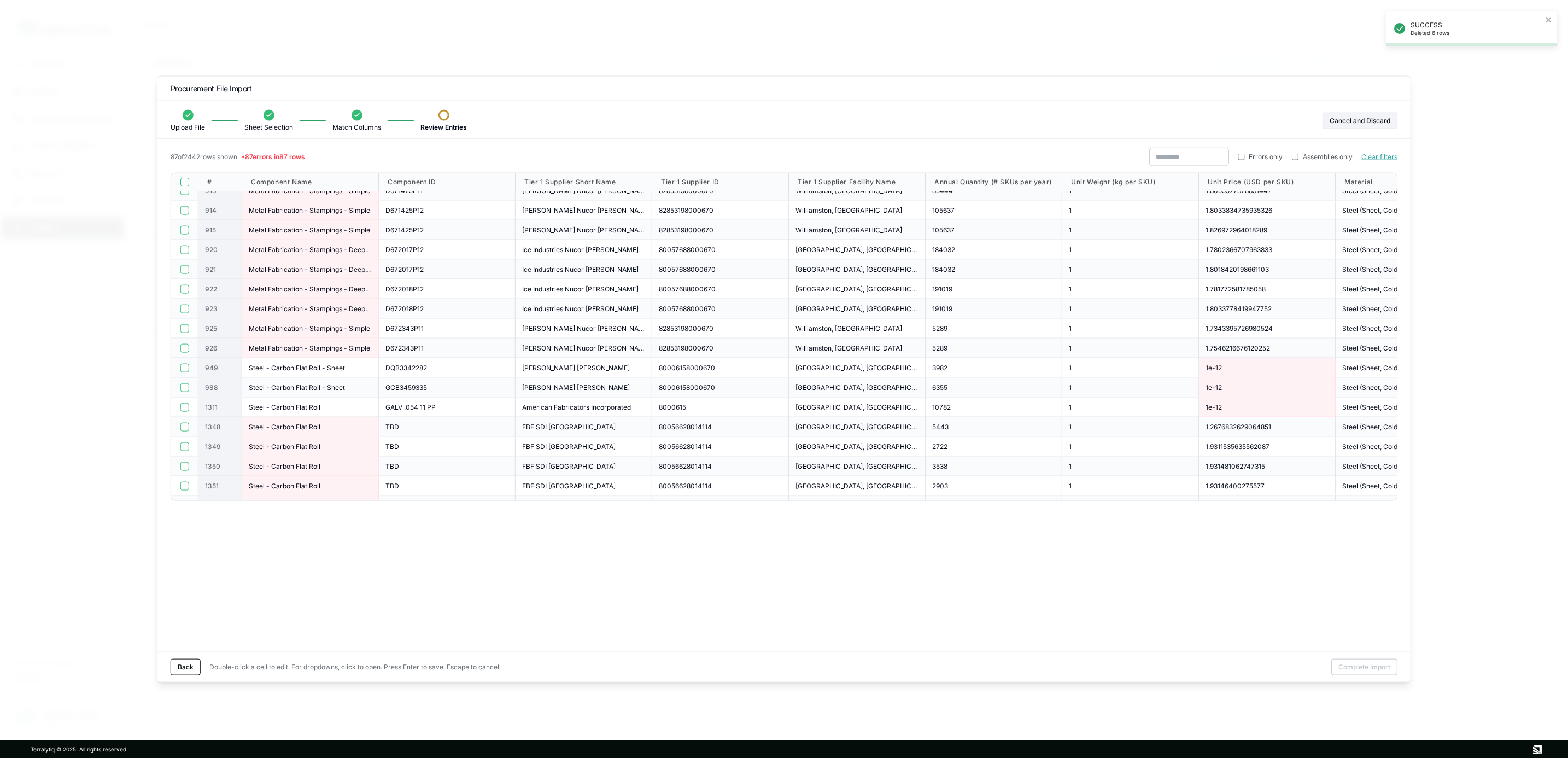
click at [184, 367] on button "button" at bounding box center [184, 367] width 8 height 8
click at [183, 391] on button "button" at bounding box center [184, 387] width 8 height 8
click at [186, 402] on div at bounding box center [184, 407] width 27 height 19
click at [184, 406] on button "button" at bounding box center [184, 407] width 8 height 8
click at [254, 560] on button "Delete 3 Selected Row s" at bounding box center [252, 666] width 85 height 16
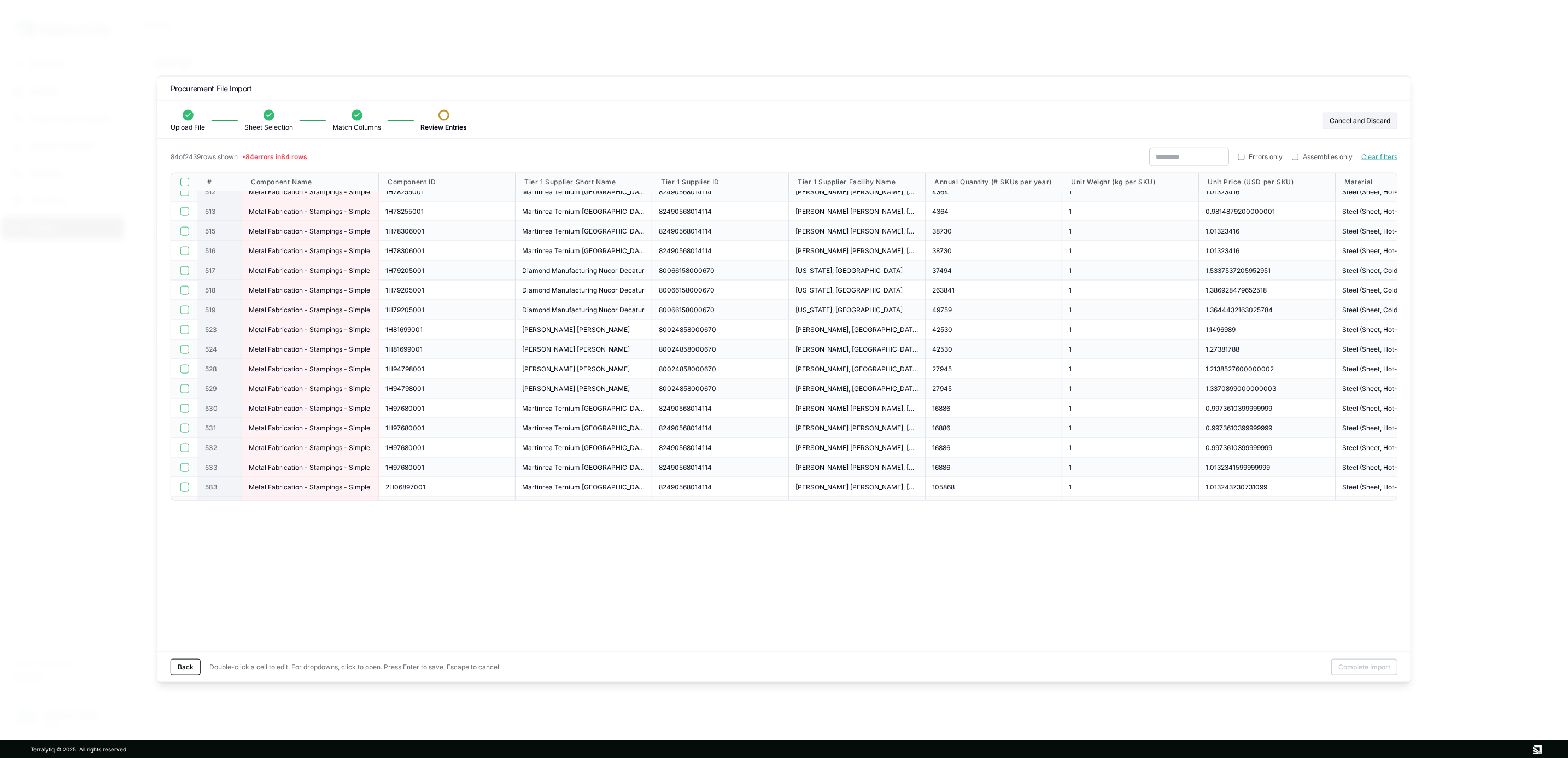
scroll to position [0, 0]
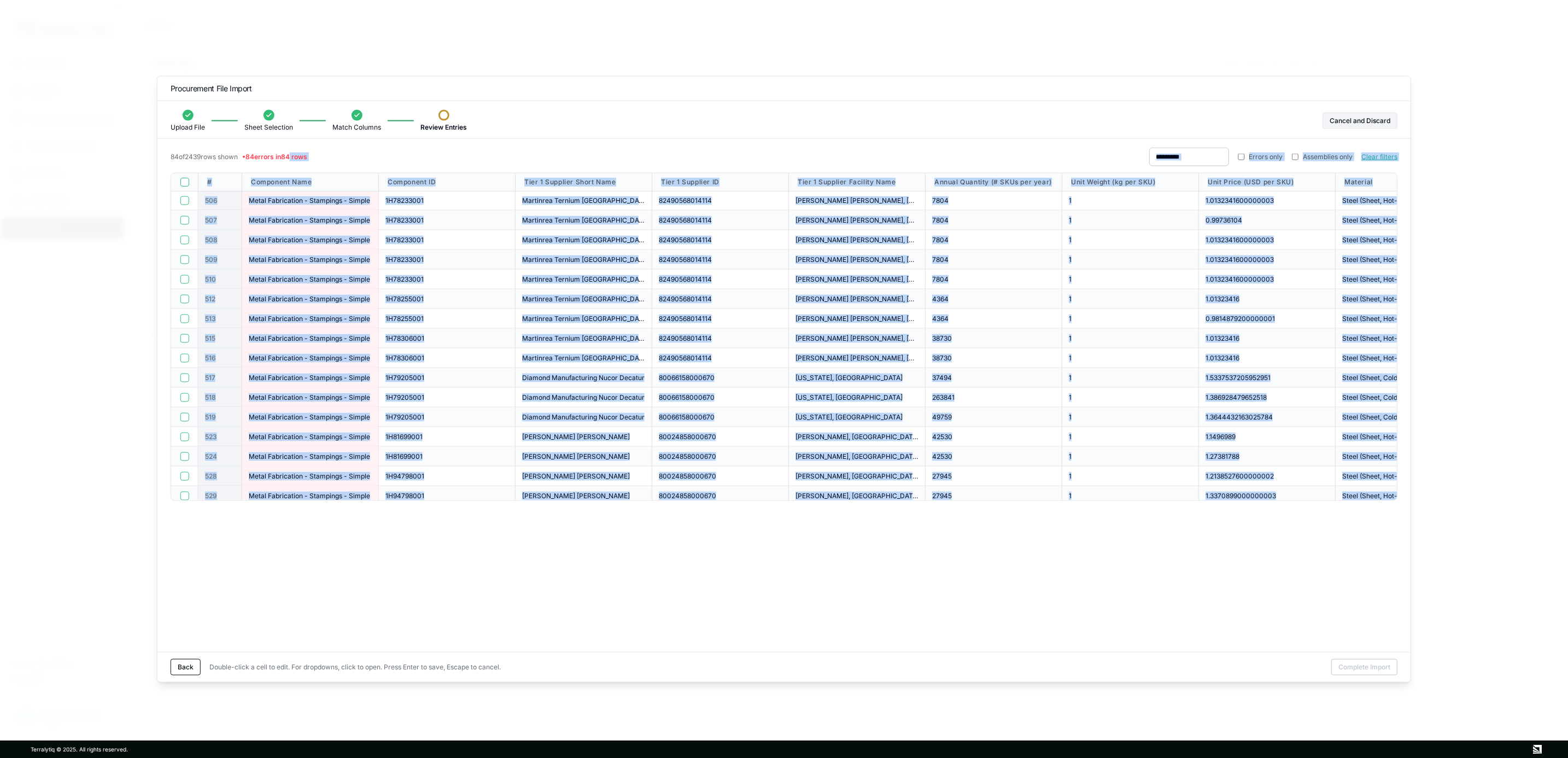
drag, startPoint x: 456, startPoint y: 495, endPoint x: 299, endPoint y: 151, distance: 378.1
drag, startPoint x: 299, startPoint y: 151, endPoint x: 233, endPoint y: 176, distance: 70.6
click at [237, 176] on div "#" at bounding box center [221, 182] width 44 height 18
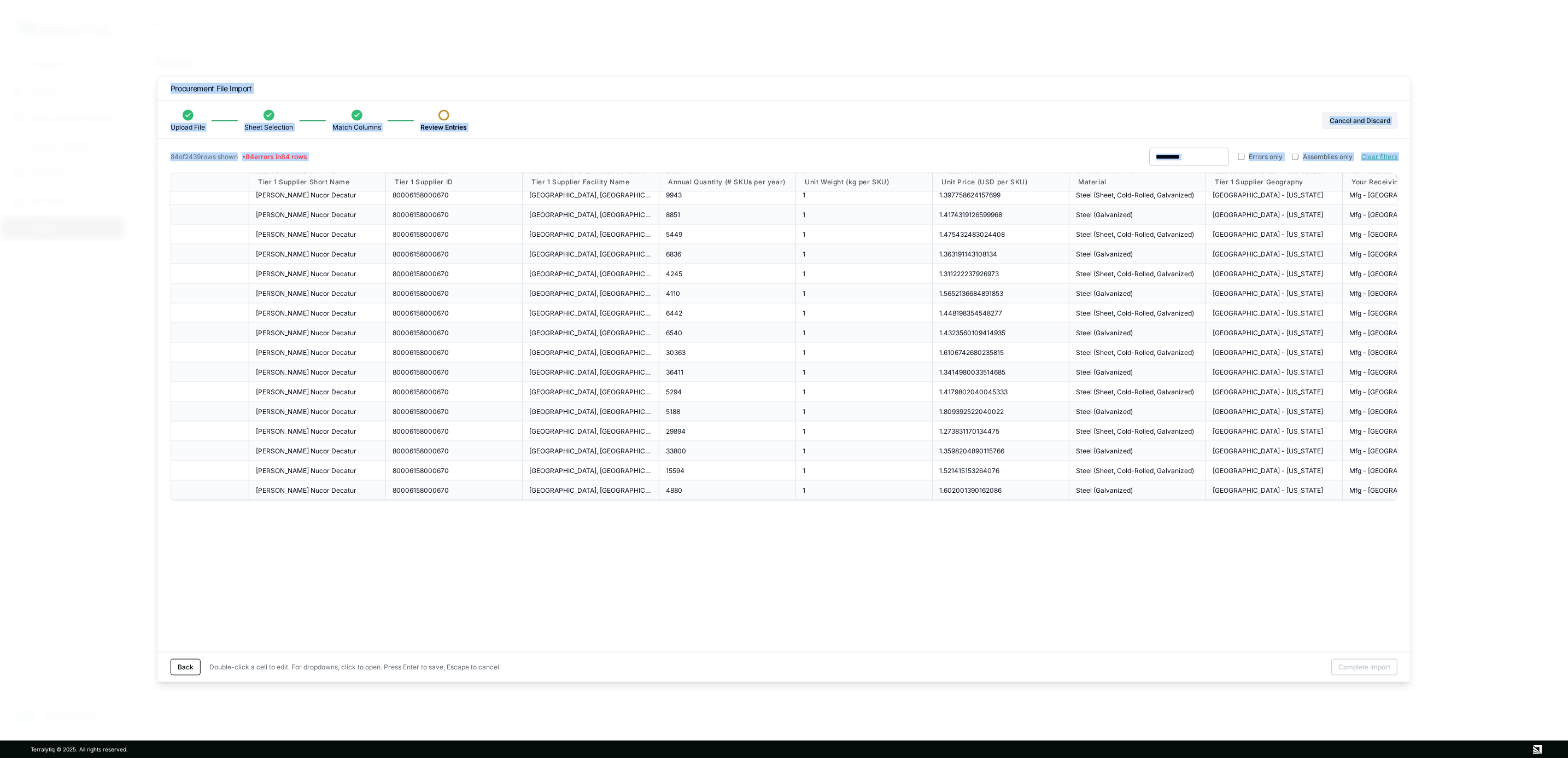
scroll to position [1344, 0]
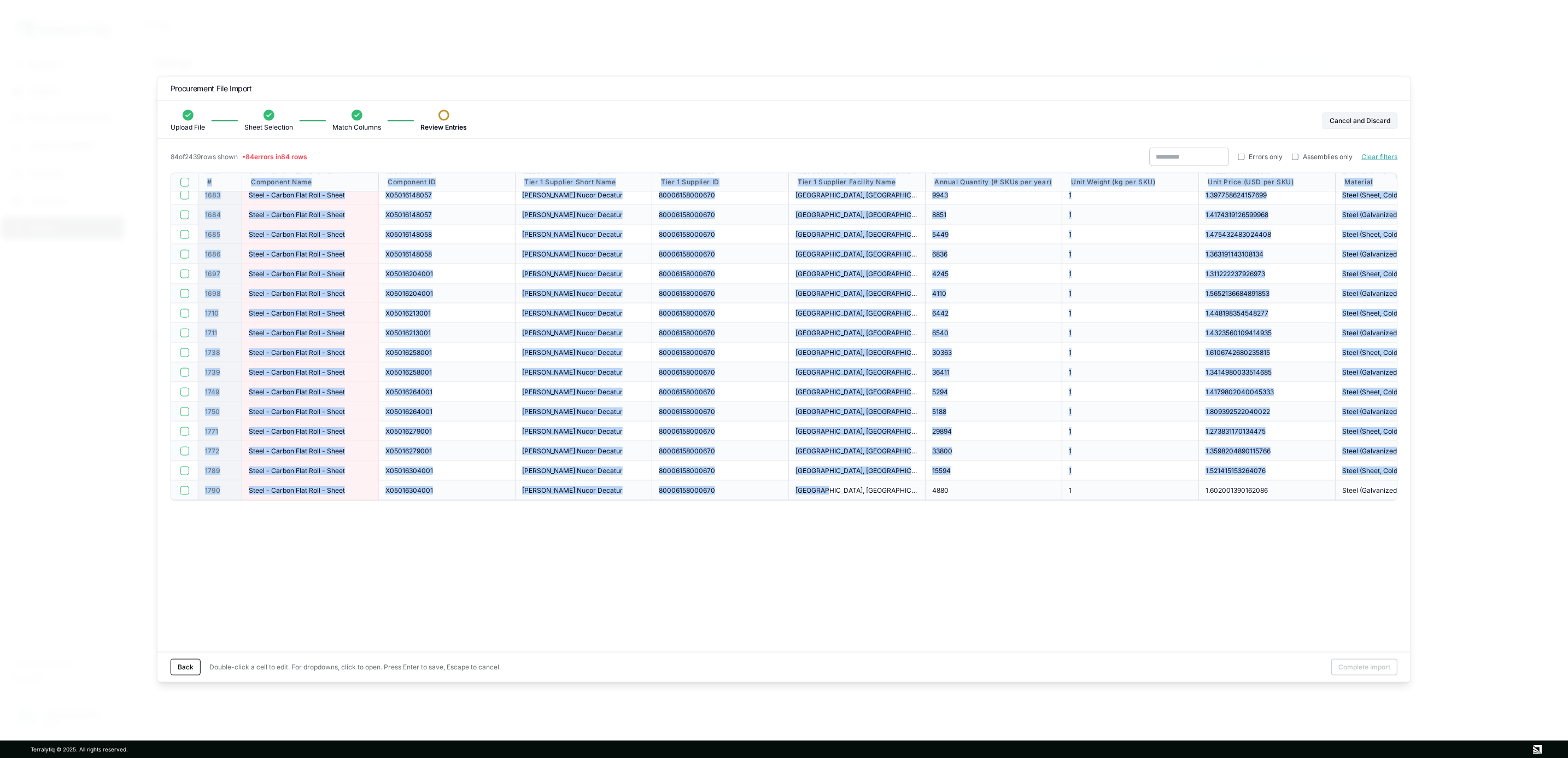
drag, startPoint x: 207, startPoint y: 184, endPoint x: 825, endPoint y: 483, distance: 686.5
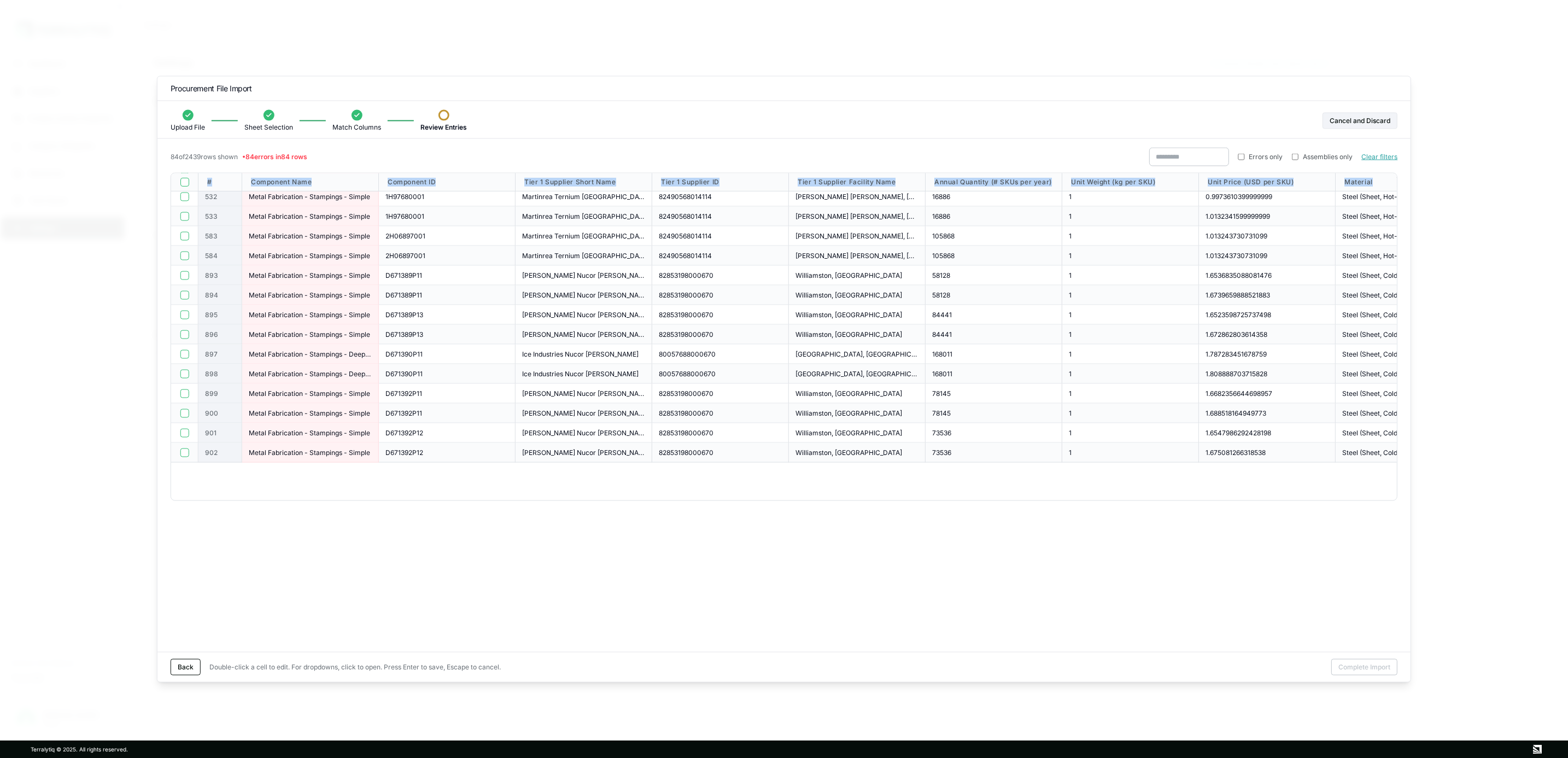
scroll to position [195, 0]
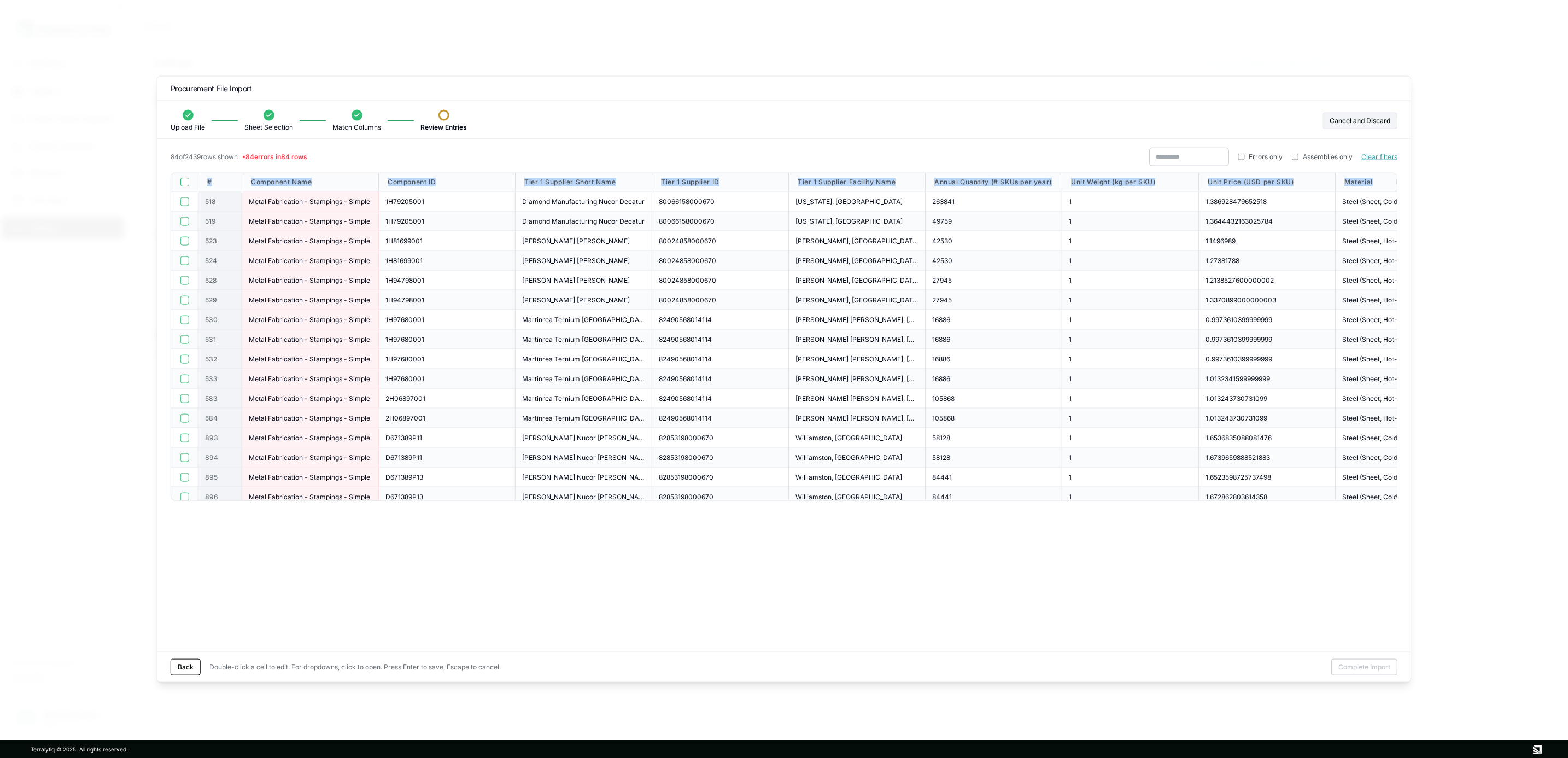
copy div "# Component Name Component ID Tier 1 Supplier Short Name Tier 1 Supplier ID Tie…"
click at [232, 209] on div "506" at bounding box center [221, 200] width 44 height 19
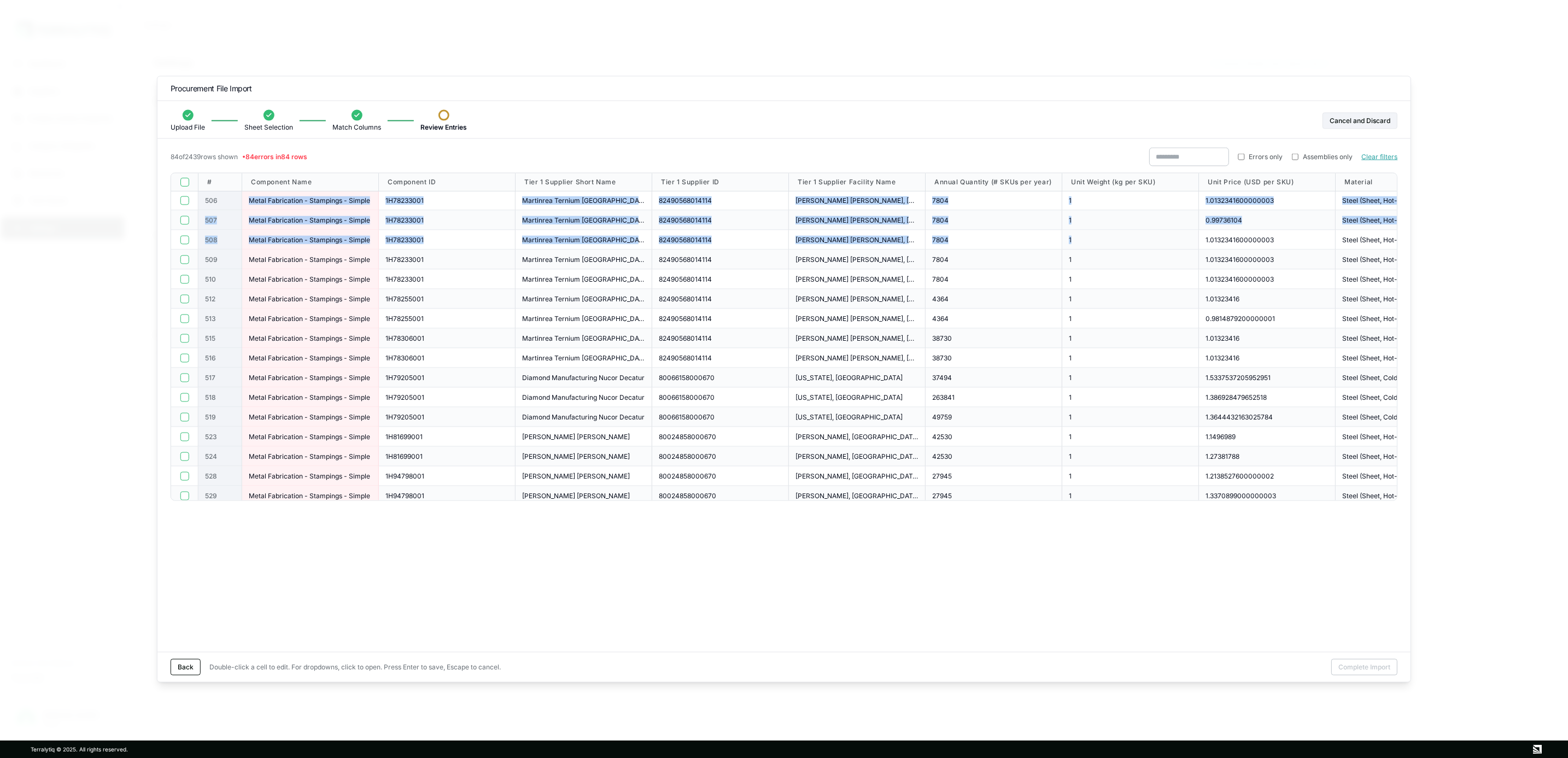
drag, startPoint x: 205, startPoint y: 200, endPoint x: 1157, endPoint y: 246, distance: 953.1
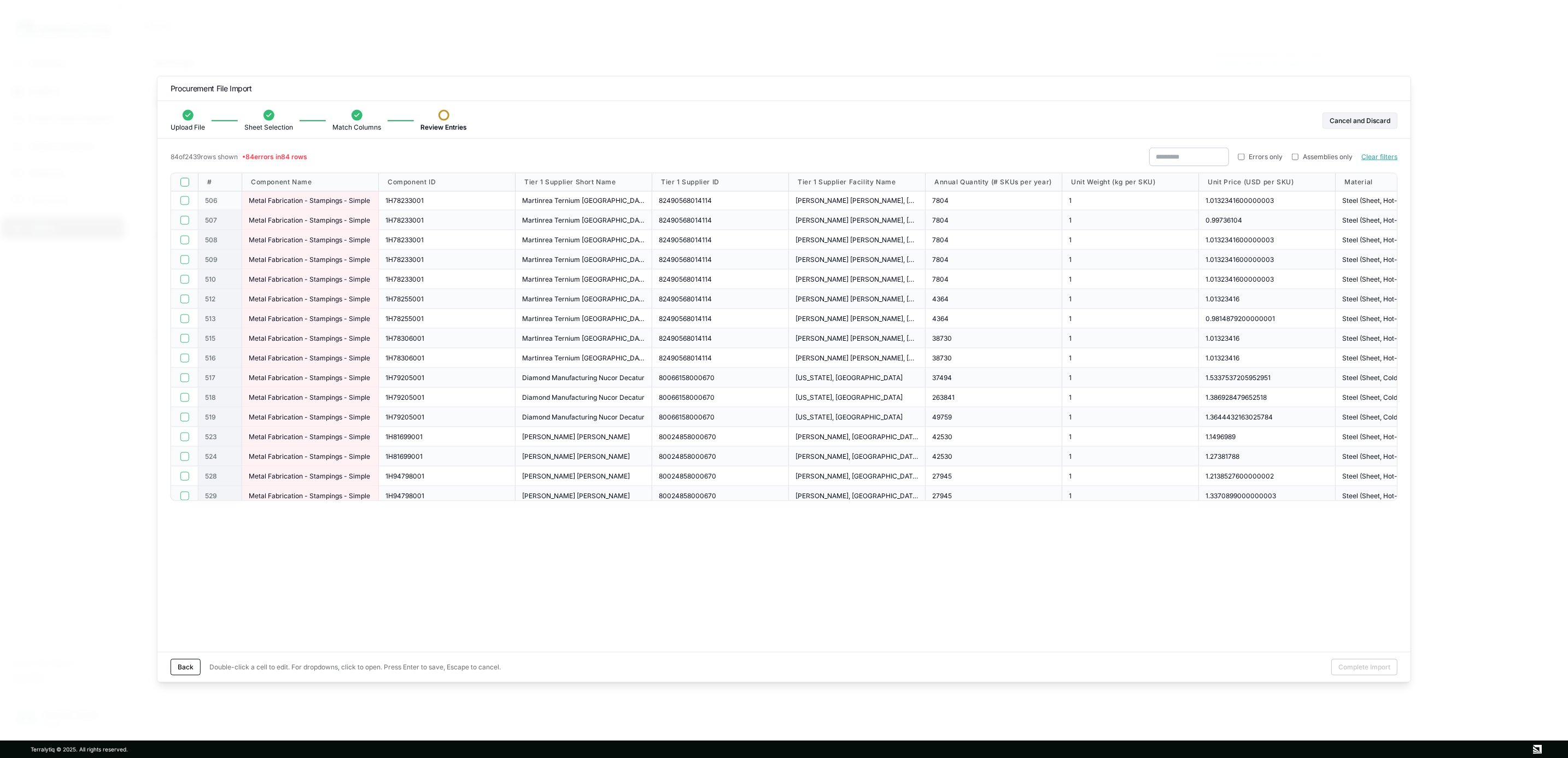
click at [211, 199] on span "506" at bounding box center [211, 200] width 13 height 8
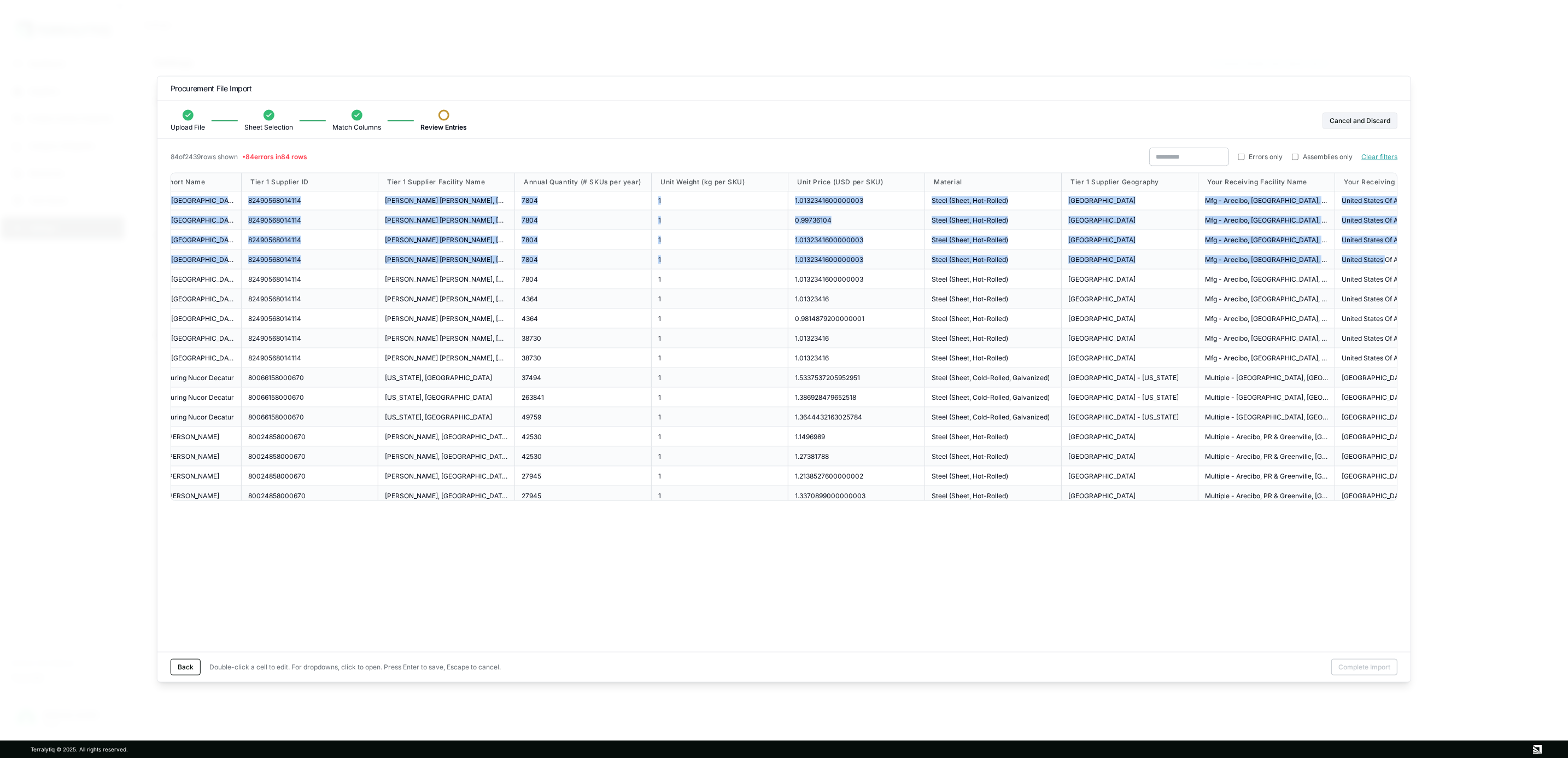
scroll to position [0, 419]
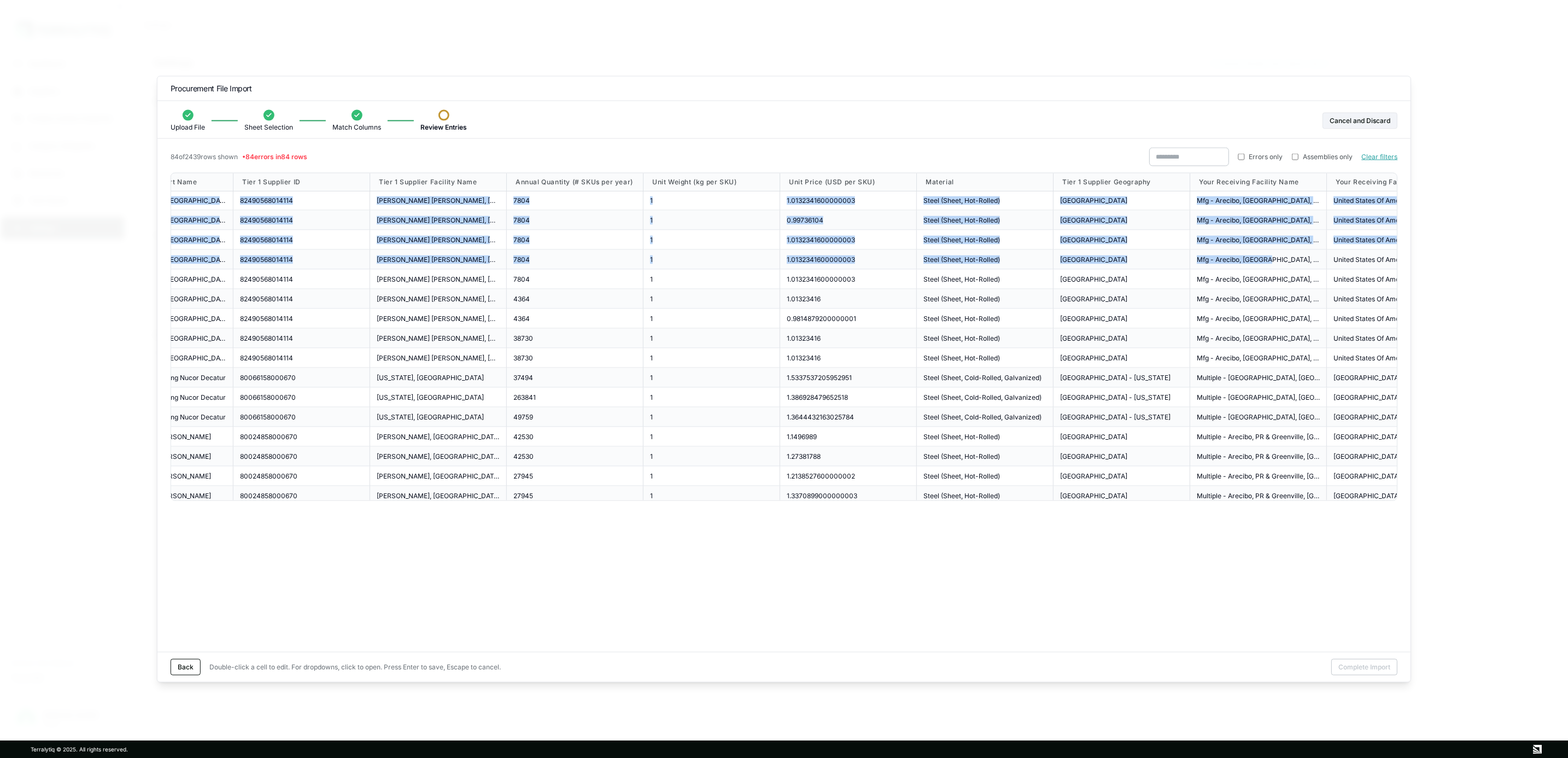
drag, startPoint x: 202, startPoint y: 199, endPoint x: 1283, endPoint y: 250, distance: 1082.2
copy div "506 Metal Fabrication - Stampings - Simple 1H78233001 Martinrea Ternium Monterr…"
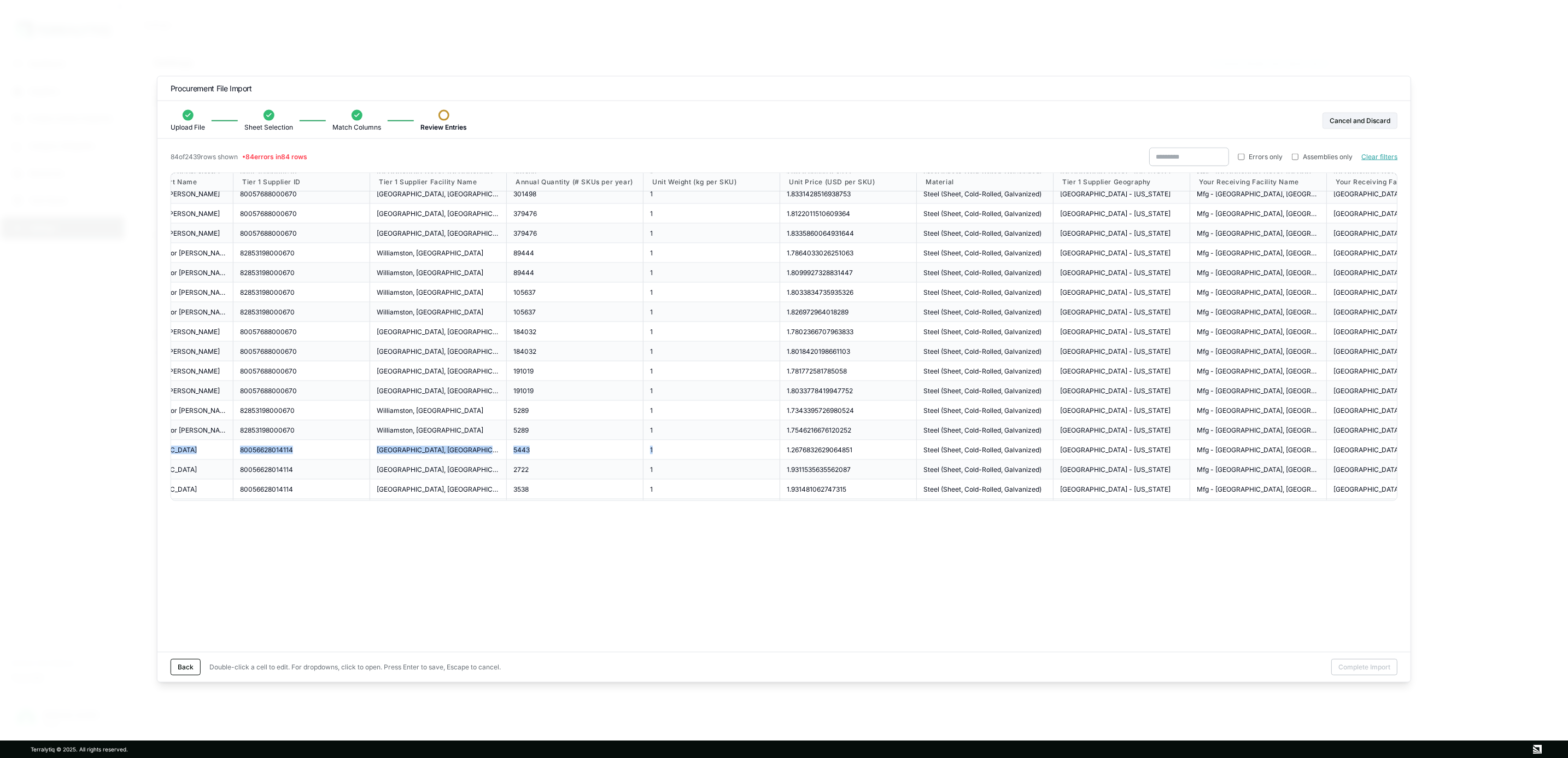
scroll to position [656, 0]
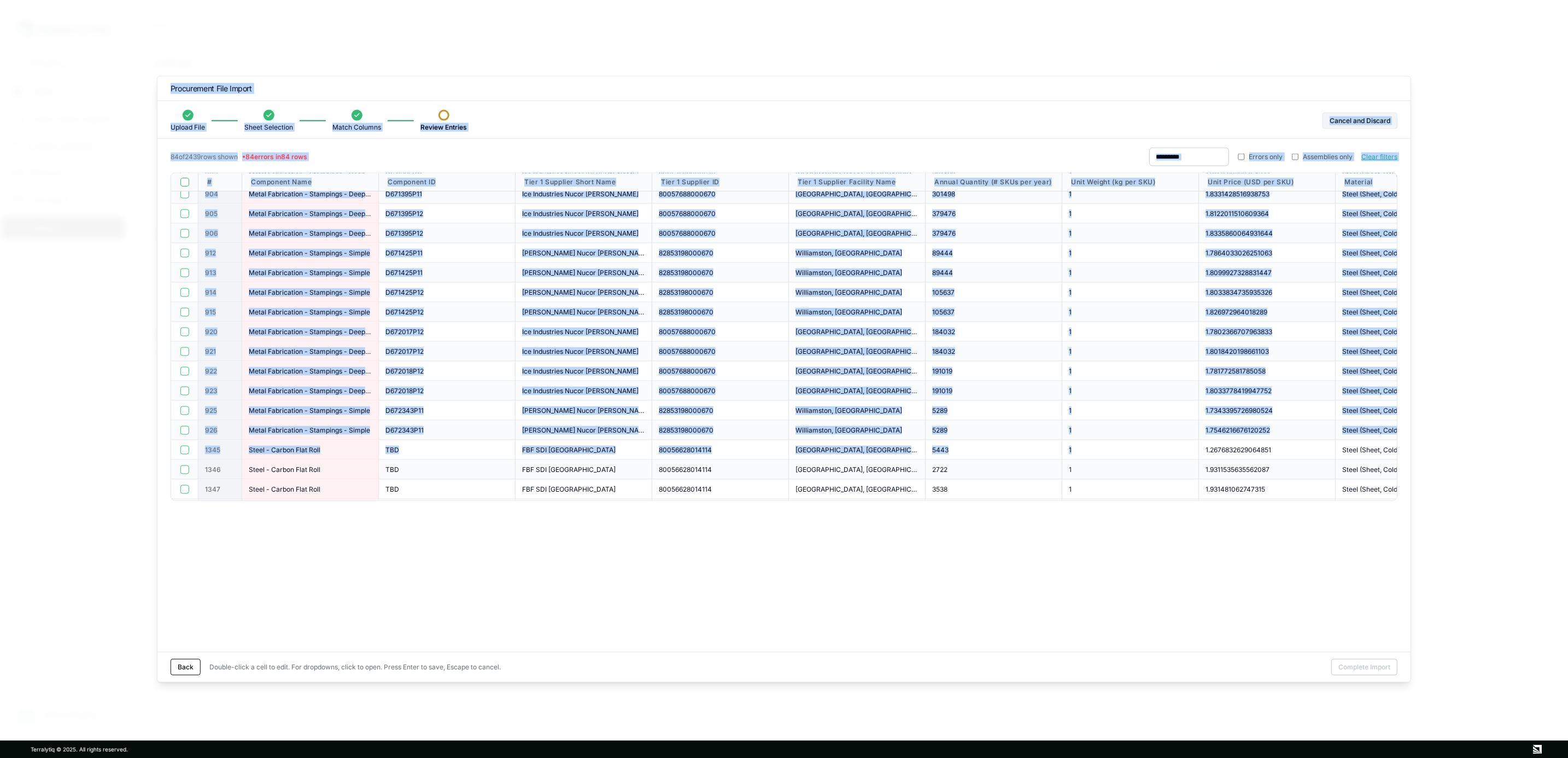
drag, startPoint x: 720, startPoint y: 454, endPoint x: 38, endPoint y: 446, distance: 682.0
click at [38, 446] on body "Dashboard Suppliers Product Carbon Footprints Category Glidepaths Resources Tas…" at bounding box center [784, 379] width 1568 height 758
click at [443, 412] on div "D672343P11" at bounding box center [447, 410] width 123 height 8
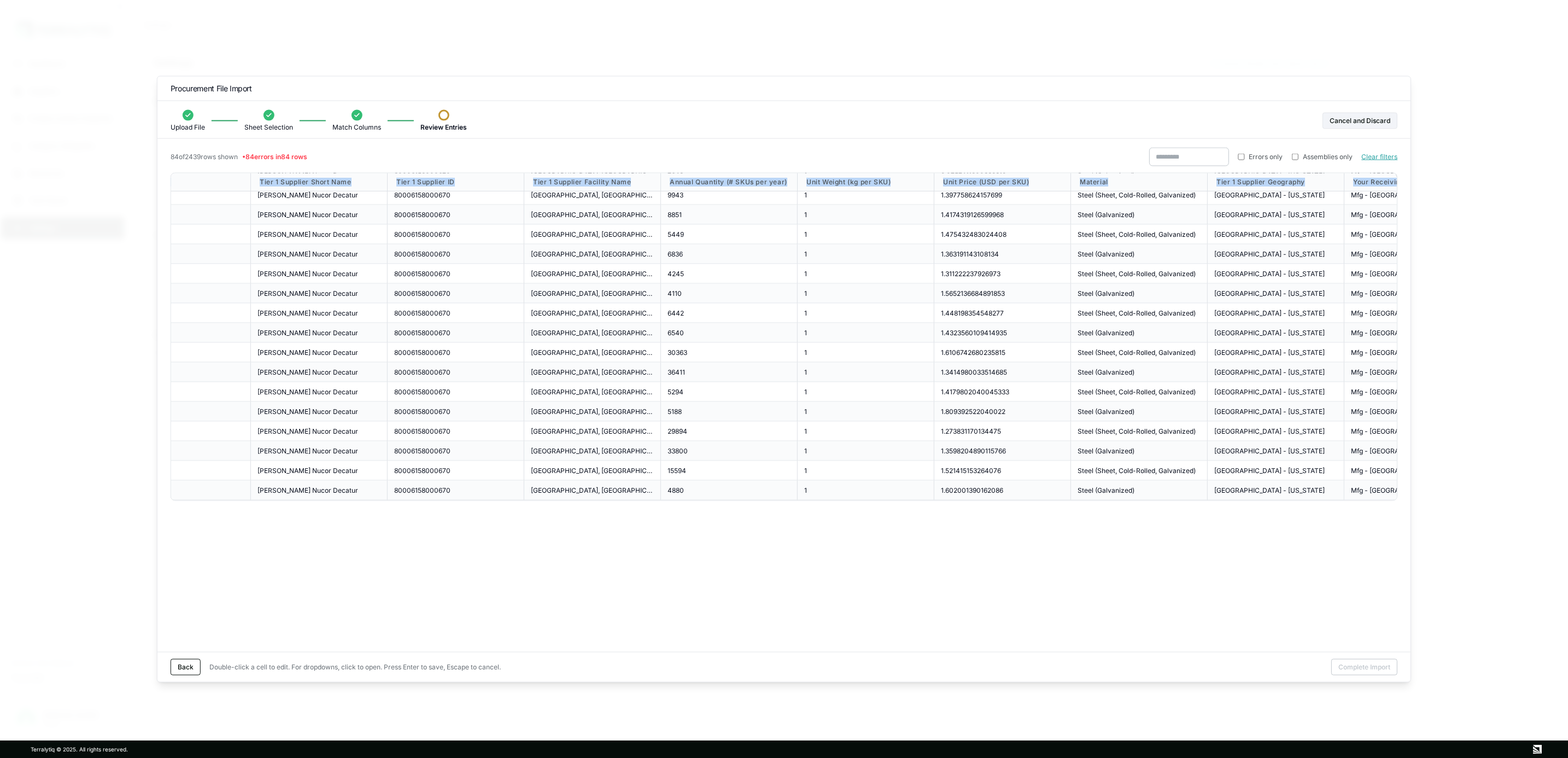
scroll to position [1344, 345]
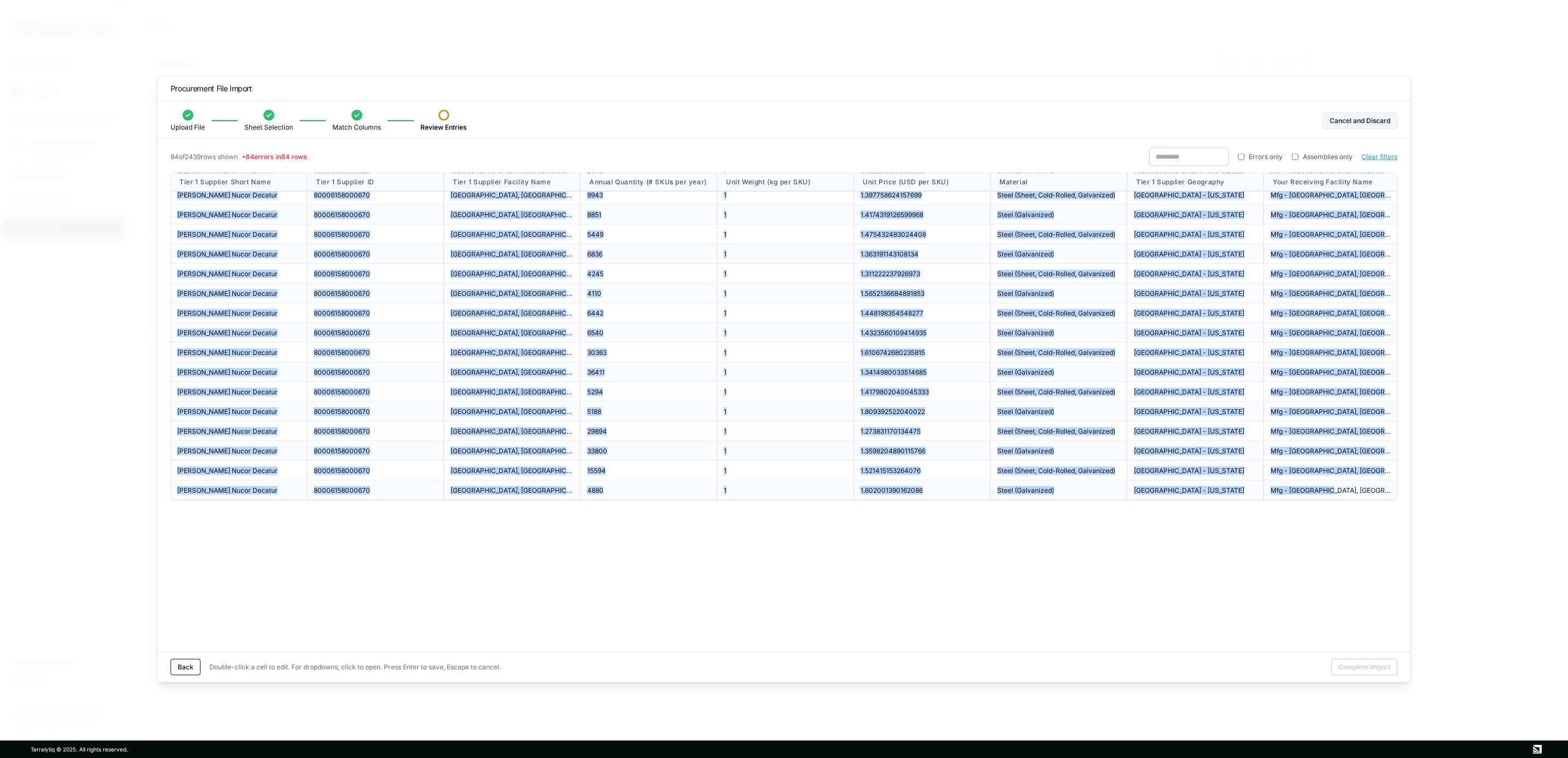
drag, startPoint x: 205, startPoint y: 445, endPoint x: 1201, endPoint y: 474, distance: 996.4
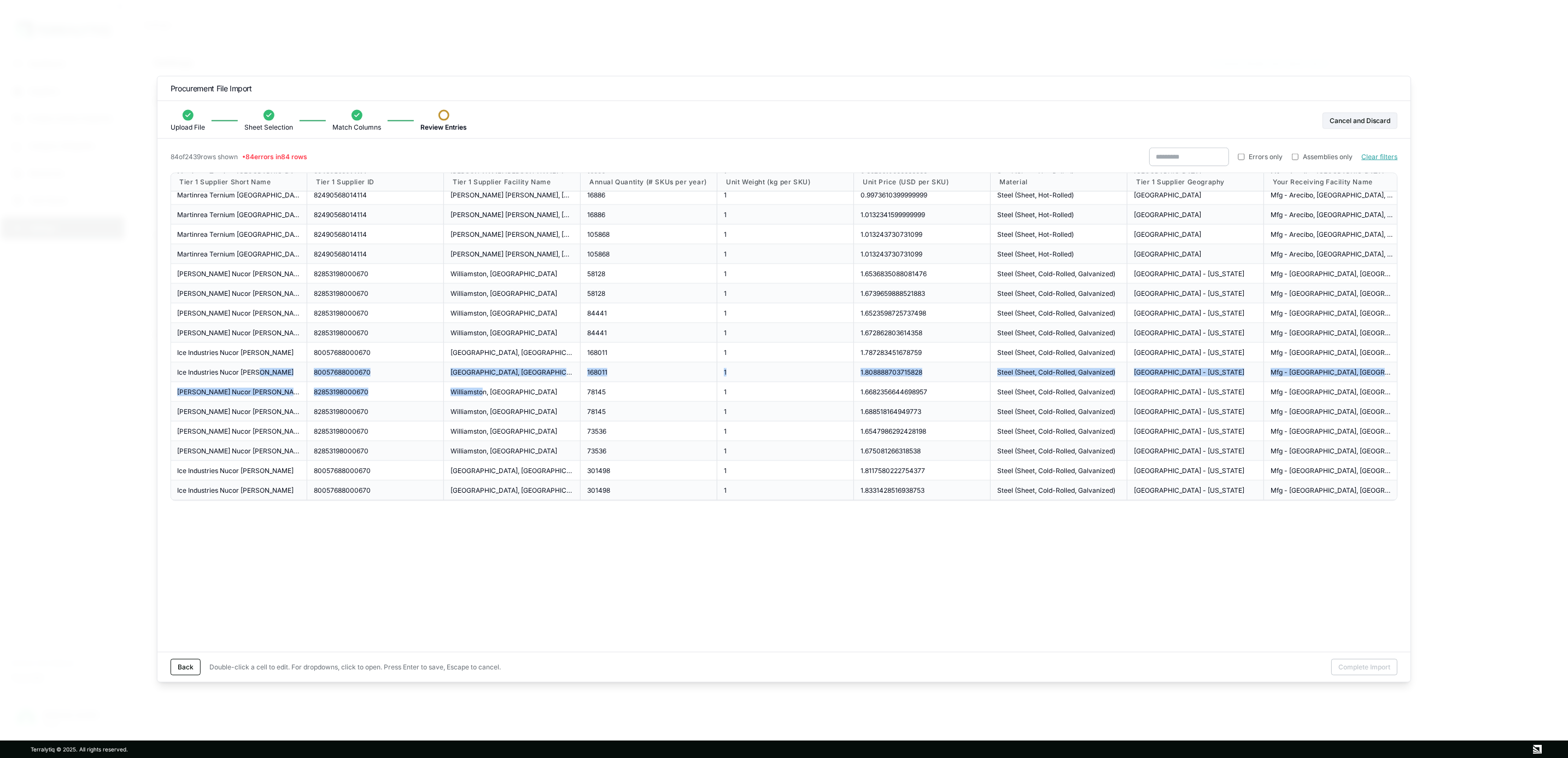
scroll to position [360, 0]
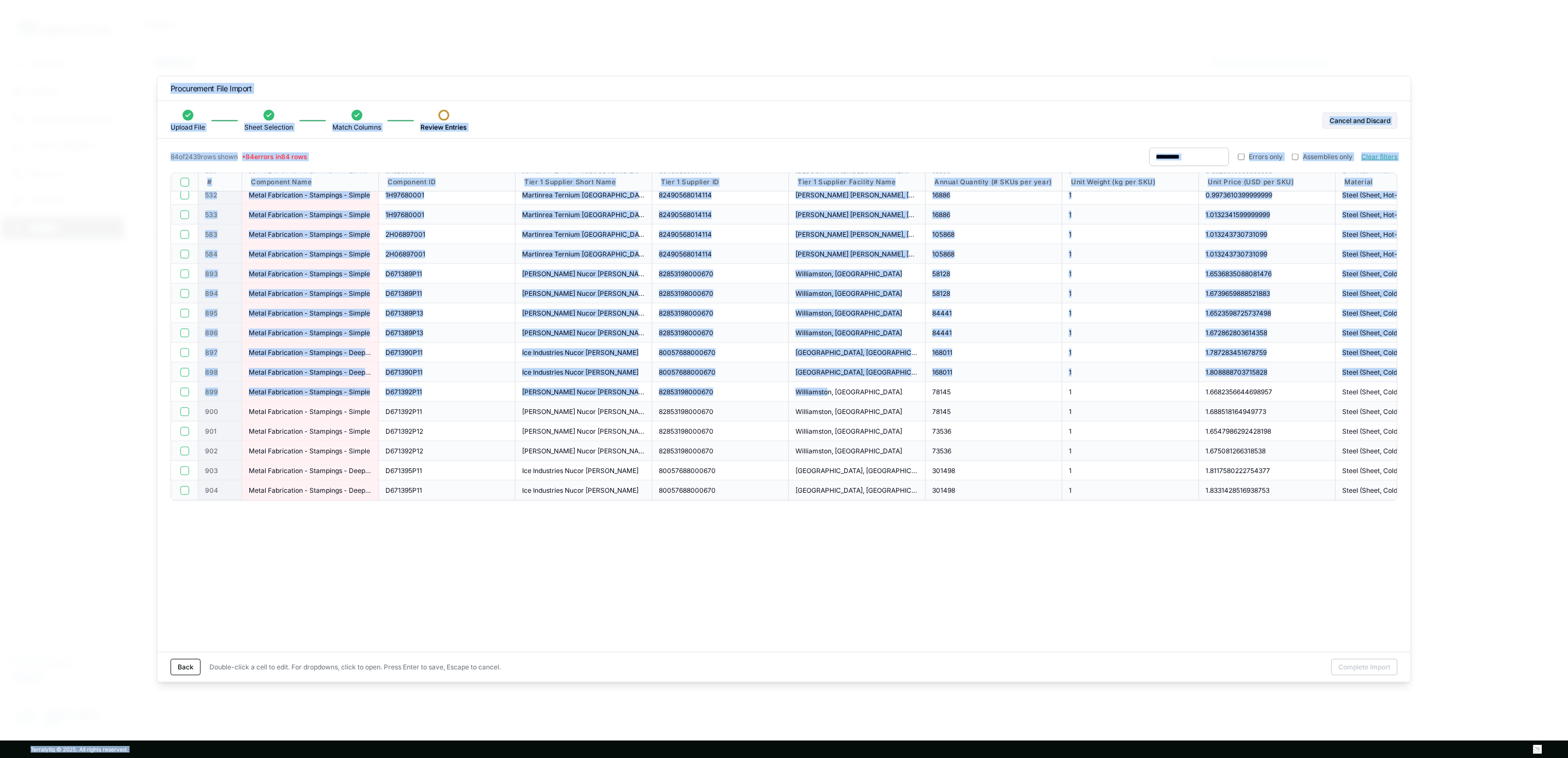
drag, startPoint x: 164, startPoint y: 371, endPoint x: -135, endPoint y: 367, distance: 299.0
click at [0, 367] on html "Dashboard Suppliers Product Carbon Footprints Category Glidepaths Resources Tas…" at bounding box center [784, 379] width 1568 height 758
click at [395, 306] on div "D671389P13" at bounding box center [447, 312] width 136 height 19
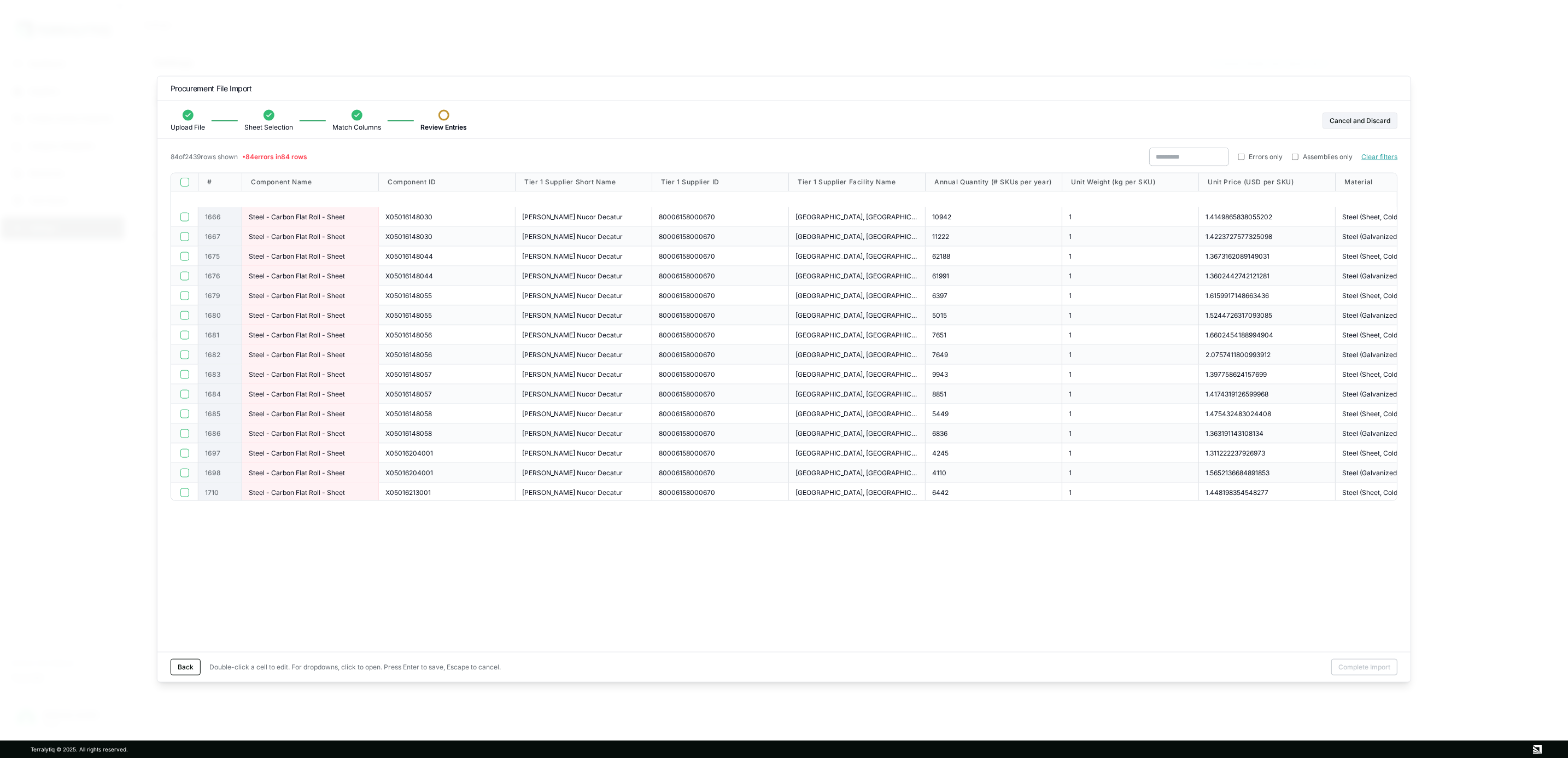
scroll to position [1344, 0]
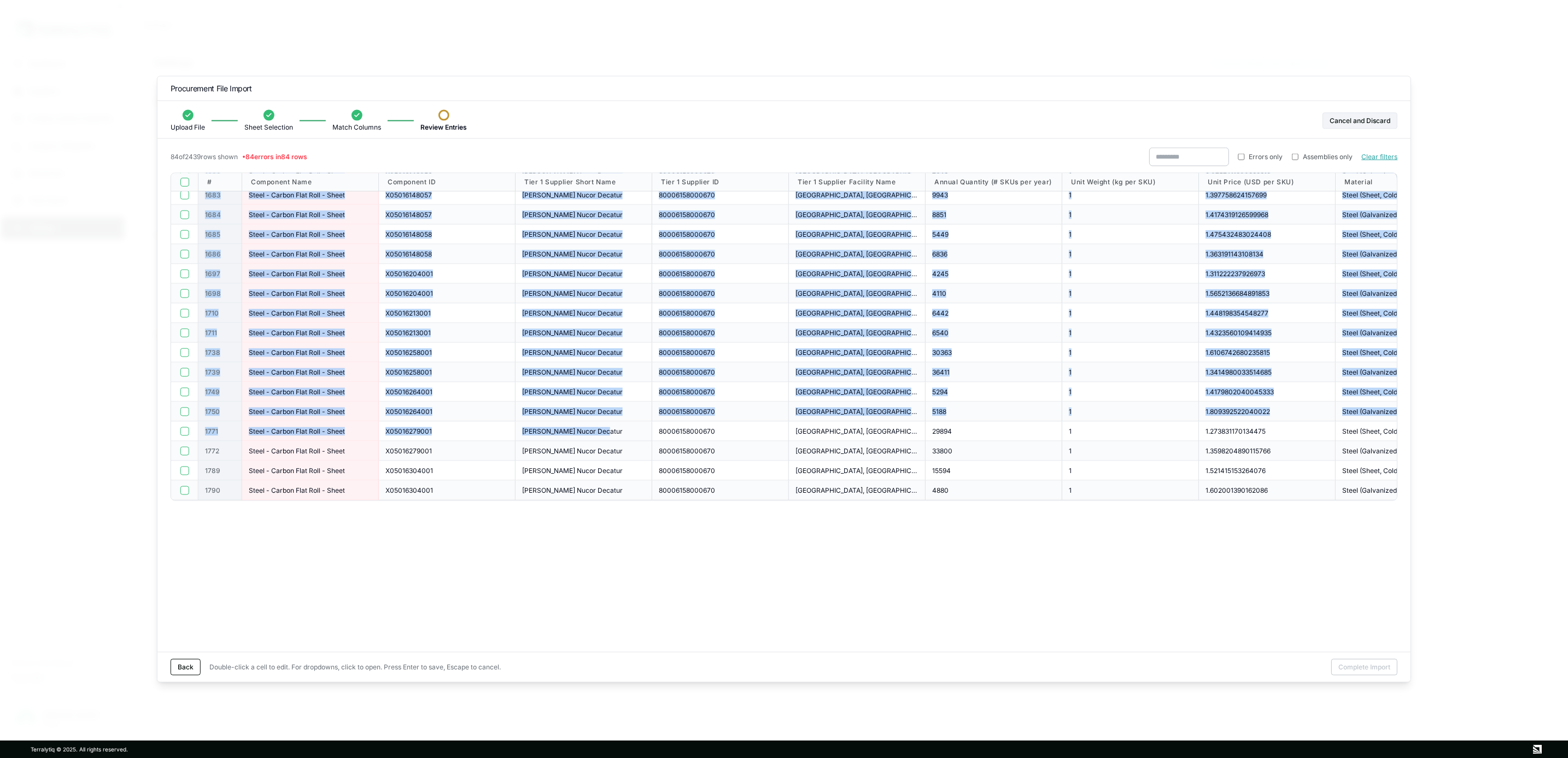
drag, startPoint x: 202, startPoint y: 327, endPoint x: 635, endPoint y: 433, distance: 445.8
copy div "1676 Steel - Carbon Flat Roll - Sheet X05016148044 [PERSON_NAME] Nucor Decatur …"
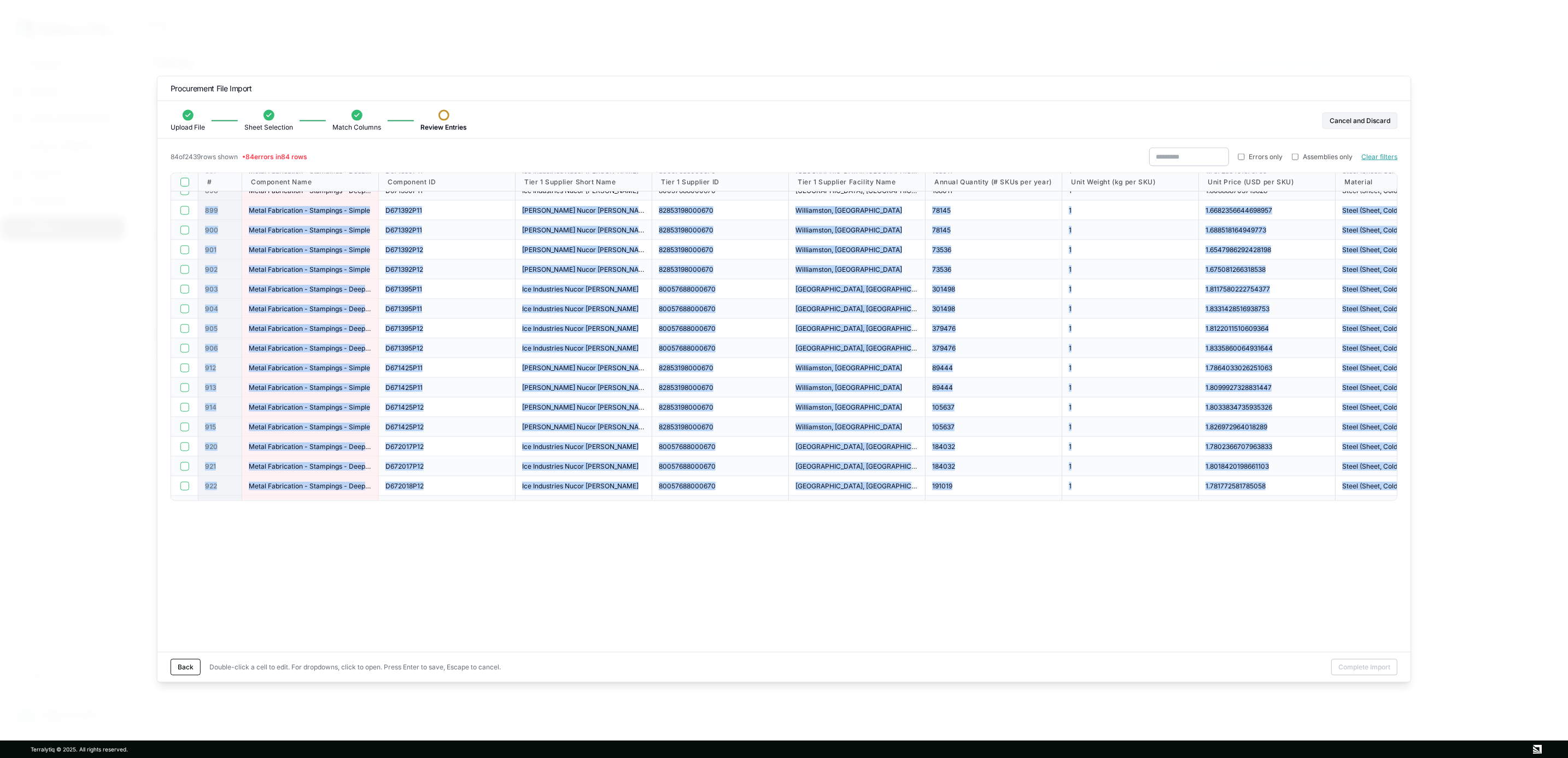
scroll to position [578, 0]
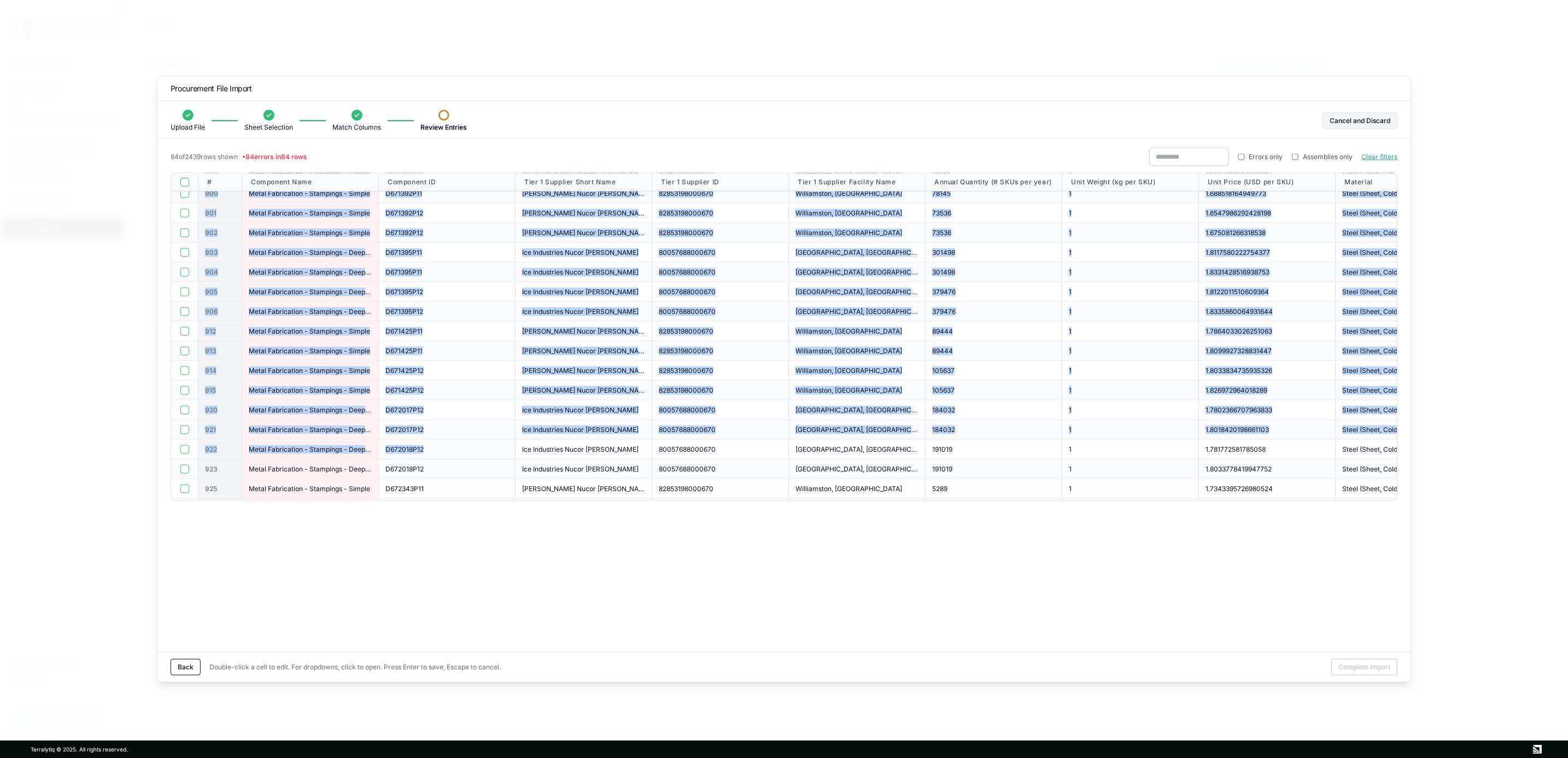
drag, startPoint x: 203, startPoint y: 392, endPoint x: 477, endPoint y: 440, distance: 278.2
click at [477, 440] on div "# Component Name Component ID Tier 1 Supplier Short Name Tier 1 Supplier ID Tie…" at bounding box center [1299, 431] width 2258 height 1671
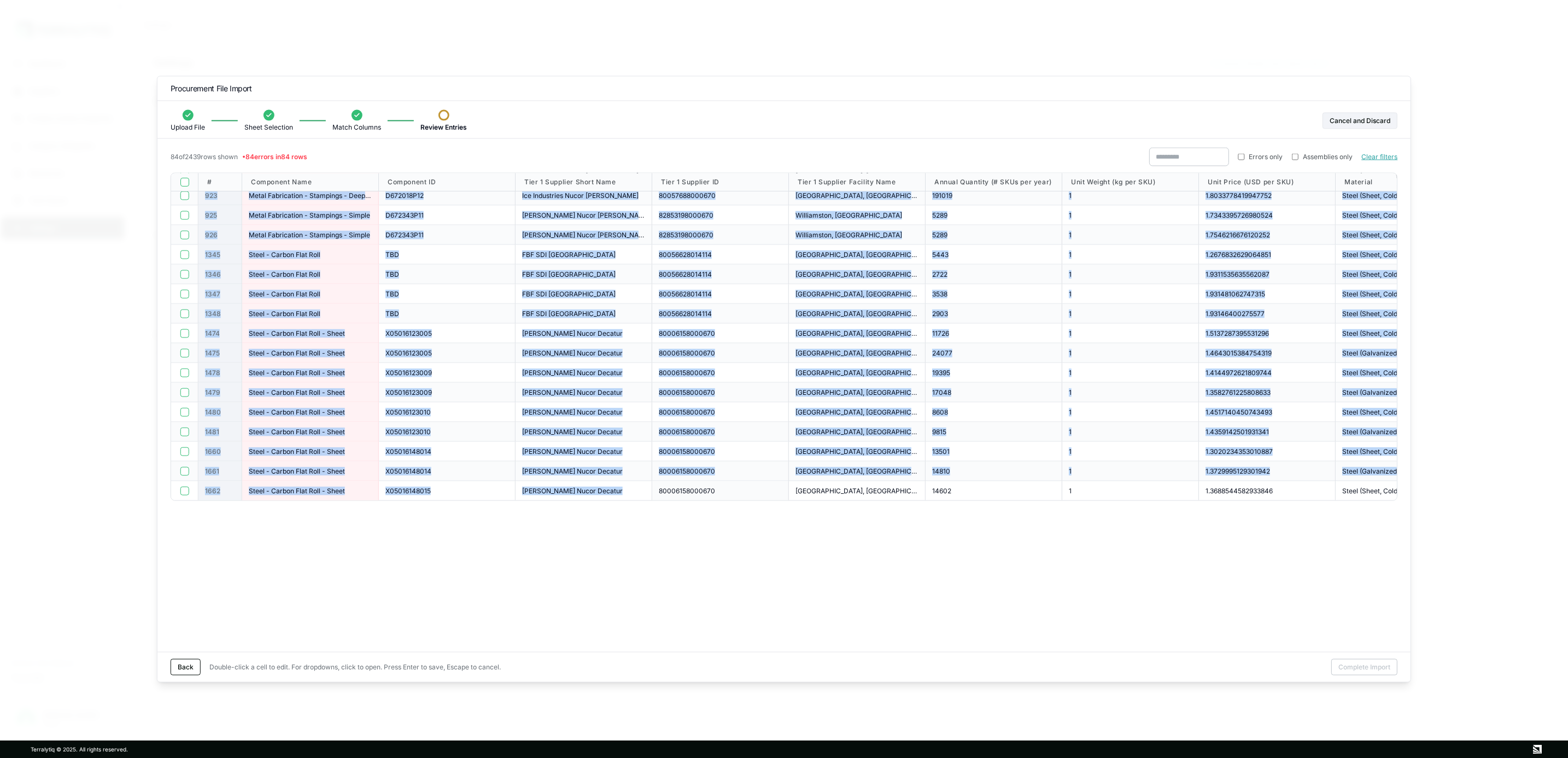
scroll to position [880, 0]
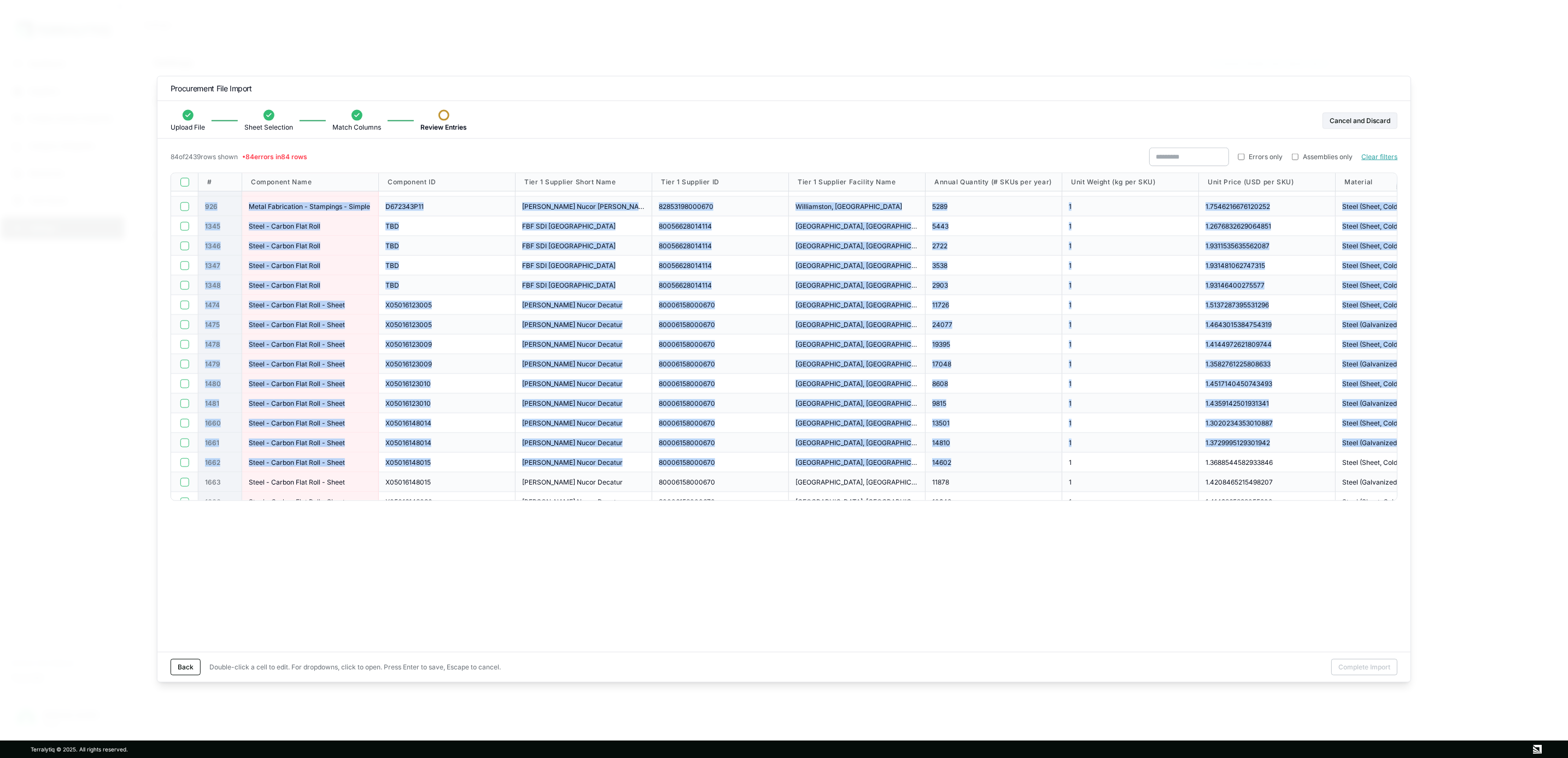
drag, startPoint x: 206, startPoint y: 386, endPoint x: 953, endPoint y: 456, distance: 750.3
click at [953, 456] on div "# Component Name Component ID Tier 1 Supplier Short Name Tier 1 Supplier ID Tie…" at bounding box center [1299, 129] width 2258 height 1671
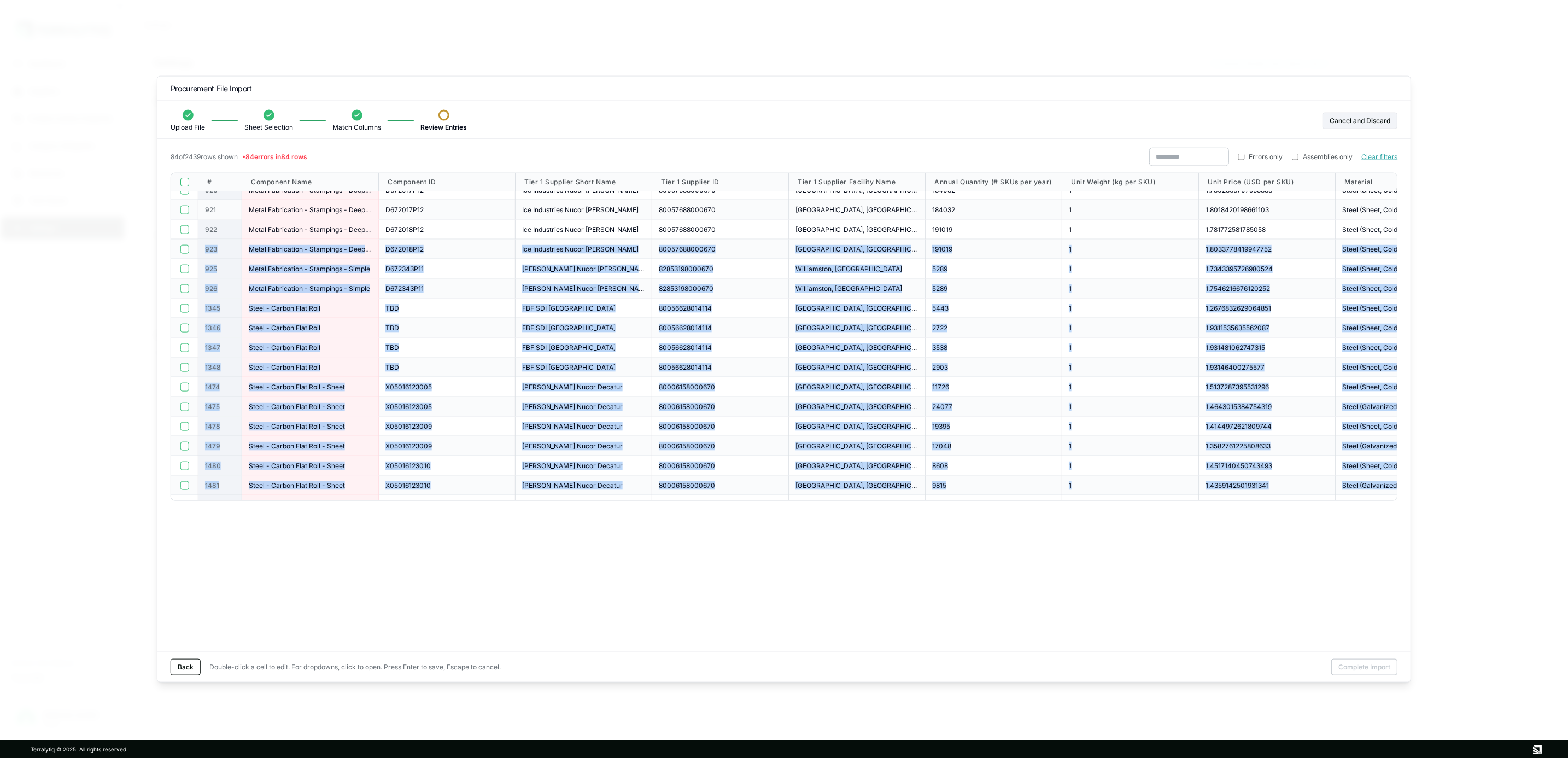
scroll to position [716, 0]
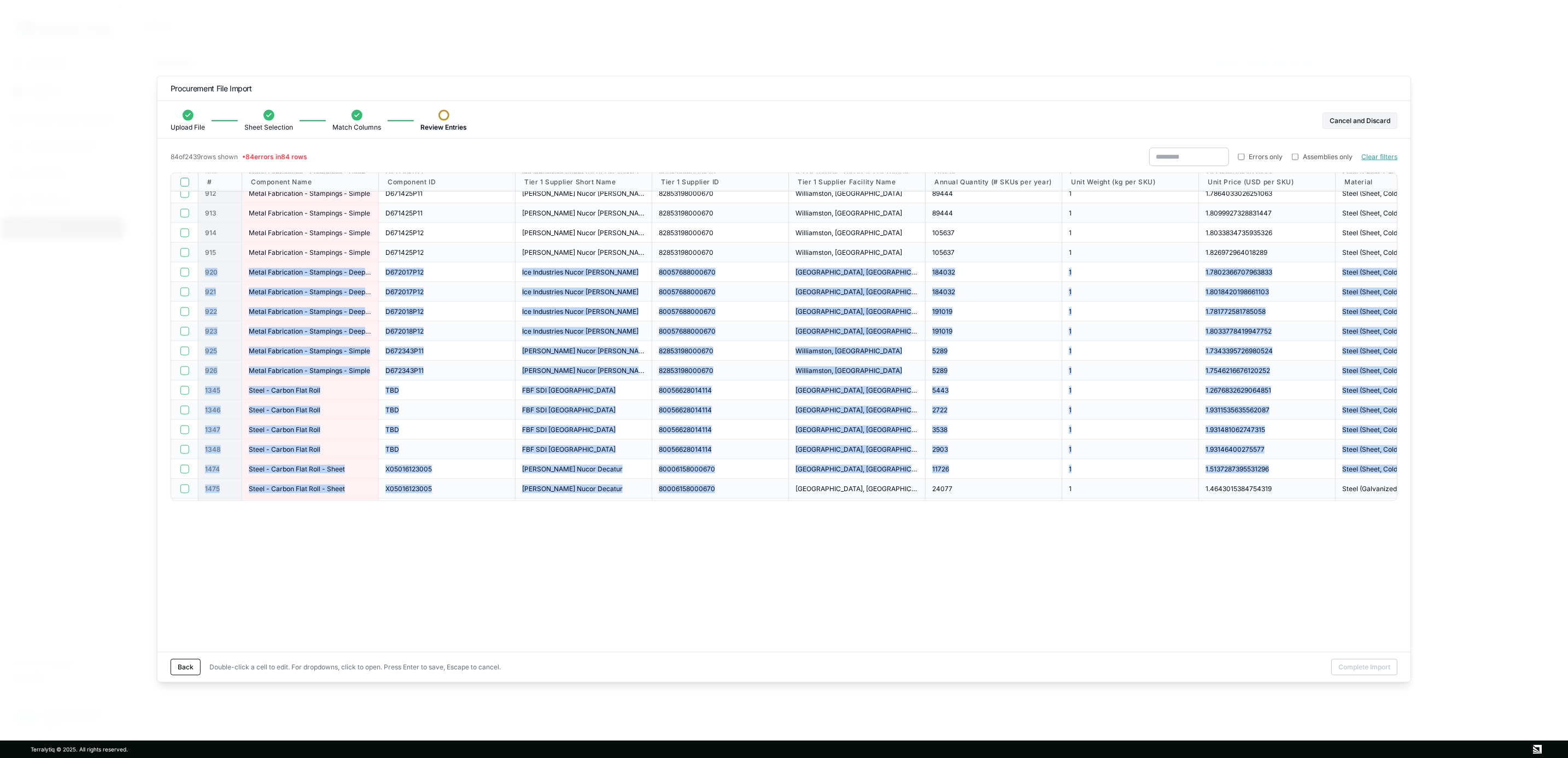
drag, startPoint x: 202, startPoint y: 272, endPoint x: 744, endPoint y: 484, distance: 582.0
click at [744, 486] on div "# Component Name Component ID Tier 1 Supplier Short Name Tier 1 Supplier ID Tie…" at bounding box center [1299, 293] width 2258 height 1671
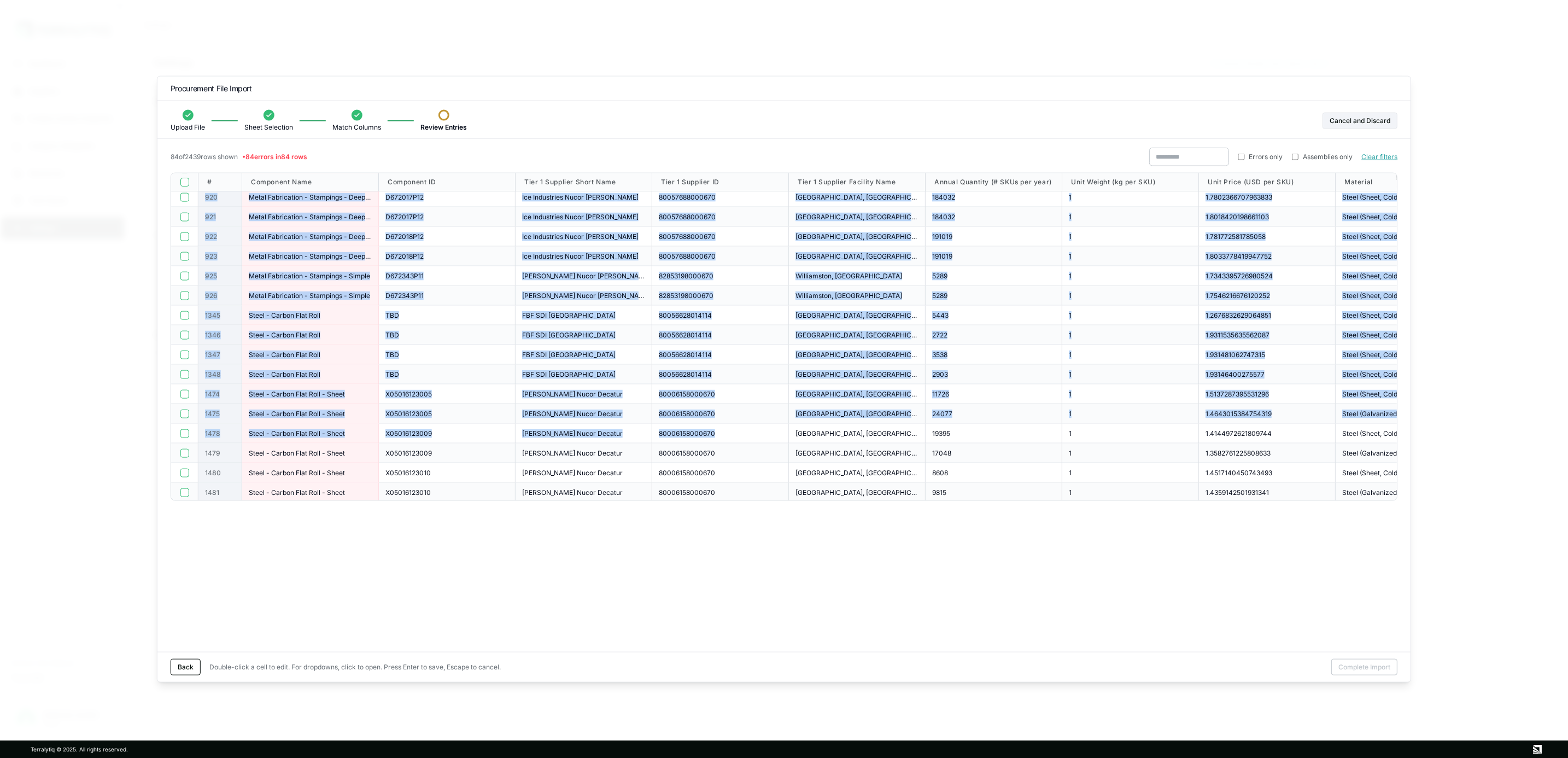
scroll to position [818, 0]
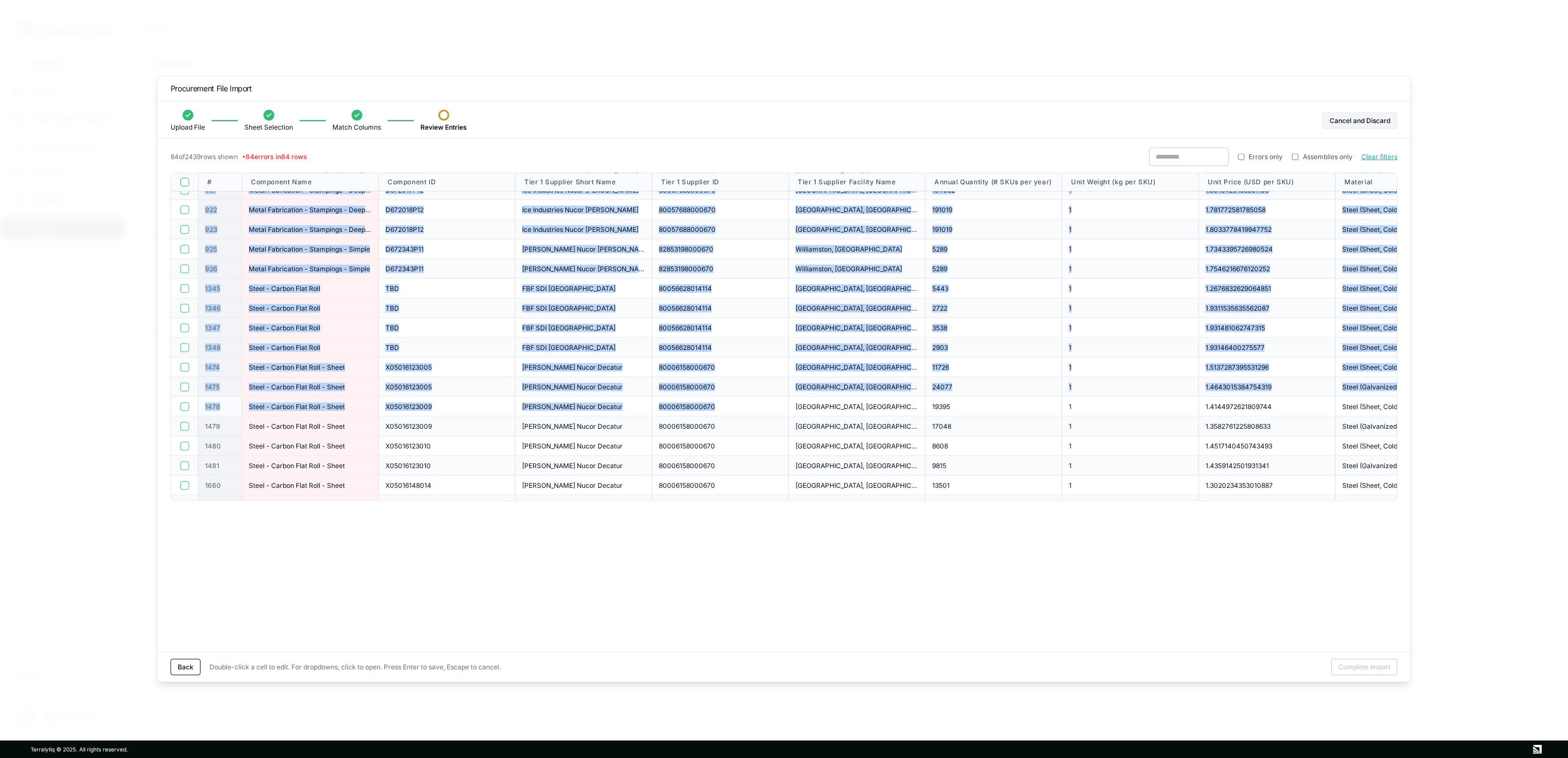
click at [205, 404] on span "1478" at bounding box center [212, 406] width 15 height 8
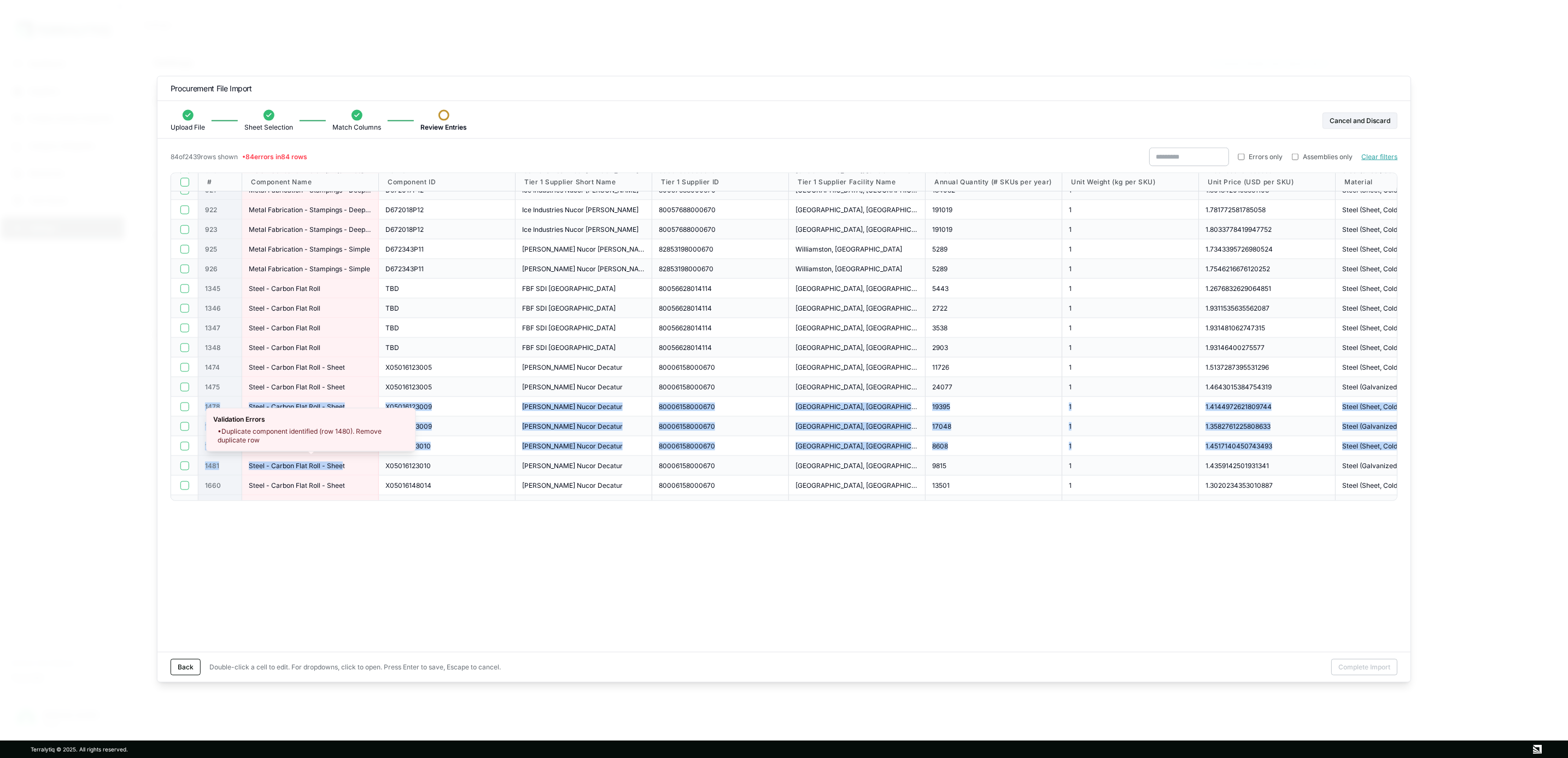
drag, startPoint x: 239, startPoint y: 407, endPoint x: 347, endPoint y: 462, distance: 121.2
click at [347, 462] on div "# Component Name Component ID Tier 1 Supplier Short Name Tier 1 Supplier ID Tie…" at bounding box center [1299, 191] width 2258 height 1671
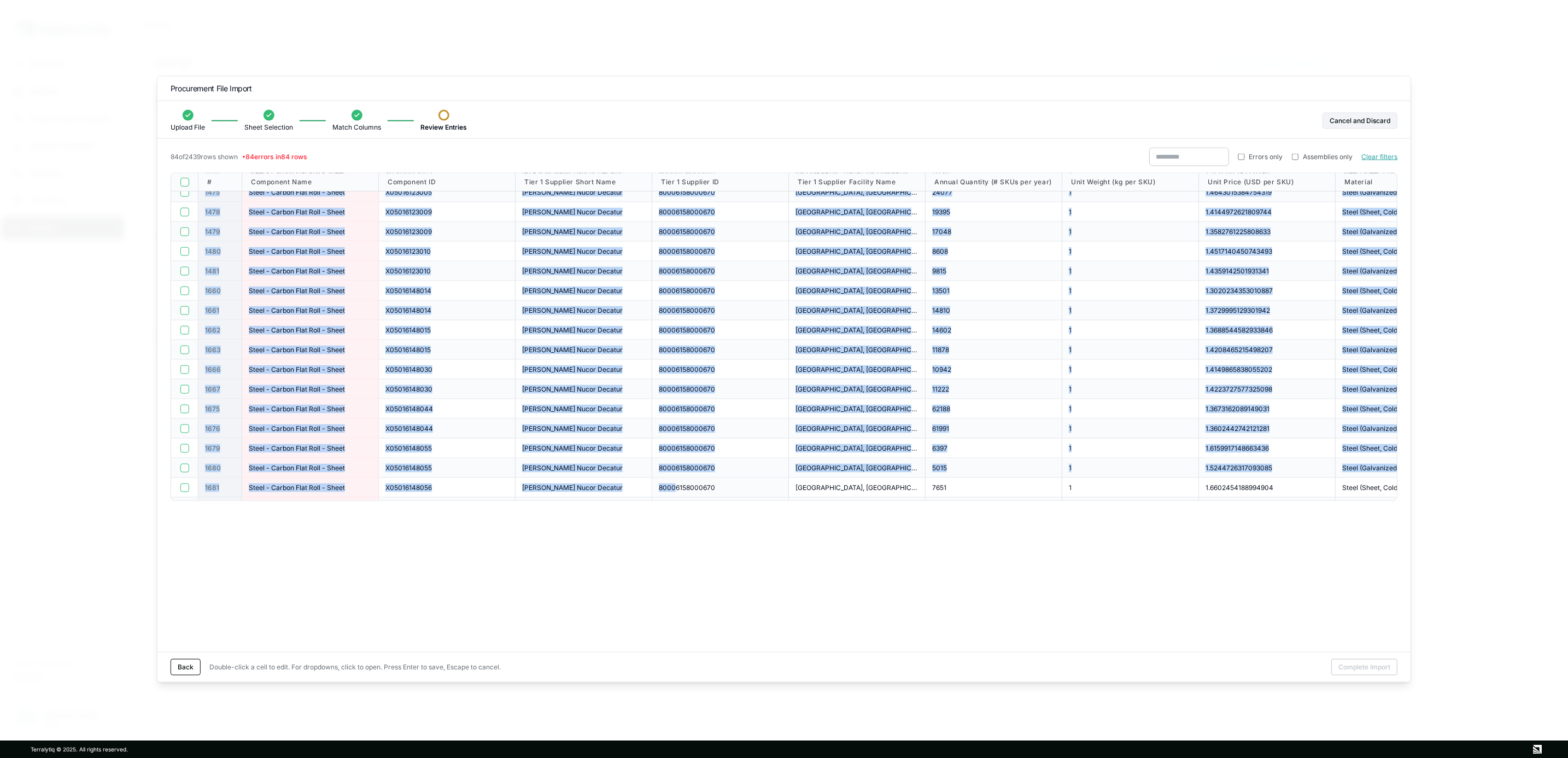
scroll to position [1088, 0]
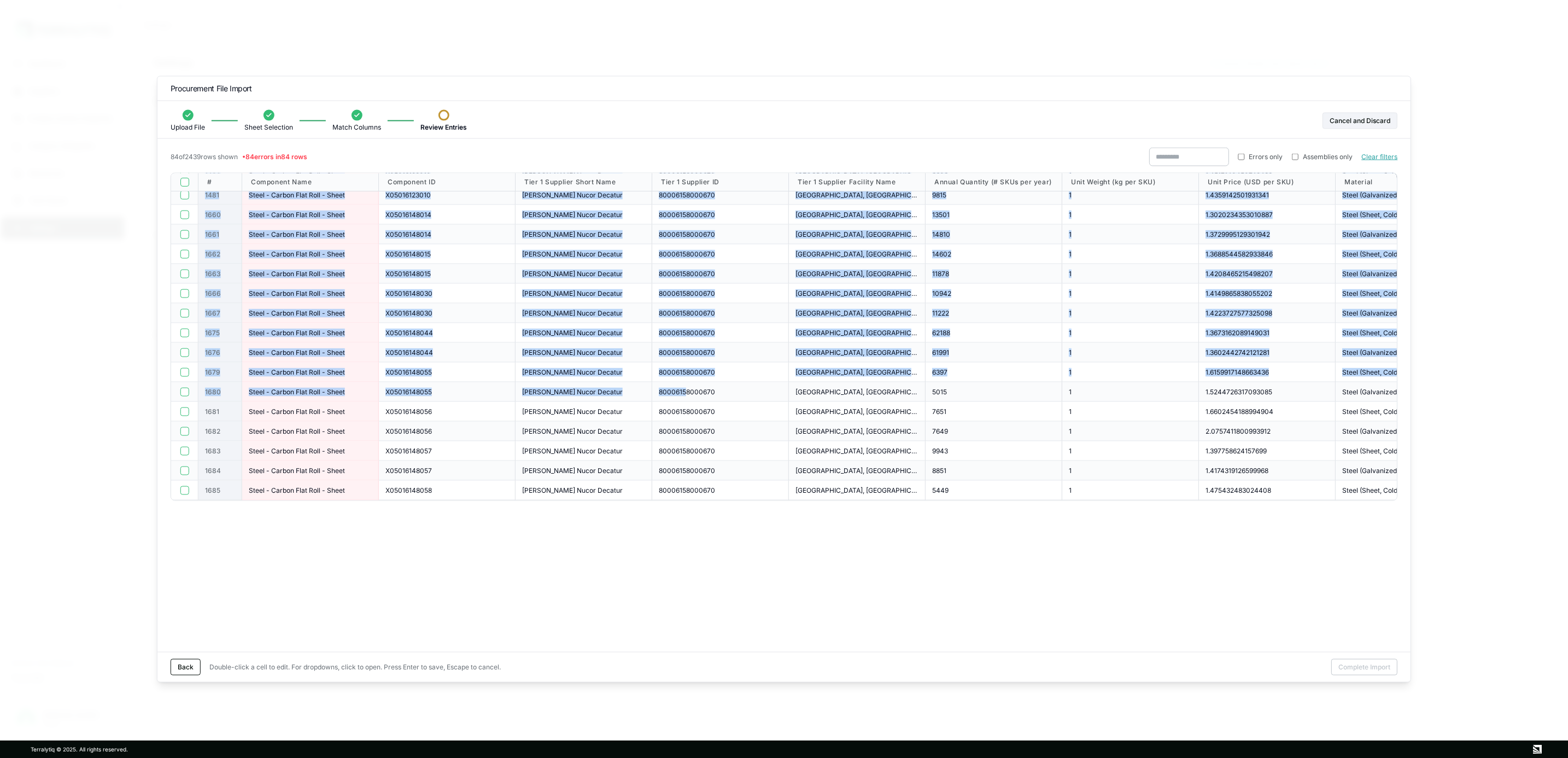
drag, startPoint x: 205, startPoint y: 384, endPoint x: 686, endPoint y: 400, distance: 481.3
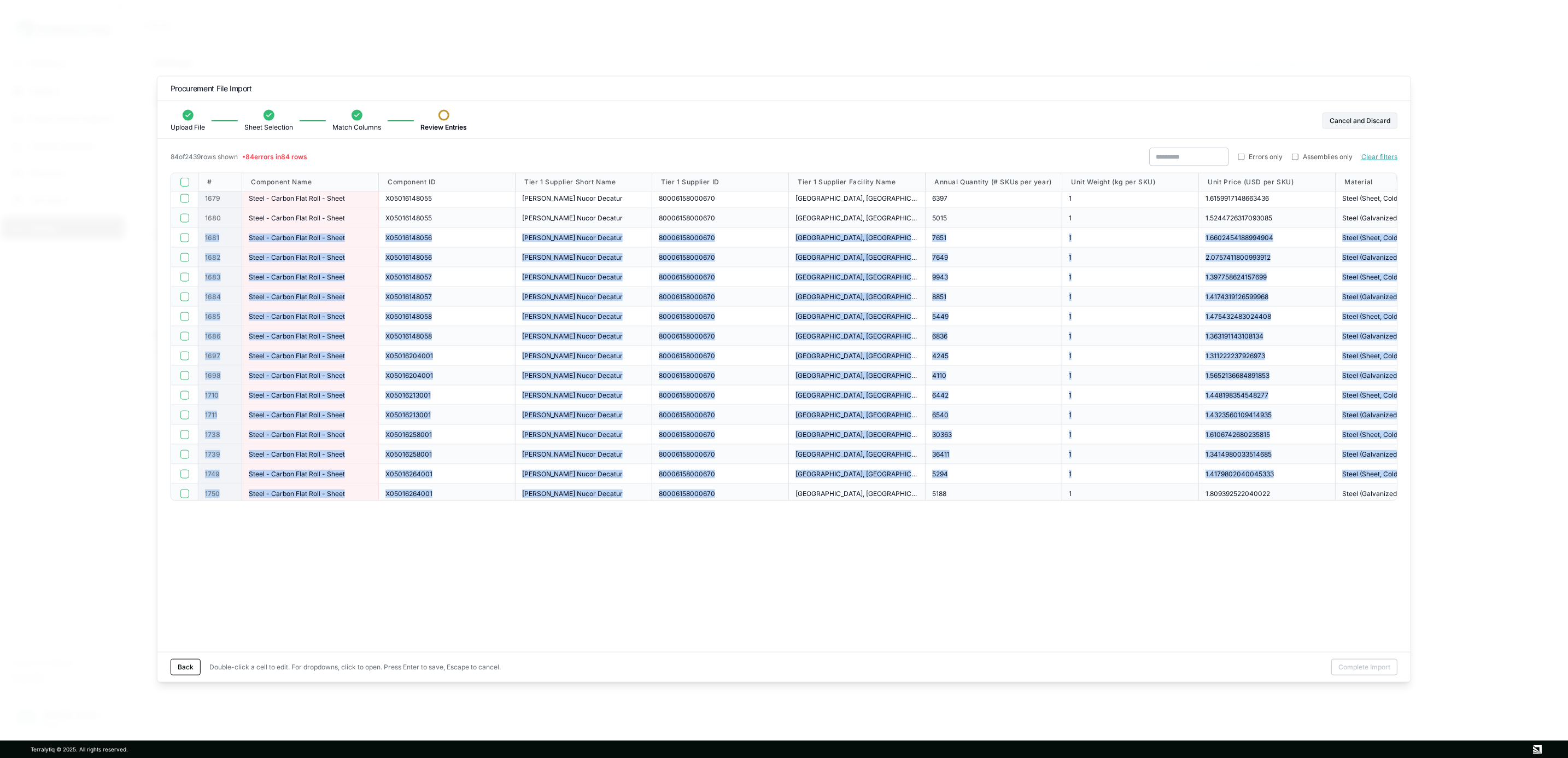
scroll to position [1344, 0]
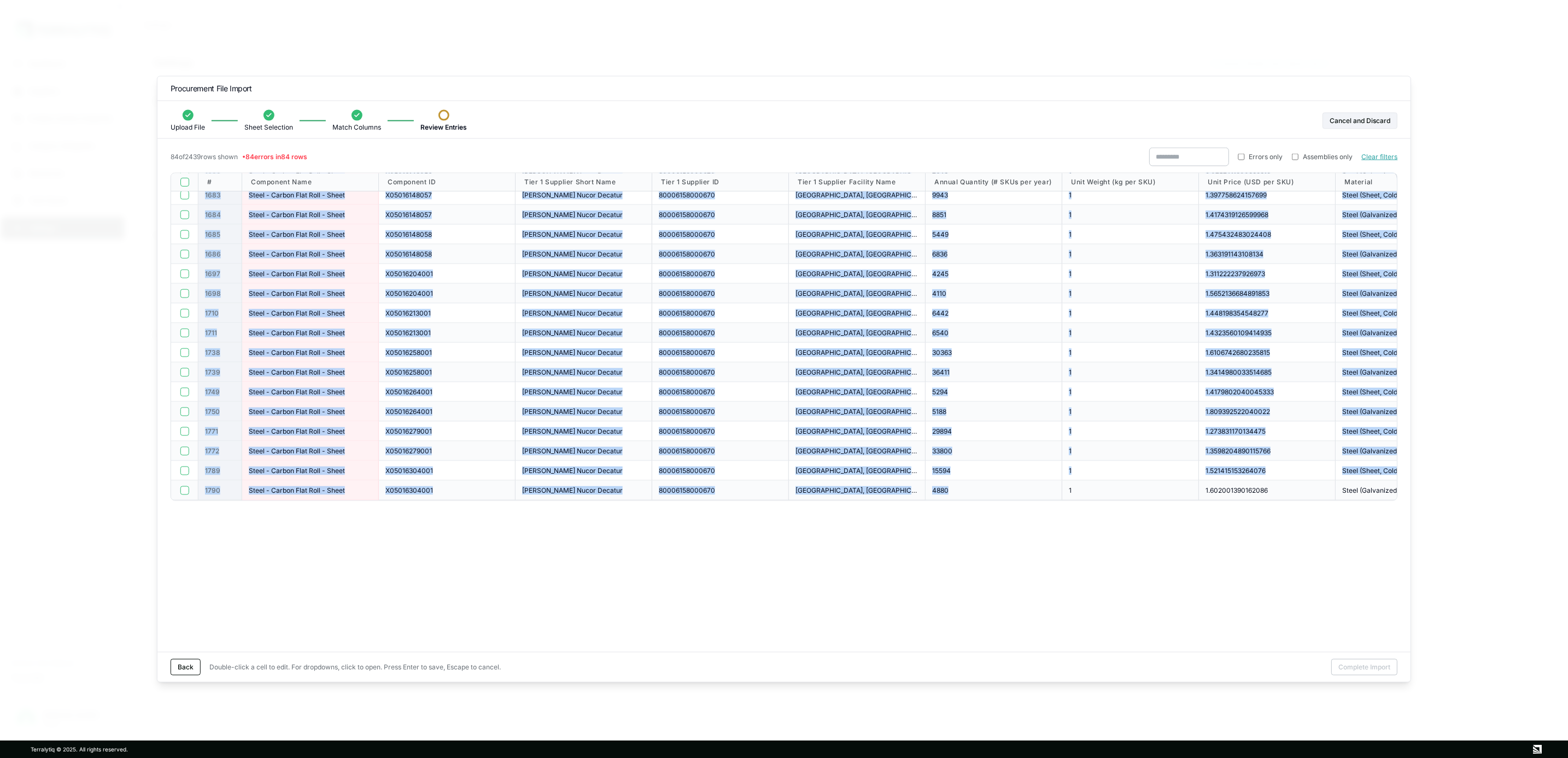
drag, startPoint x: 202, startPoint y: 236, endPoint x: 959, endPoint y: 492, distance: 799.1
click at [932, 484] on div "4880" at bounding box center [994, 490] width 136 height 19
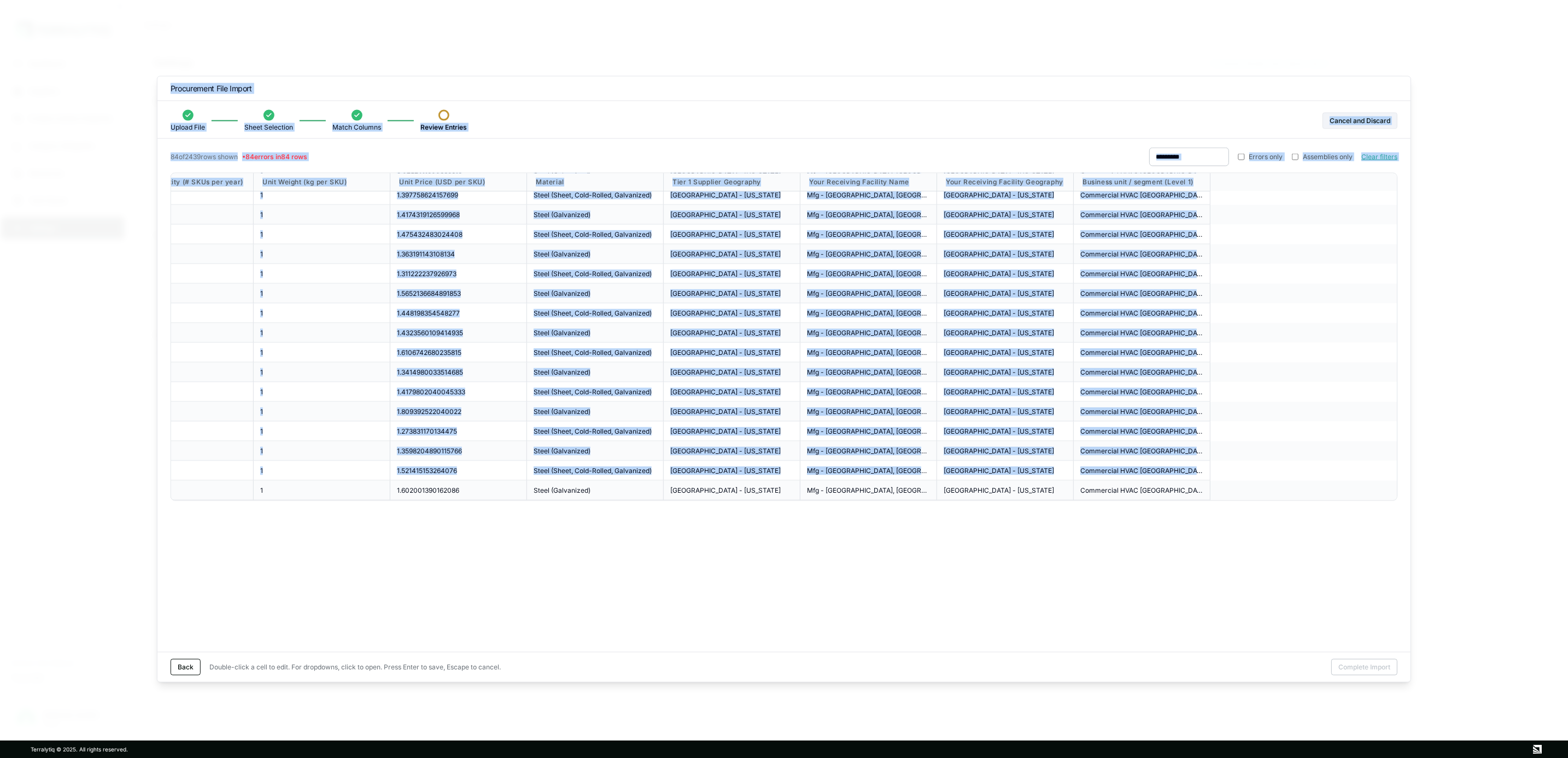
scroll to position [1344, 914]
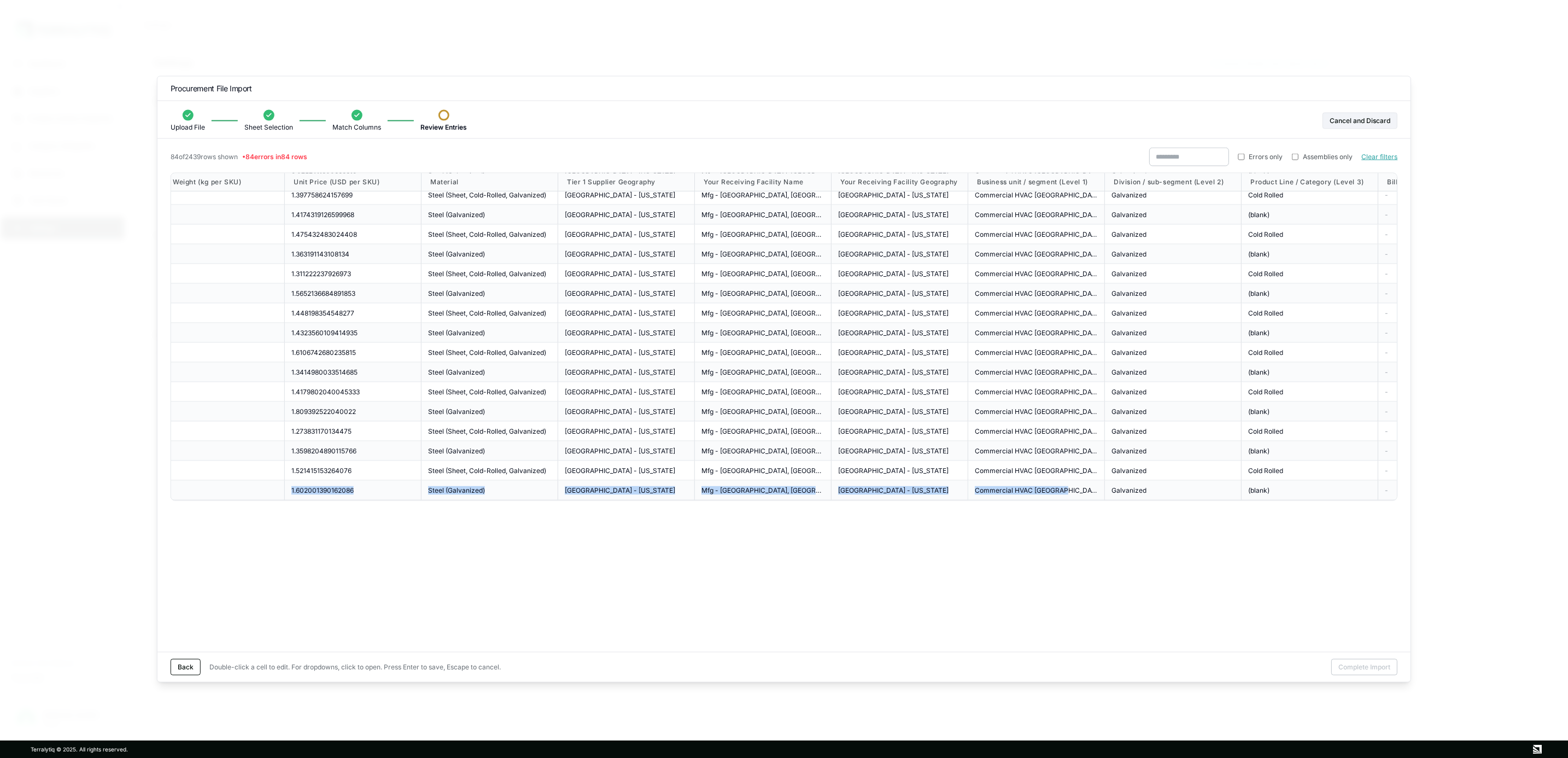
drag, startPoint x: 934, startPoint y: 489, endPoint x: 1069, endPoint y: 495, distance: 135.1
click at [1069, 495] on div "80006158000670 [GEOGRAPHIC_DATA] 1 1.602001390162086 Steel ([GEOGRAPHIC_DATA]) …" at bounding box center [386, 490] width 2258 height 19
drag, startPoint x: 1069, startPoint y: 495, endPoint x: 1016, endPoint y: 547, distance: 74.2
click at [1016, 547] on div "84 of 2439 rows shown • 84 errors in 84 rows Errors only Assemblies only Clear …" at bounding box center [784, 399] width 1253 height 504
